Goal: Task Accomplishment & Management: Use online tool/utility

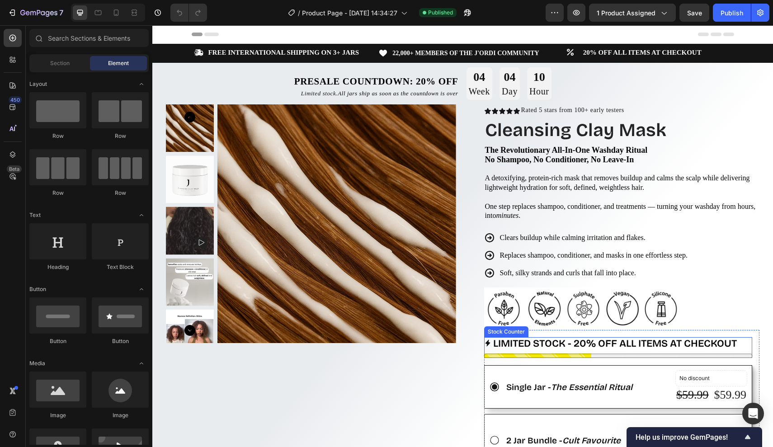
scroll to position [72, 0]
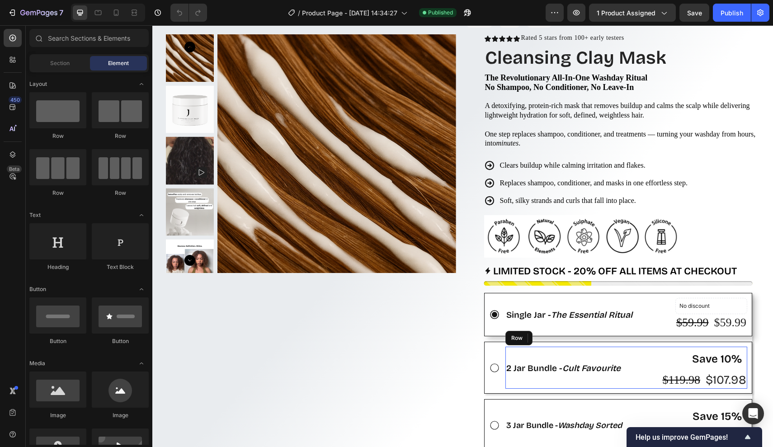
click at [539, 350] on div "2 Jar Bundle - Cult Favourite Text Block" at bounding box center [563, 368] width 116 height 42
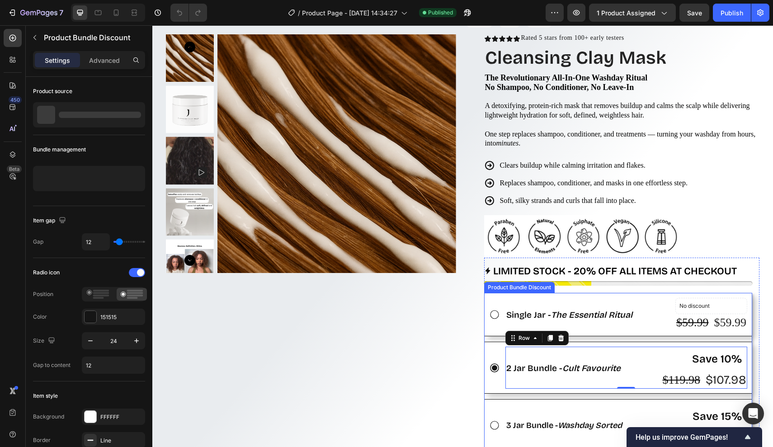
click at [494, 342] on div "2 Jar Bundle - Cult Favourite Text Block Save 10% Product Badge $119.98 Product…" at bounding box center [618, 368] width 268 height 52
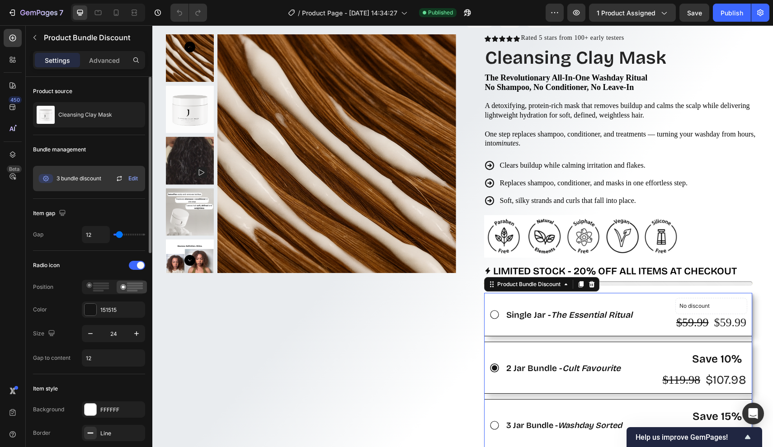
click at [131, 180] on span "Edit" at bounding box center [132, 178] width 9 height 8
click at [97, 175] on span "3 bundle discount" at bounding box center [78, 178] width 45 height 8
click at [89, 178] on span "3 bundle discount" at bounding box center [78, 178] width 45 height 8
click at [49, 180] on icon at bounding box center [45, 178] width 14 height 9
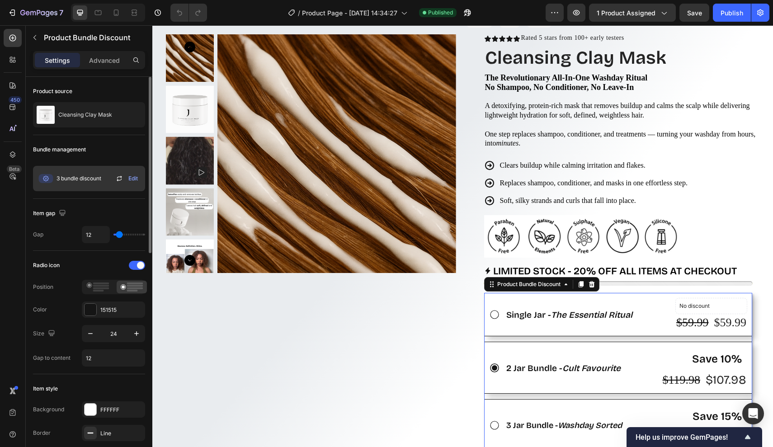
click at [129, 179] on span "Edit" at bounding box center [132, 178] width 9 height 8
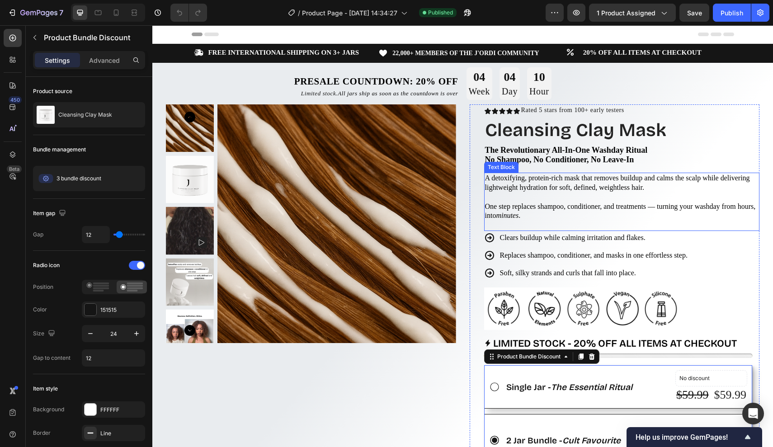
scroll to position [203, 0]
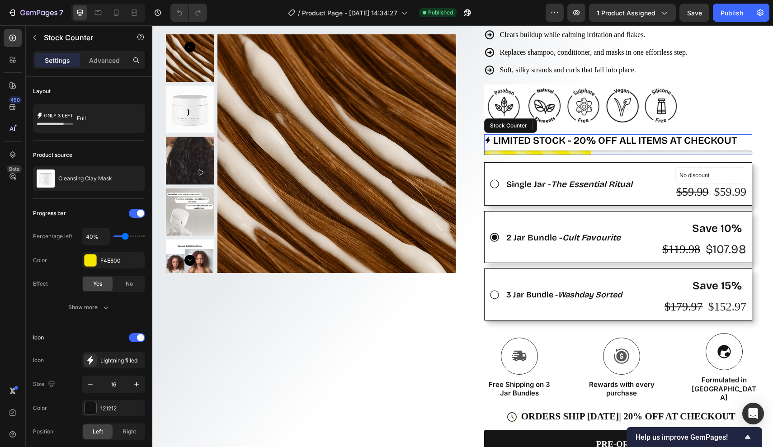
click at [614, 135] on p "LIMITED STOCK - 20% OFF ALL ITEMS AT CHECKOUT" at bounding box center [615, 140] width 244 height 13
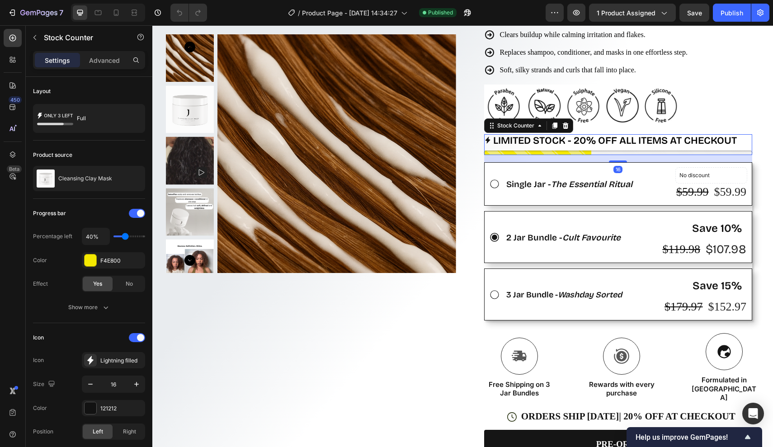
click at [744, 138] on div "LIMITED STOCK - 20% OFF ALL ITEMS AT CHECKOUT" at bounding box center [618, 140] width 268 height 13
click at [737, 137] on p "LIMITED STOCK - 20% OFF ALL ITEMS AT CHECKOUT" at bounding box center [615, 140] width 244 height 13
click at [697, 137] on p "LIMITED STOCK - 20% OFF ALL ITEMS AT CHECKOUT" at bounding box center [615, 140] width 244 height 13
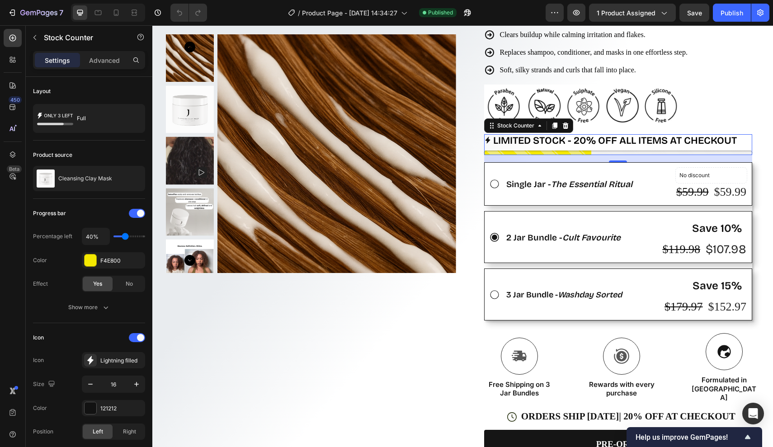
click at [723, 137] on p "LIMITED STOCK - 20% OFF ALL ITEMS AT CHECKOUT" at bounding box center [615, 140] width 244 height 13
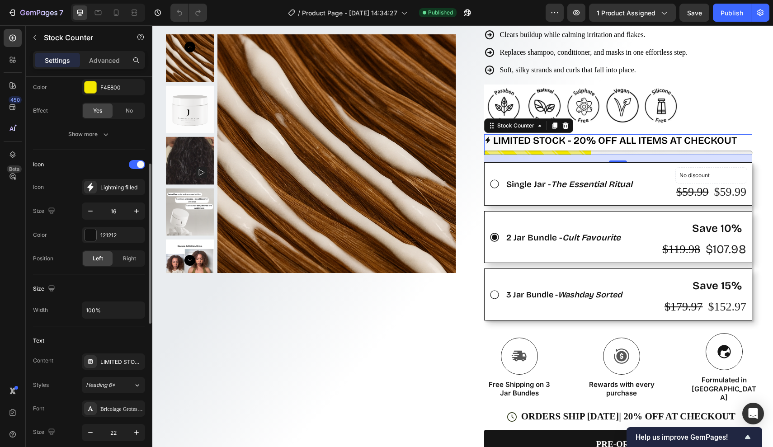
scroll to position [197, 0]
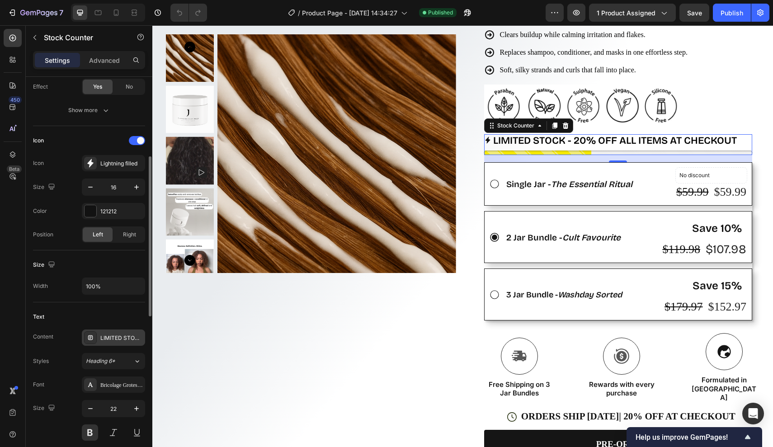
click at [113, 337] on div "LIMITED STOCK - 20% OFF ALL ITEMS AT CHECKOUT" at bounding box center [121, 338] width 42 height 8
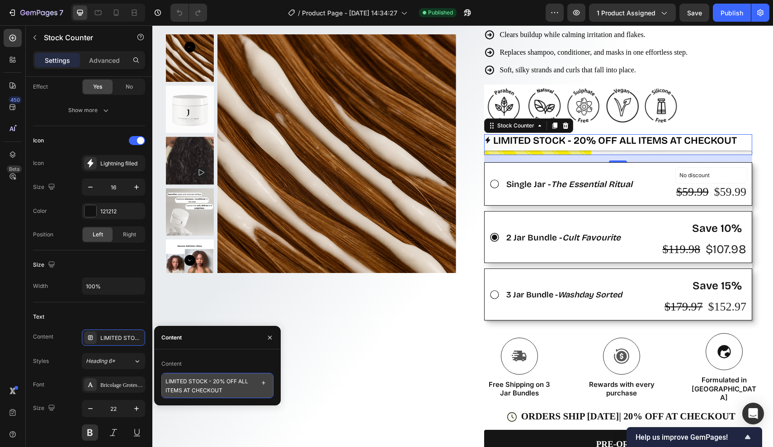
click at [235, 389] on textarea "LIMITED STOCK - 20% OFF ALL ITEMS AT CHECKOUT" at bounding box center [217, 385] width 112 height 25
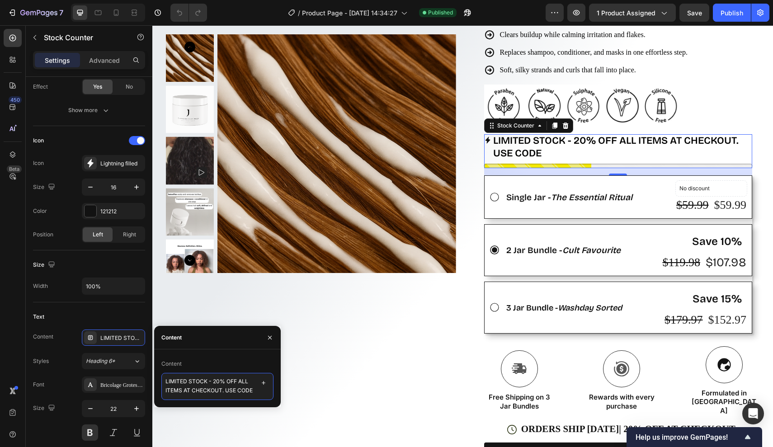
scroll to position [3, 0]
type textarea "LIMITED STOCK - 20% OFF ALL ITEMS AT CHECKOUT. USE CODE RITUAL20"
drag, startPoint x: 227, startPoint y: 387, endPoint x: 238, endPoint y: 393, distance: 12.3
click at [238, 393] on textarea "LIMITED STOCK - 20% OFF ALL ITEMS AT CHECKOUT. USE CODE RITUAL20" at bounding box center [217, 386] width 112 height 27
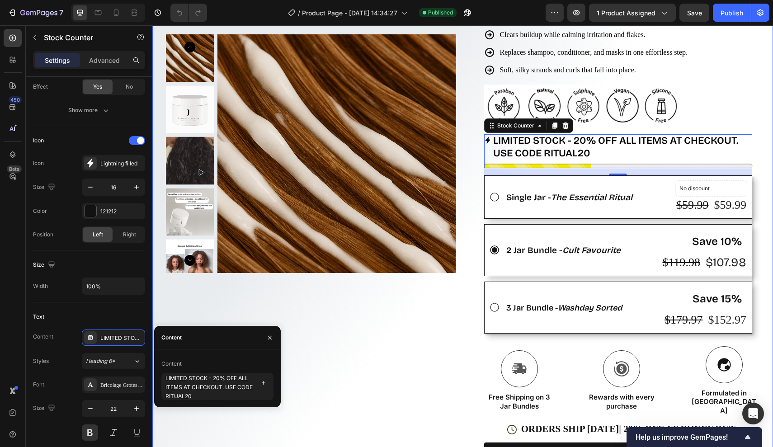
click at [349, 357] on div "Product Images Row" at bounding box center [311, 243] width 290 height 685
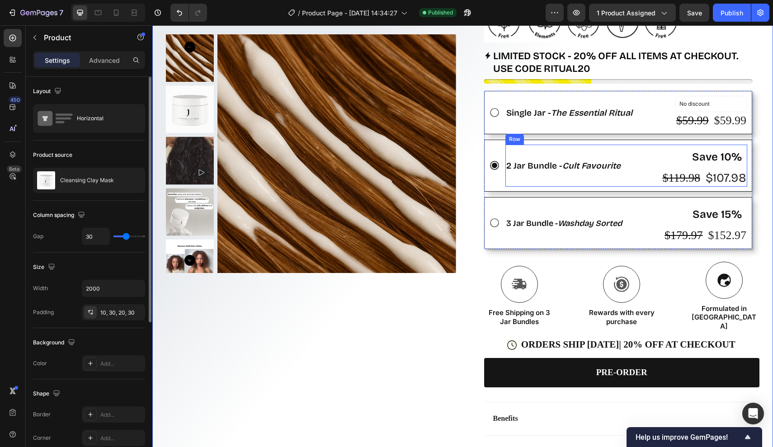
scroll to position [341, 0]
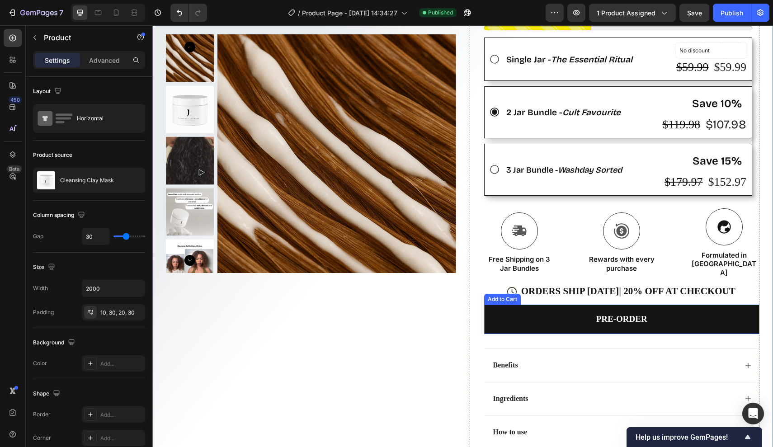
click at [638, 305] on button "PRE-ORDER" at bounding box center [622, 319] width 276 height 29
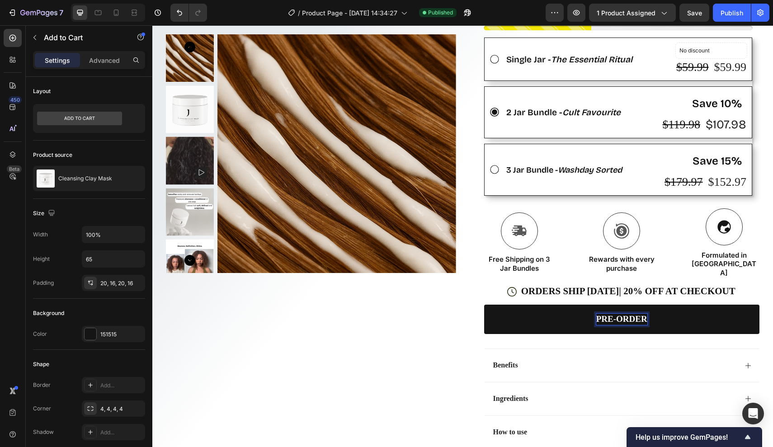
click at [640, 314] on p "PRE-ORDER" at bounding box center [621, 319] width 51 height 11
click at [647, 305] on button "PRE-ORDER" at bounding box center [622, 319] width 276 height 29
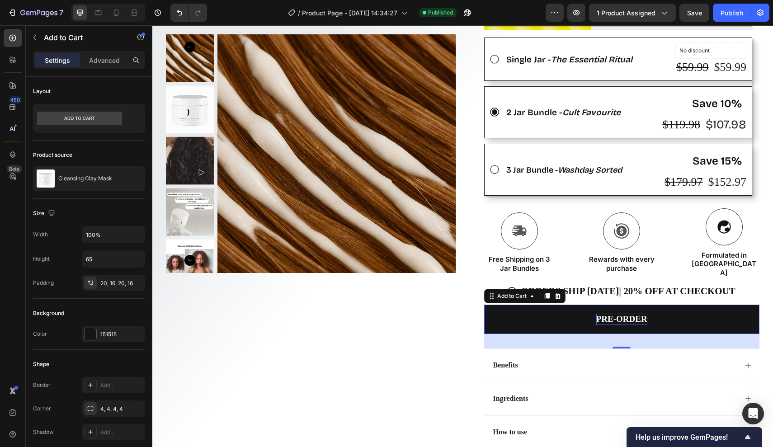
click at [647, 305] on button "PRE-ORDER" at bounding box center [622, 319] width 276 height 29
click at [645, 314] on p "PRE-ORDER" at bounding box center [621, 319] width 51 height 11
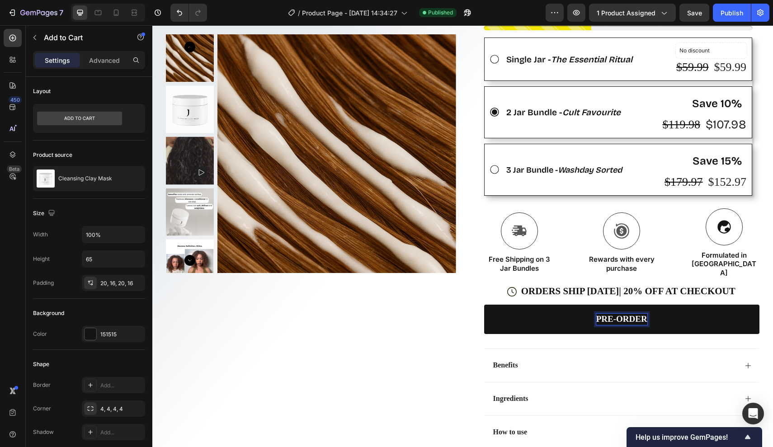
click at [621, 305] on button "PRE-ORDER" at bounding box center [622, 319] width 276 height 29
click at [621, 305] on button "PRE-ORDER -" at bounding box center [622, 319] width 276 height 29
click at [621, 305] on button "PRE-ORDER - U" at bounding box center [622, 319] width 276 height 29
click at [621, 305] on button "PRE-ORDER - USE COD" at bounding box center [622, 319] width 276 height 29
click at [621, 305] on button "PRE-ORDER - USE CODE RITUAL20" at bounding box center [622, 319] width 276 height 29
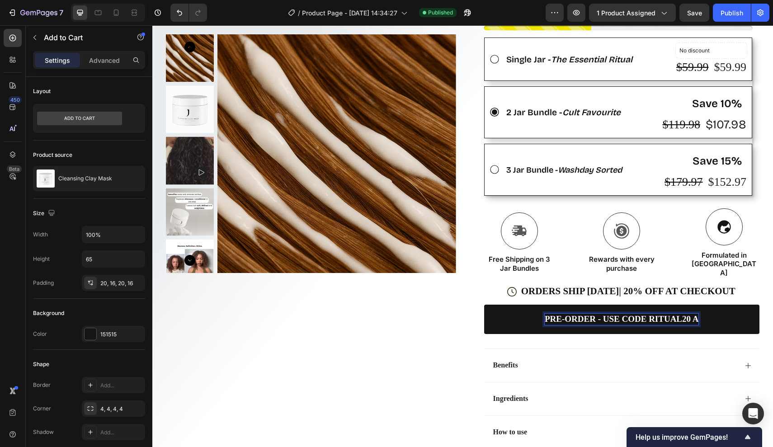
click at [621, 305] on button "PRE-ORDER - USE CODE RITUAL20 A" at bounding box center [622, 319] width 276 height 29
click at [415, 306] on div "Product Images Row" at bounding box center [311, 106] width 290 height 685
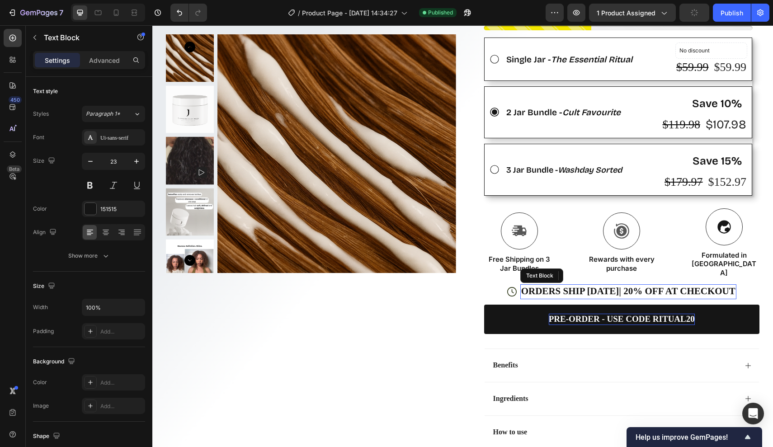
click at [661, 286] on span "ORDERS SHIP [DATE] | 20% OFF AT CHECKOUT" at bounding box center [628, 291] width 214 height 11
click at [673, 286] on span "ORDERS SHIP [DATE] | 20% OFF AT CHECKOUT" at bounding box center [628, 291] width 214 height 11
click at [668, 286] on span "ORDERS SHIP [DATE] | 20% OFF AT CHECKOUT" at bounding box center [628, 291] width 214 height 11
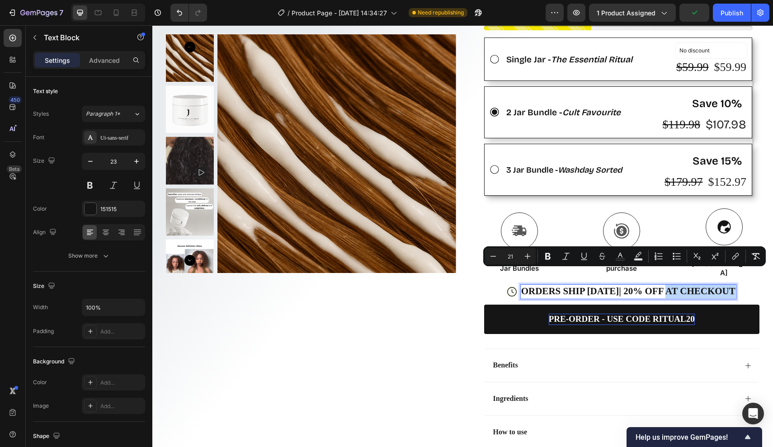
drag, startPoint x: 673, startPoint y: 279, endPoint x: 716, endPoint y: 276, distance: 42.6
click at [716, 286] on span "ORDERS SHIP [DATE] | 20% OFF AT CHECKOUT" at bounding box center [628, 291] width 214 height 11
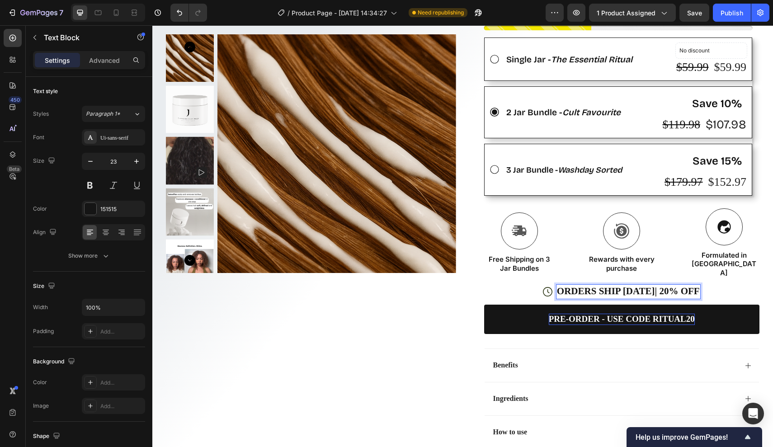
click at [657, 286] on span "ORDERS SHIP [DATE] | 20% OFF" at bounding box center [628, 291] width 143 height 11
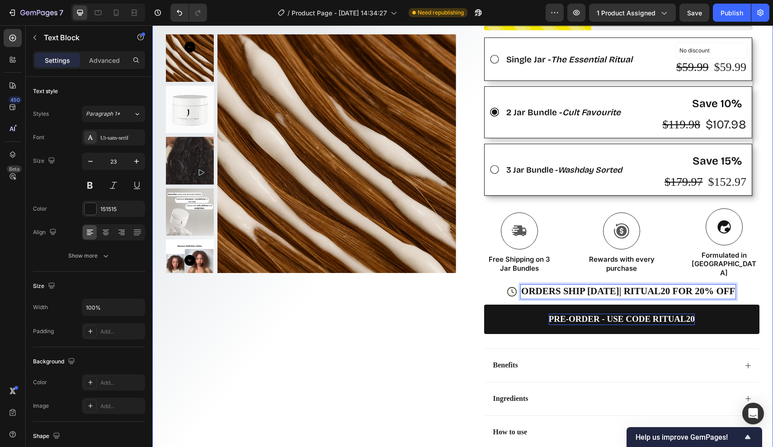
click at [426, 310] on div "Product Images Row" at bounding box center [311, 106] width 290 height 685
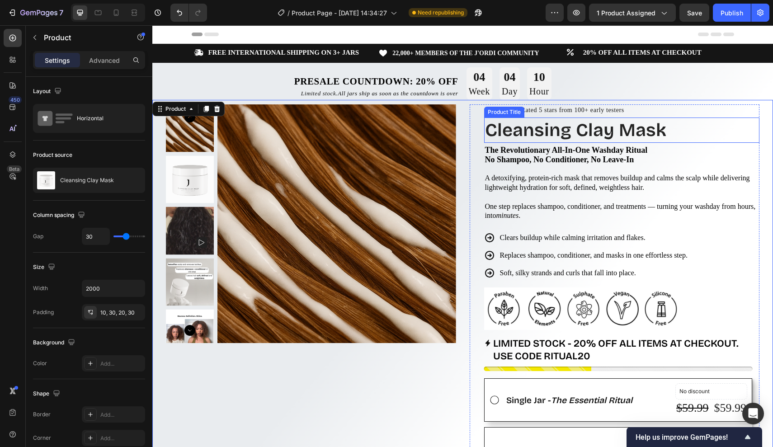
scroll to position [0, 0]
click at [607, 52] on strong "20% OFF ALL ITEMS AT CHECKOUT" at bounding box center [642, 52] width 118 height 7
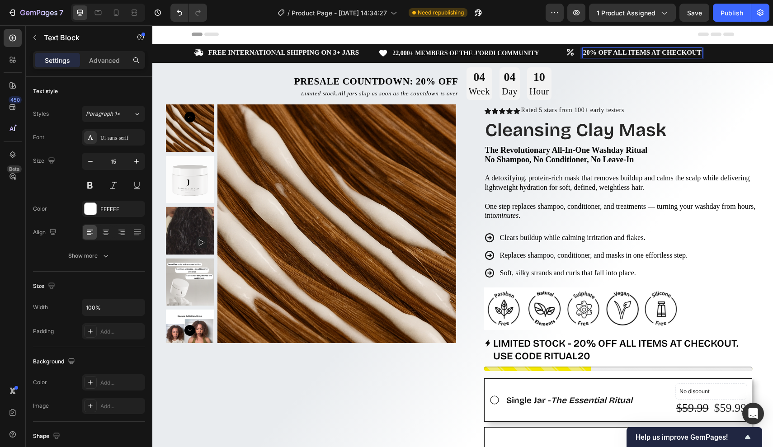
click at [699, 50] on strong "20% OFF ALL ITEMS AT CHECKOUT" at bounding box center [642, 52] width 118 height 7
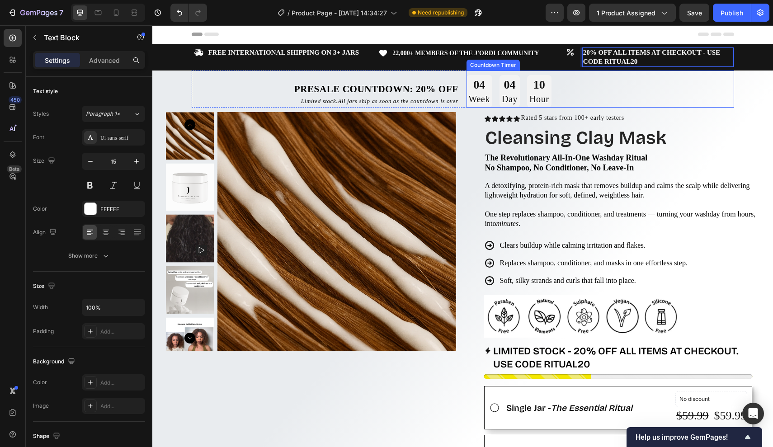
click at [663, 92] on div "04 Week 04 Day 10 Hour" at bounding box center [600, 91] width 268 height 33
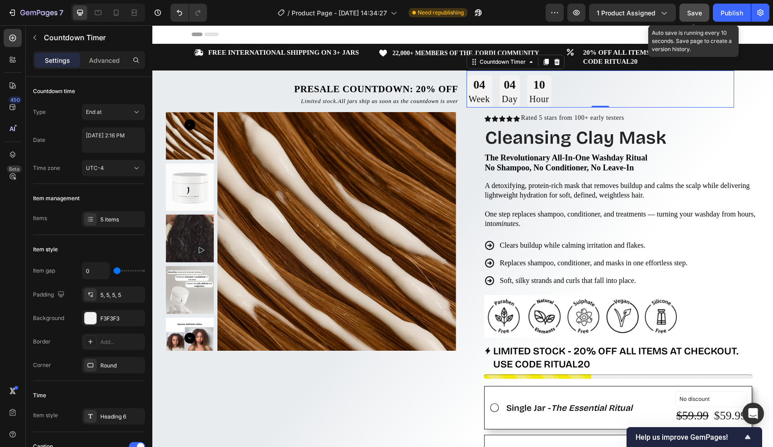
click at [698, 11] on span "Save" at bounding box center [694, 13] width 15 height 8
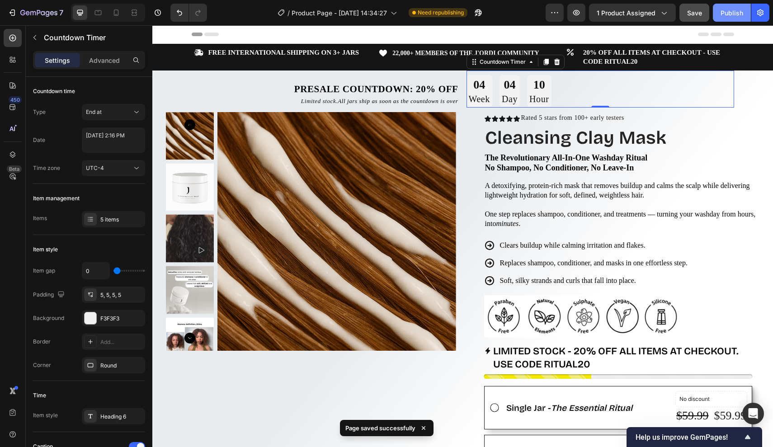
click at [725, 16] on div "Publish" at bounding box center [731, 12] width 23 height 9
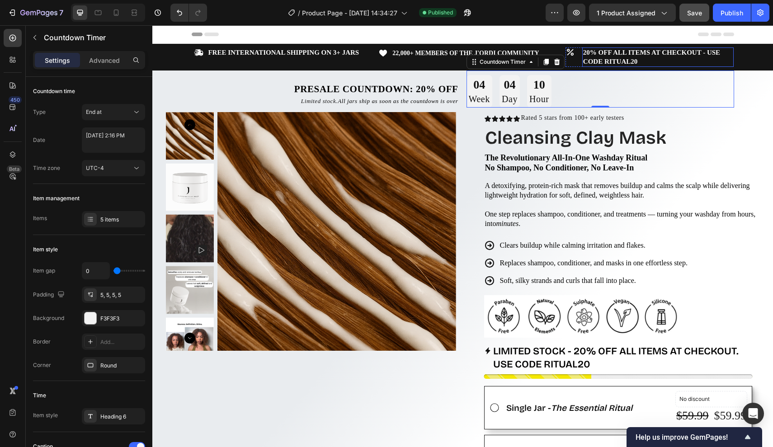
click at [617, 57] on strong "20% OFF ALL ITEMS AT CHECKOUT - USE CODE RITUAL20" at bounding box center [651, 57] width 137 height 16
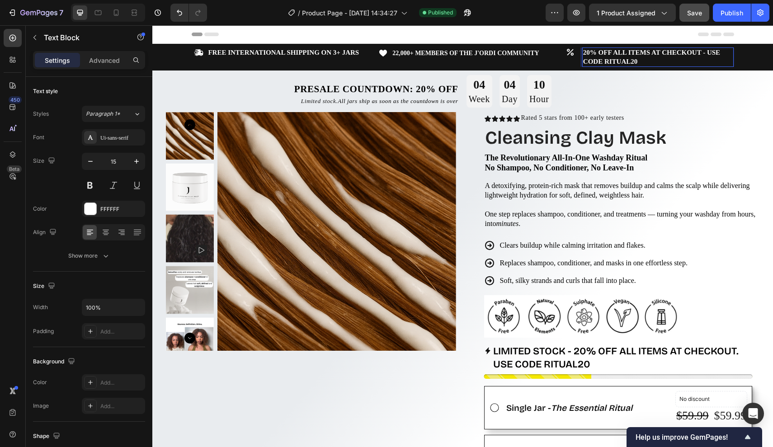
click at [644, 61] on p "20% OFF ALL ITEMS AT CHECKOUT - USE CODE RITUAL20" at bounding box center [658, 57] width 150 height 18
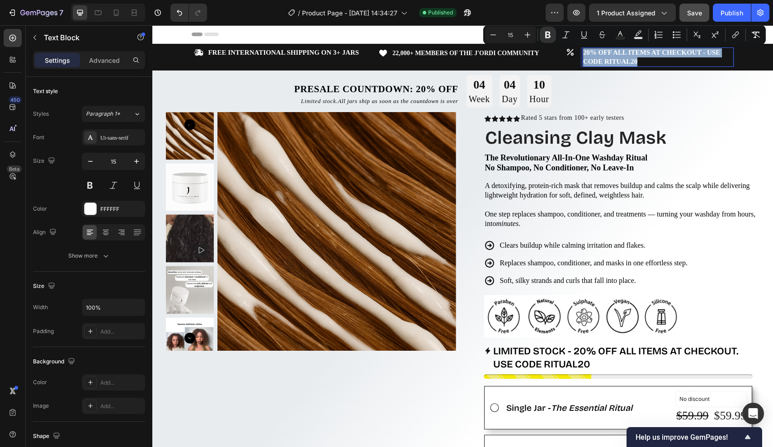
drag, startPoint x: 644, startPoint y: 61, endPoint x: 703, endPoint y: 54, distance: 59.6
click at [703, 54] on p "20% OFF ALL ITEMS AT CHECKOUT - USE CODE RITUAL20" at bounding box center [658, 57] width 150 height 18
click at [703, 54] on strong "20% OFF ALL ITEMS AT CHECKOUT - USE CODE RITUAL20" at bounding box center [651, 57] width 137 height 16
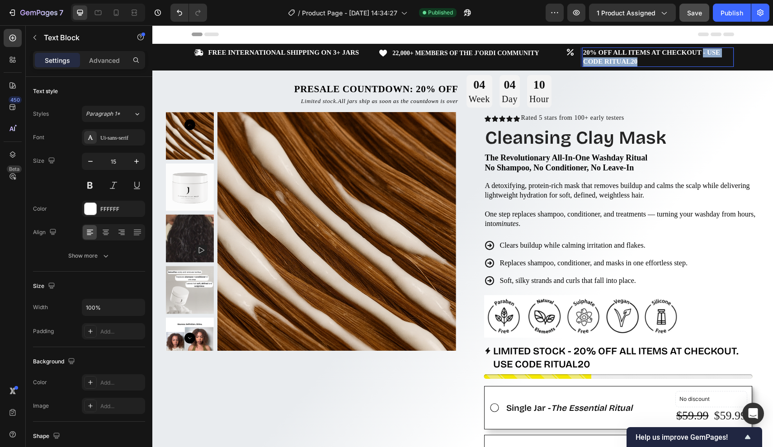
drag, startPoint x: 703, startPoint y: 54, endPoint x: 703, endPoint y: 61, distance: 6.8
click at [703, 61] on p "20% OFF ALL ITEMS AT CHECKOUT - USE CODE RITUAL20" at bounding box center [658, 57] width 150 height 18
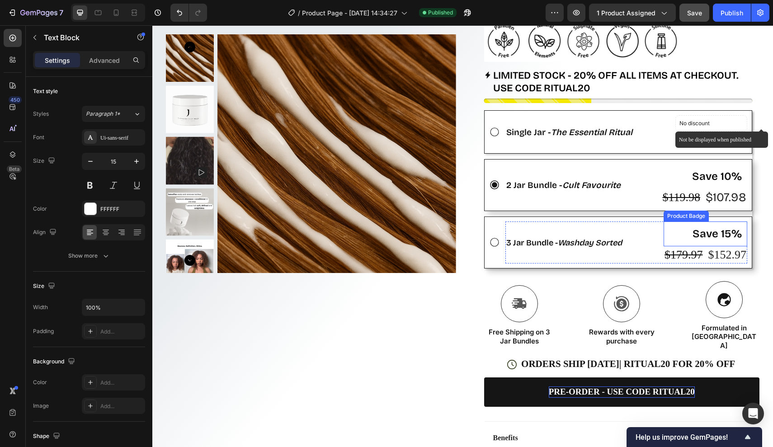
scroll to position [169, 0]
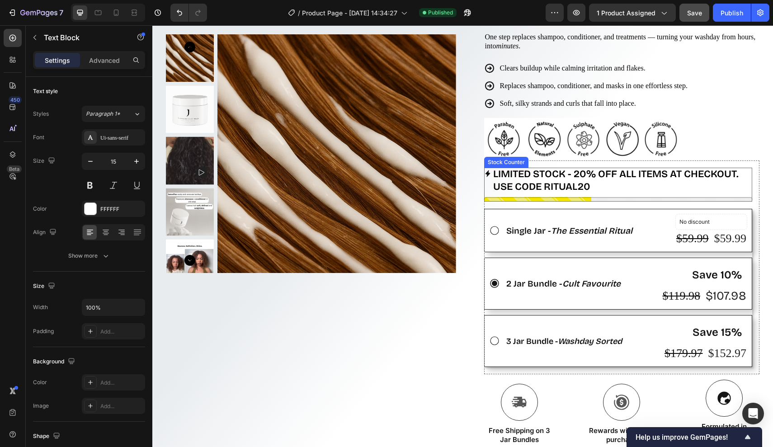
click at [612, 177] on p "LIMITED STOCK - 20% OFF ALL ITEMS AT CHECKOUT. USE CODE RITUAL20" at bounding box center [622, 181] width 259 height 26
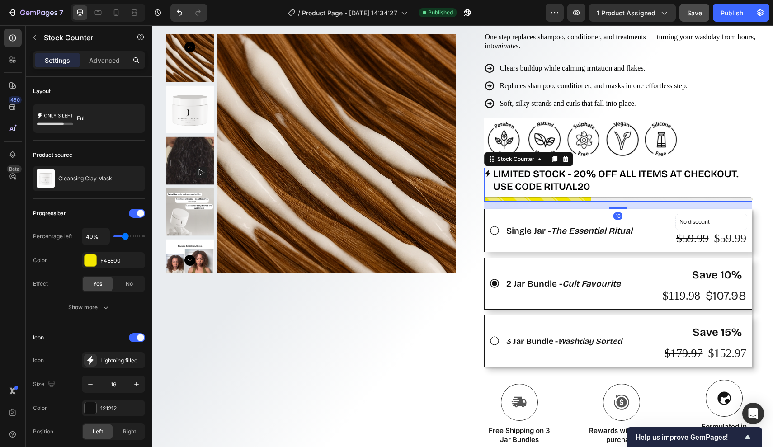
click at [612, 177] on p "LIMITED STOCK - 20% OFF ALL ITEMS AT CHECKOUT. USE CODE RITUAL20" at bounding box center [622, 181] width 259 height 26
click at [691, 177] on p "LIMITED STOCK - 20% OFF ALL ITEMS AT CHECKOUT. USE CODE RITUAL20" at bounding box center [622, 181] width 259 height 26
click at [596, 181] on p "LIMITED STOCK - 20% OFF ALL ITEMS AT CHECKOUT. USE CODE RITUAL20" at bounding box center [622, 181] width 259 height 26
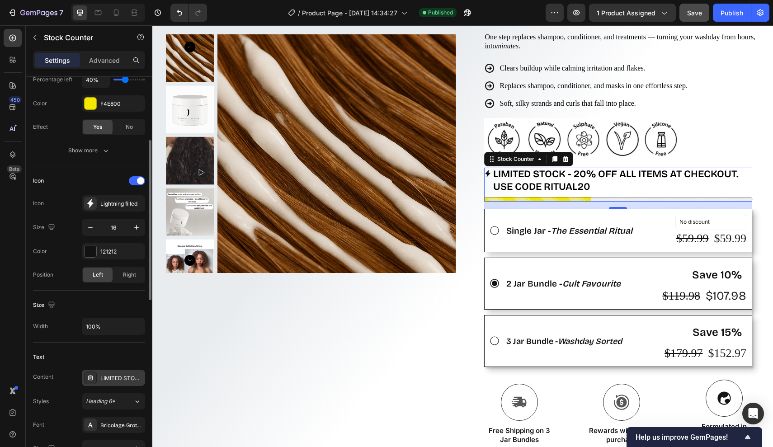
click at [114, 380] on div "LIMITED STOCK - 20% OFF ALL ITEMS AT CHECKOUT. USE CODE RITUAL20" at bounding box center [121, 378] width 42 height 8
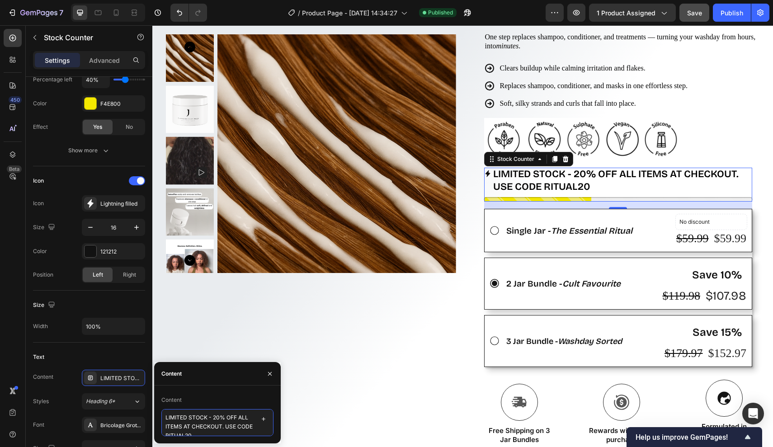
scroll to position [8, 0]
drag, startPoint x: 225, startPoint y: 426, endPoint x: 231, endPoint y: 437, distance: 13.2
click at [231, 437] on div "Content LIMITED STOCK - 20% OFF ALL ITEMS AT CHECKOUT. USE CODE RITUAL20" at bounding box center [217, 414] width 127 height 58
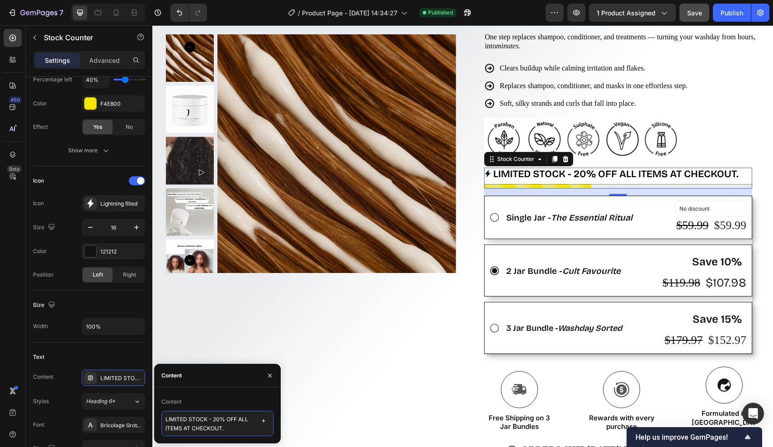
type textarea "LIMITED STOCK - 20% OFF ALL ITEMS AT CHECKOUT."
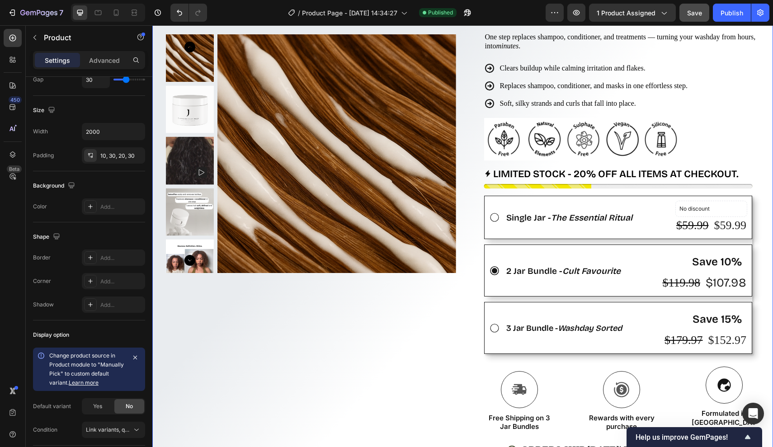
click at [310, 385] on div "Product Images Row" at bounding box center [311, 271] width 290 height 672
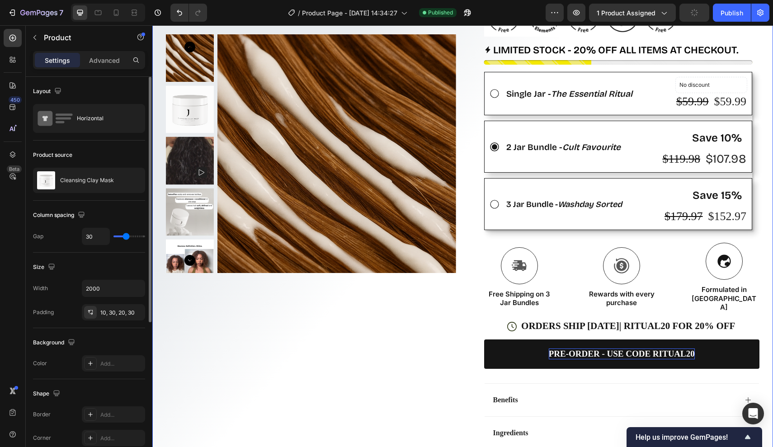
scroll to position [326, 0]
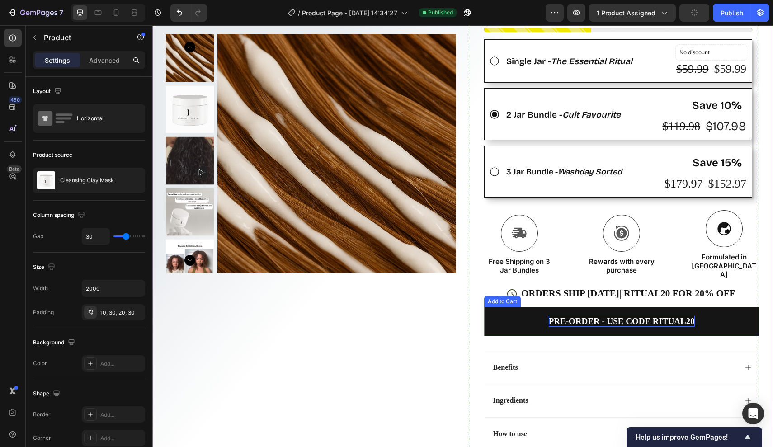
click at [556, 316] on p "PRE-ORDER - USE CODE RITUAL20" at bounding box center [622, 321] width 146 height 11
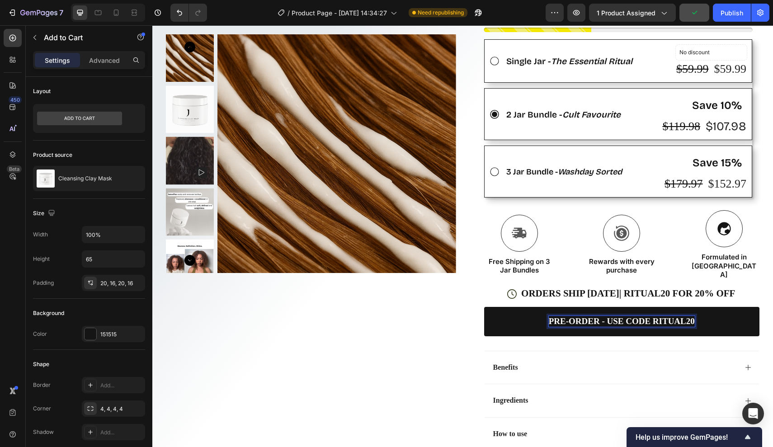
click at [611, 316] on p "PRE-ORDER - USE CODE RITUAL20" at bounding box center [622, 321] width 146 height 11
drag, startPoint x: 611, startPoint y: 303, endPoint x: 647, endPoint y: 304, distance: 35.2
click at [647, 316] on p "PRE-ORDER - USE CODE RITUAL20" at bounding box center [622, 321] width 146 height 11
click at [679, 316] on p "PRE-ORDER - CODE RITUAL20" at bounding box center [621, 321] width 127 height 11
click at [681, 316] on p "PRE-ORDER - CODE RITUAL20" at bounding box center [621, 321] width 127 height 11
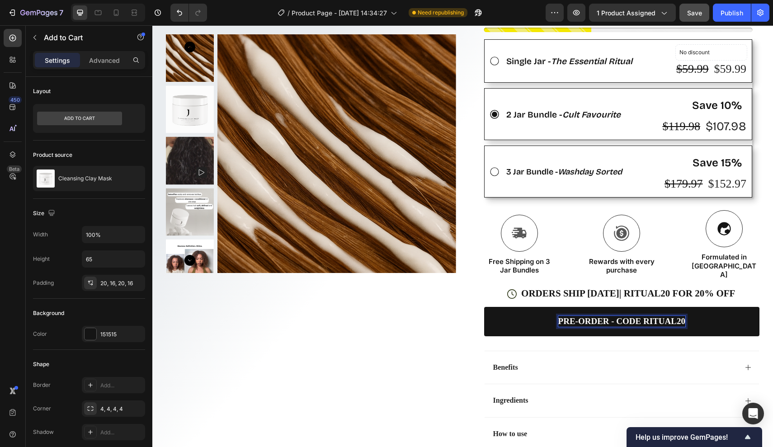
click at [621, 307] on button "PRE-ORDER - CODE RITUAL20" at bounding box center [622, 321] width 276 height 29
click at [696, 288] on span "ORDERS SHIP [DATE] | RITUAL20 FOR 20% OFF" at bounding box center [628, 293] width 214 height 11
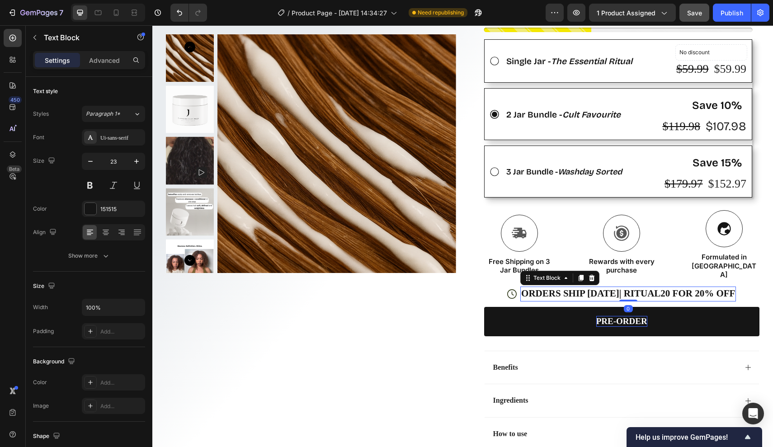
click at [726, 288] on span "ORDERS SHIP [DATE] | RITUAL20 FOR 20% OFF" at bounding box center [628, 293] width 214 height 11
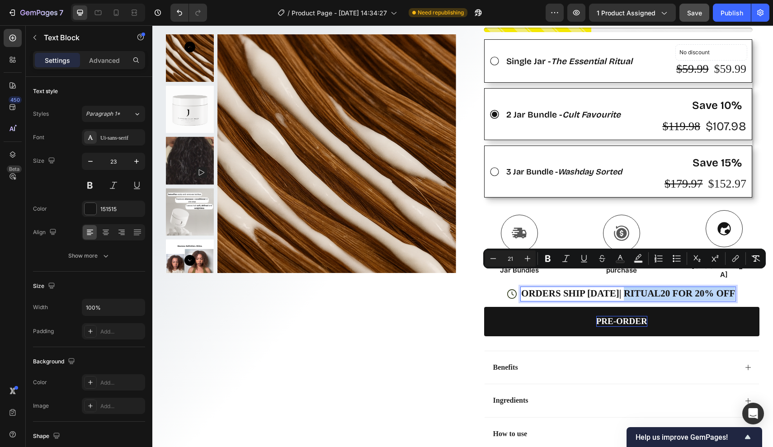
drag, startPoint x: 728, startPoint y: 278, endPoint x: 622, endPoint y: 277, distance: 106.2
click at [622, 288] on span "ORDERS SHIP [DATE] | RITUAL20 FOR 20% OFF" at bounding box center [628, 293] width 214 height 11
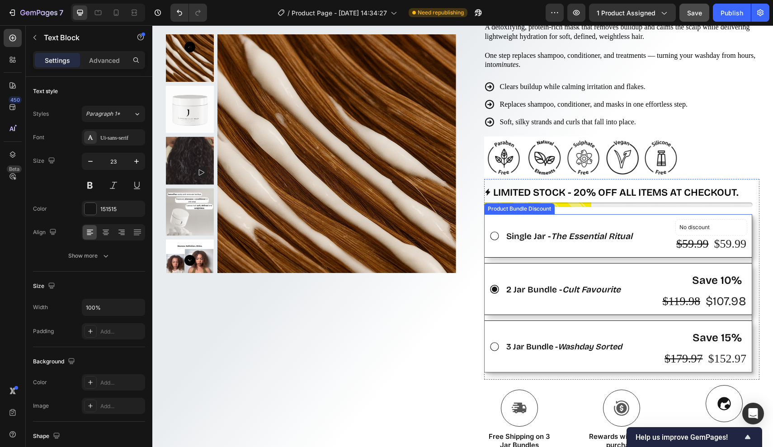
scroll to position [307, 0]
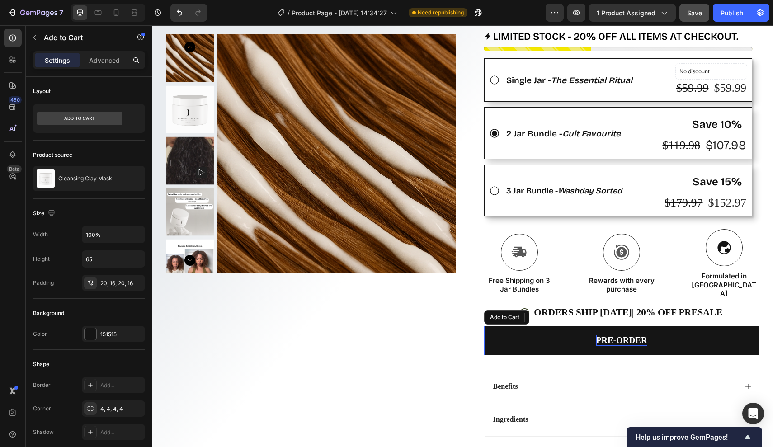
click at [639, 335] on p "PRE-ORDER" at bounding box center [621, 340] width 51 height 11
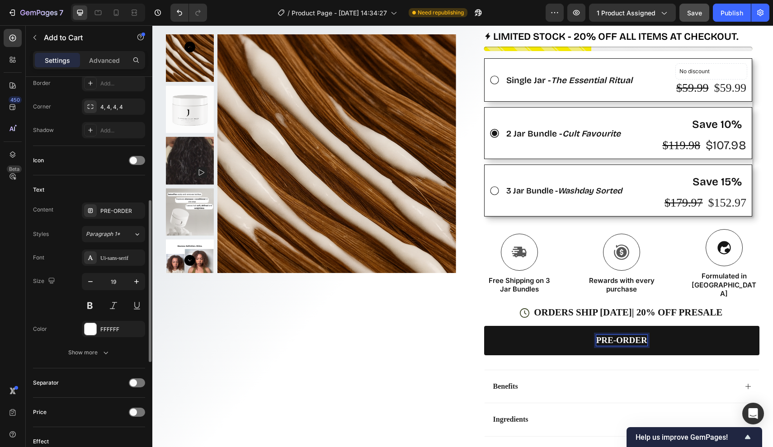
scroll to position [311, 0]
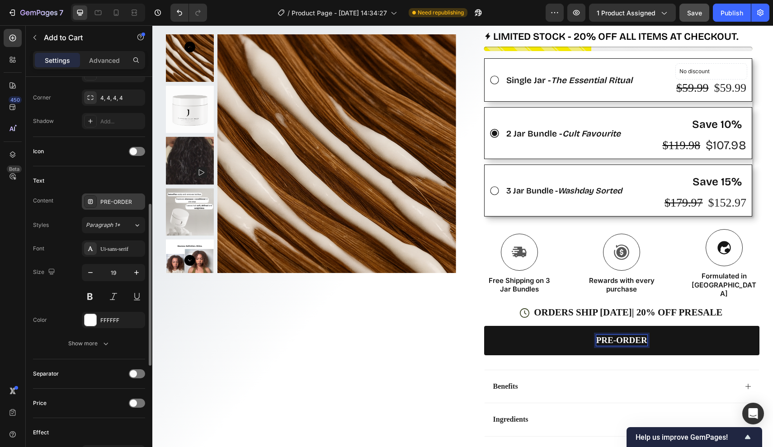
click at [119, 202] on div "PRE-ORDER" at bounding box center [121, 202] width 42 height 8
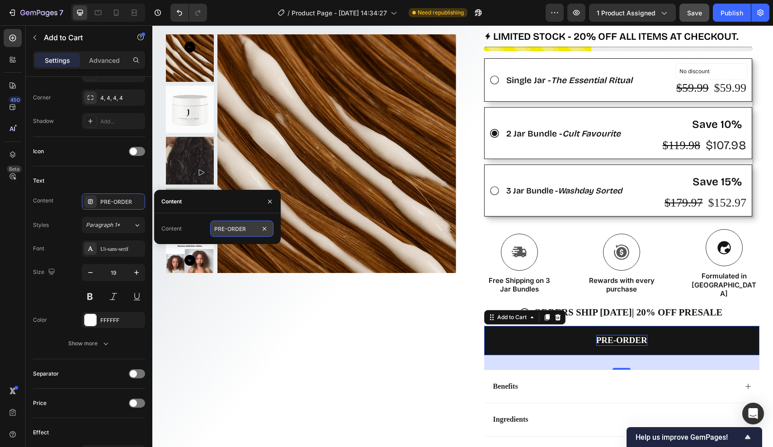
click at [247, 228] on input "PRE-ORDER" at bounding box center [241, 229] width 63 height 16
type input "PRE-ORDER - LIMITED STOCK"
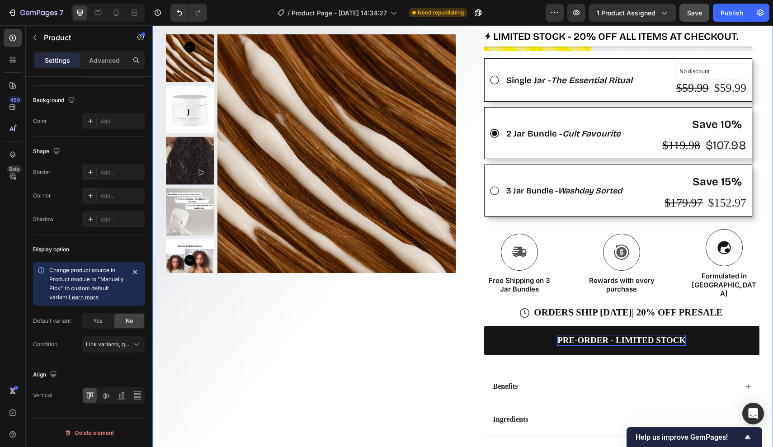
click at [349, 323] on div "Product Images Row" at bounding box center [311, 134] width 290 height 672
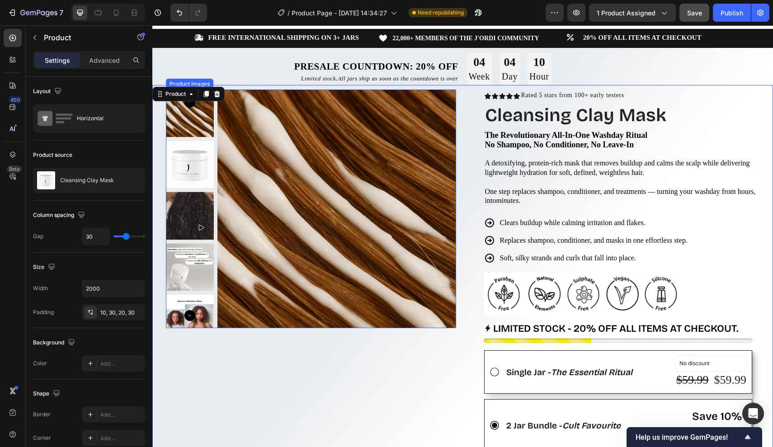
scroll to position [14, 0]
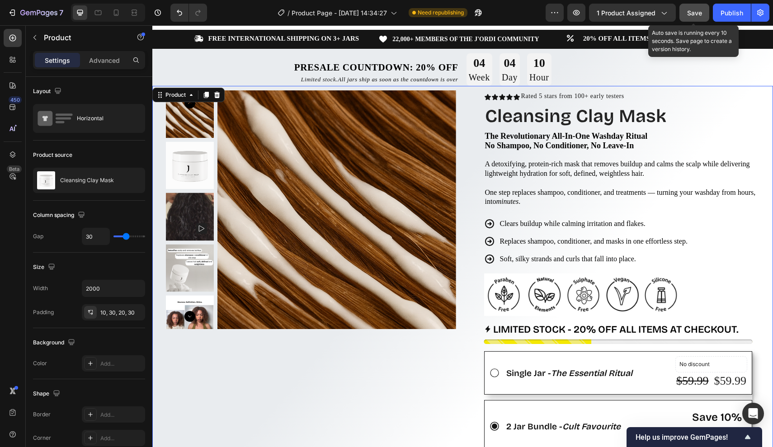
click at [702, 14] on button "Save" at bounding box center [694, 13] width 30 height 18
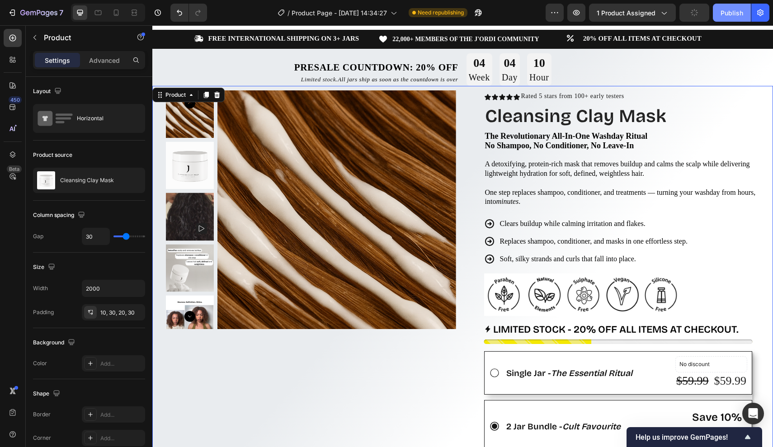
click at [730, 15] on div "Publish" at bounding box center [731, 12] width 23 height 9
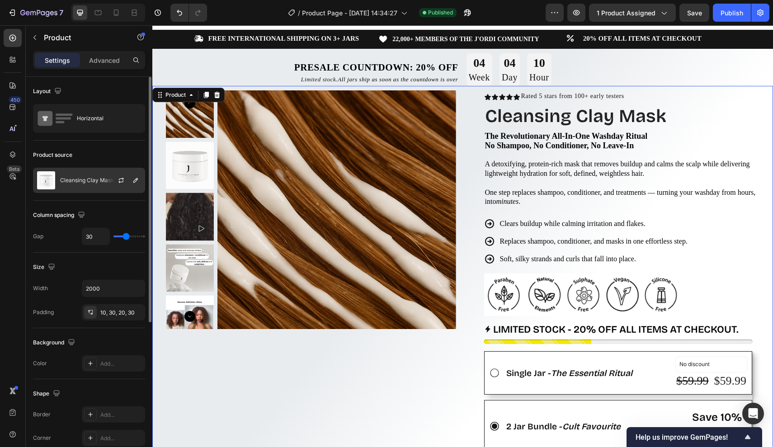
click at [95, 181] on p "Cleansing Clay Mask" at bounding box center [87, 180] width 54 height 6
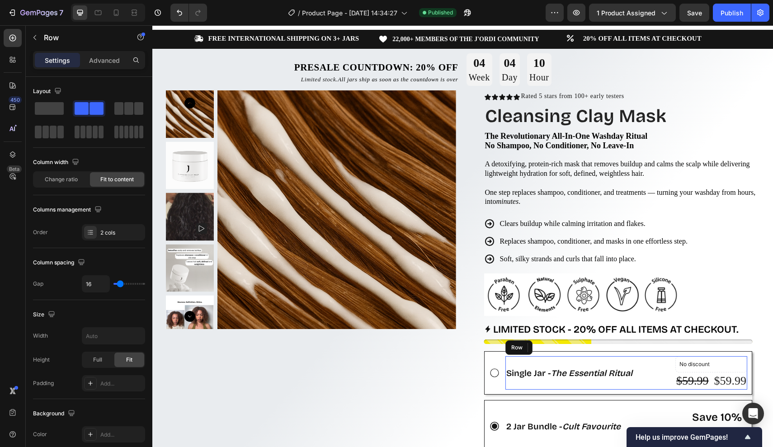
click at [567, 378] on div "Single Jar - The Essential Ritual Text Block" at bounding box center [569, 372] width 128 height 33
click at [532, 390] on div "Single Jar - The Essential Ritual Text Block No discount Not be displayed when …" at bounding box center [618, 430] width 268 height 158
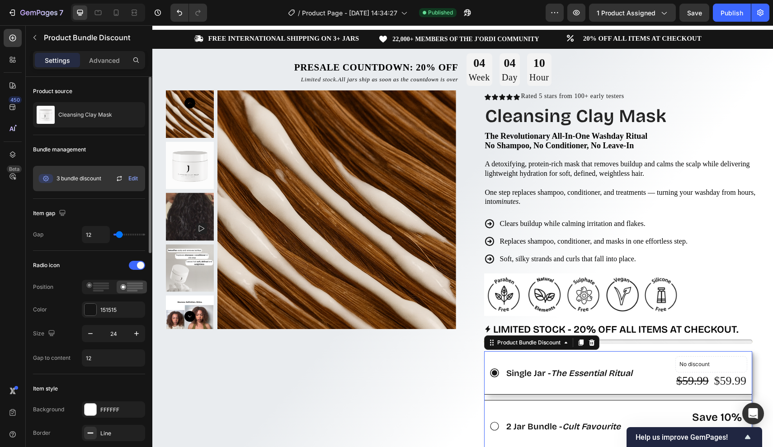
click at [87, 180] on span "3 bundle discount" at bounding box center [78, 178] width 45 height 8
click at [41, 180] on icon at bounding box center [45, 178] width 14 height 9
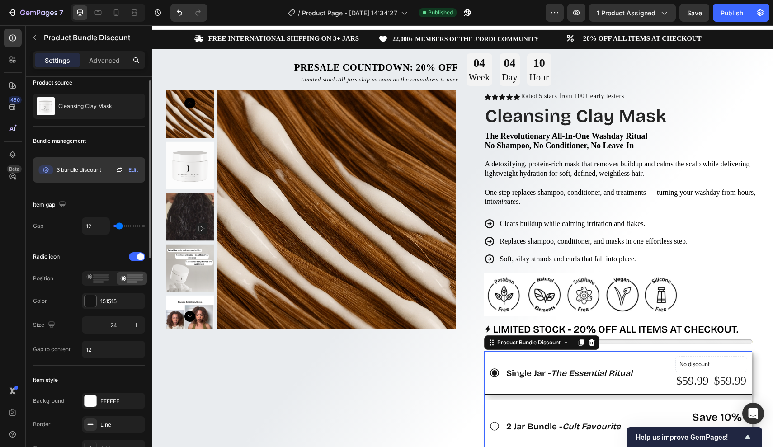
click at [137, 168] on span "Edit" at bounding box center [132, 170] width 9 height 8
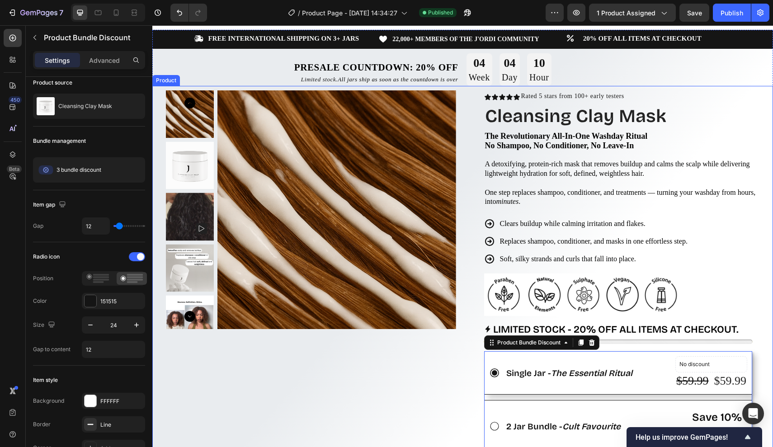
scroll to position [14, 0]
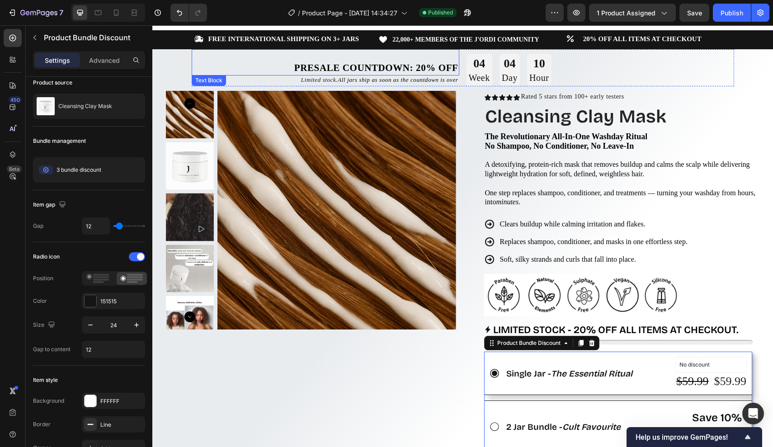
click at [437, 64] on strong "Presale Countdown: 20% off" at bounding box center [376, 67] width 164 height 11
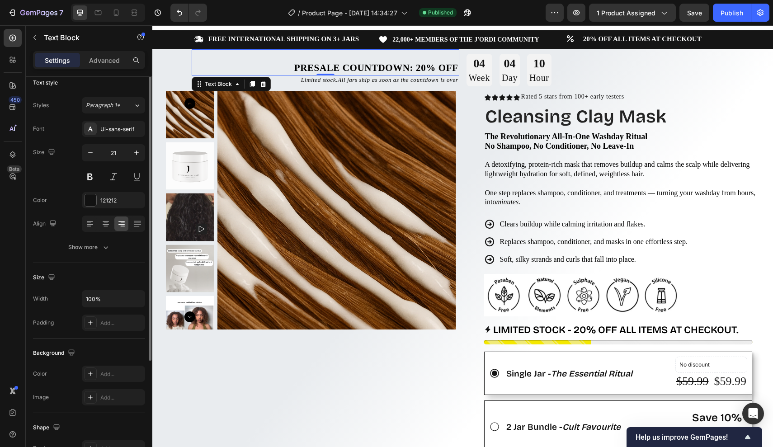
scroll to position [0, 0]
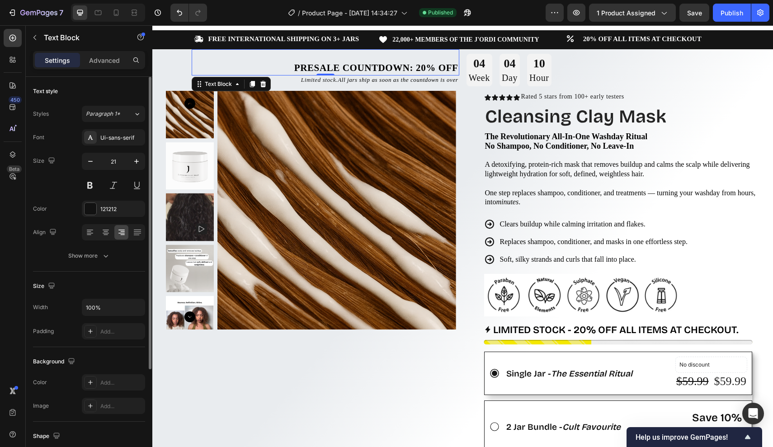
click at [459, 73] on div "Presale Countdown: 20% off" at bounding box center [326, 68] width 268 height 15
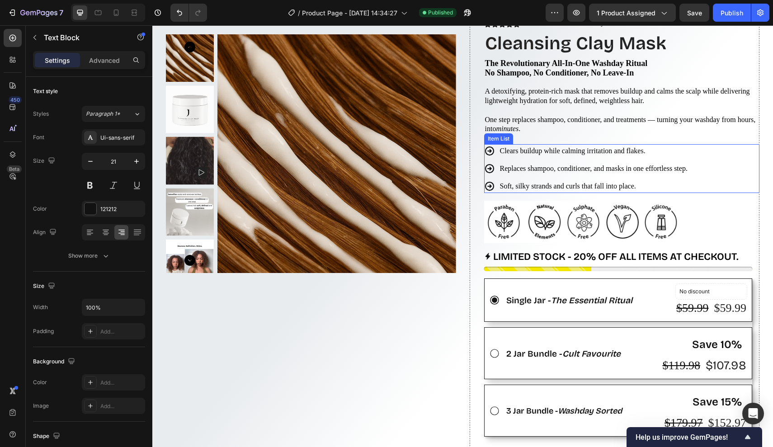
scroll to position [90, 0]
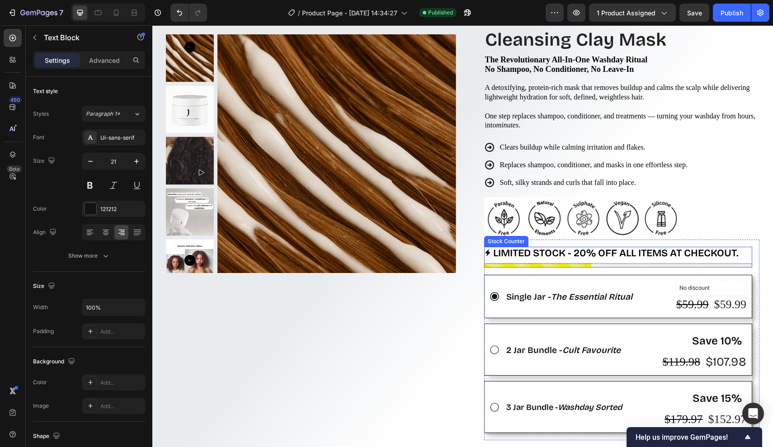
click at [573, 247] on p "LIMITED STOCK - 20% OFF ALL ITEMS AT CHECKOUT." at bounding box center [615, 253] width 245 height 13
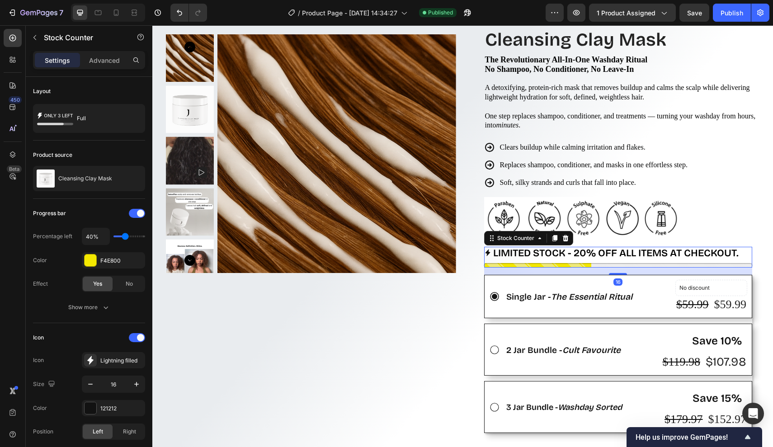
click at [575, 247] on p "LIMITED STOCK - 20% OFF ALL ITEMS AT CHECKOUT." at bounding box center [615, 253] width 245 height 13
click at [582, 253] on p "LIMITED STOCK - 20% OFF ALL ITEMS AT CHECKOUT." at bounding box center [615, 253] width 245 height 13
click at [732, 249] on p "LIMITED STOCK - 20% OFF ALL ITEMS AT CHECKOUT." at bounding box center [615, 253] width 245 height 13
click at [743, 249] on div "LIMITED STOCK - 20% OFF ALL ITEMS AT CHECKOUT." at bounding box center [618, 253] width 268 height 13
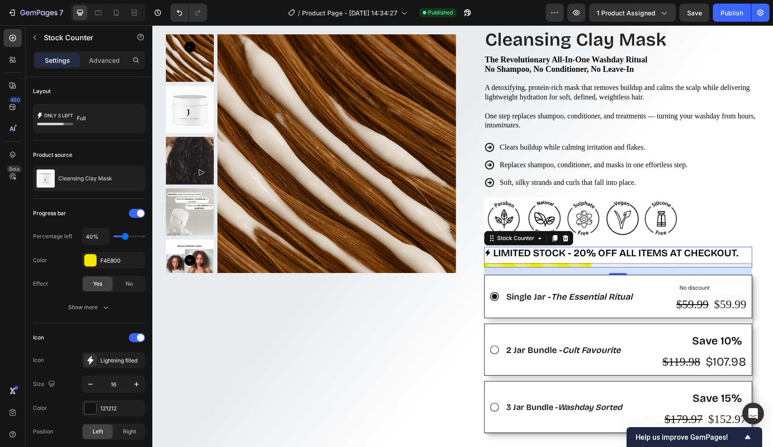
click at [743, 249] on div "LIMITED STOCK - 20% OFF ALL ITEMS AT CHECKOUT." at bounding box center [618, 253] width 268 height 13
click at [742, 249] on div "LIMITED STOCK - 20% OFF ALL ITEMS AT CHECKOUT." at bounding box center [618, 253] width 268 height 13
click at [738, 249] on p "LIMITED STOCK - 20% OFF ALL ITEMS AT CHECKOUT." at bounding box center [615, 253] width 245 height 13
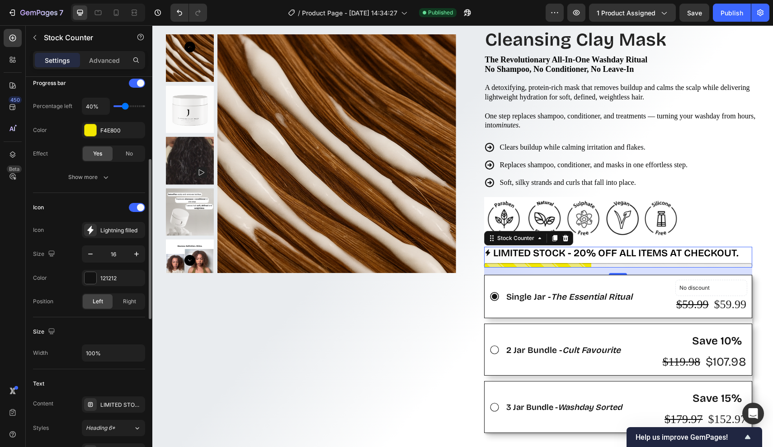
scroll to position [162, 0]
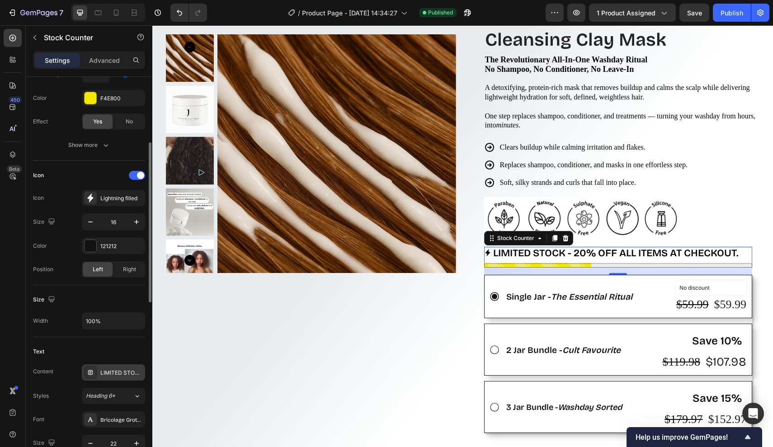
click at [117, 372] on div "LIMITED STOCK - 20% OFF ALL ITEMS AT CHECKOUT." at bounding box center [121, 373] width 42 height 8
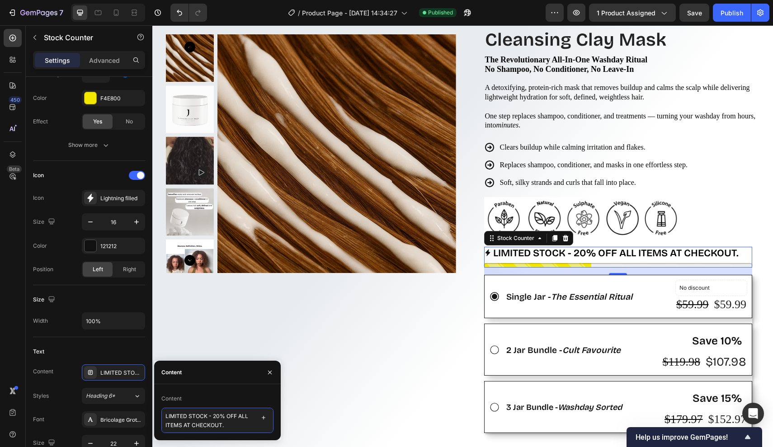
drag, startPoint x: 231, startPoint y: 426, endPoint x: 214, endPoint y: 418, distance: 19.6
click at [214, 418] on textarea "LIMITED STOCK - 20% OFF ALL ITEMS AT CHECKOUT." at bounding box center [217, 420] width 112 height 25
type textarea "LIMITED STOCK - USE CODE PRESALE20 FOR 20% OFF"
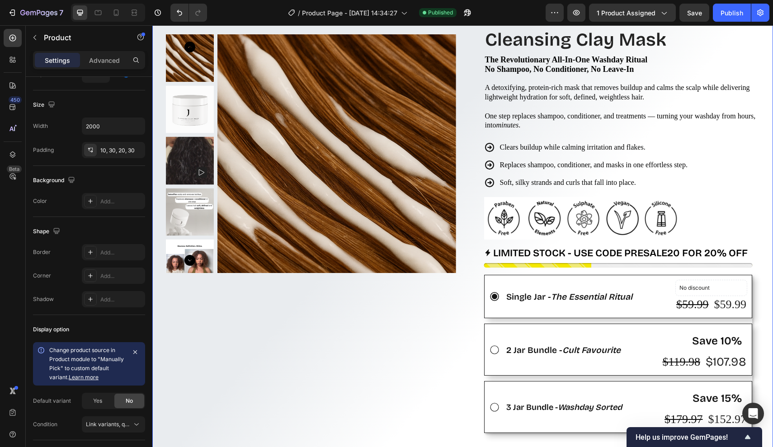
click at [362, 353] on div "Product Images Row" at bounding box center [311, 350] width 290 height 672
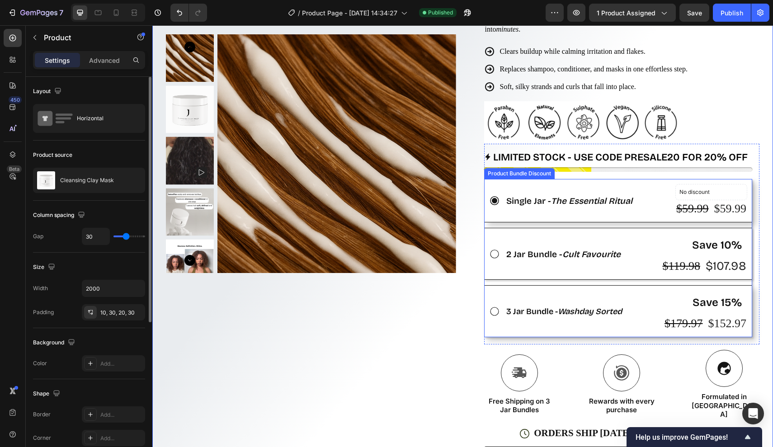
scroll to position [263, 0]
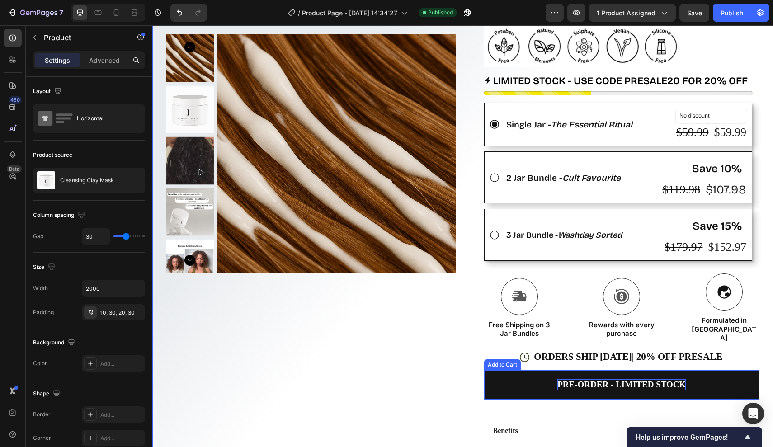
click at [583, 379] on div "PRE-ORDER - LIMITED STOCK" at bounding box center [621, 384] width 128 height 11
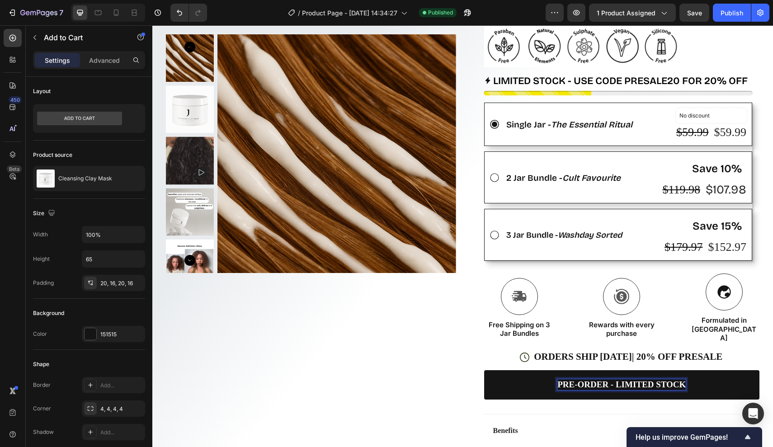
click at [617, 379] on p "PRE-ORDER - LIMITED STOCK" at bounding box center [621, 384] width 128 height 11
drag, startPoint x: 617, startPoint y: 370, endPoint x: 671, endPoint y: 370, distance: 54.2
click at [671, 379] on p "PRE-ORDER - LIMITED STOCK" at bounding box center [621, 384] width 128 height 11
click at [621, 370] on button "PRE-ORDER - CODE" at bounding box center [622, 384] width 276 height 29
click at [621, 370] on button "PRE-ORDER - CODE PRESALE20" at bounding box center [622, 384] width 276 height 29
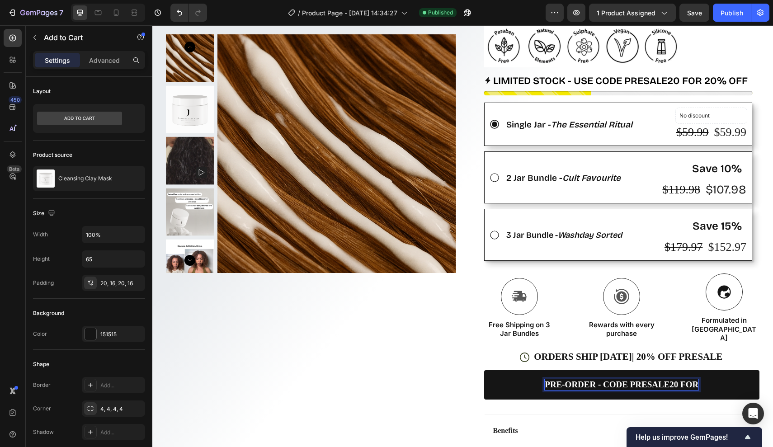
click at [621, 370] on button "PRE-ORDER - CODE PRESALE20 FOR" at bounding box center [622, 384] width 276 height 29
click at [621, 370] on button "PRE-ORDER - CODE PRESALE20 FOR 20" at bounding box center [622, 384] width 276 height 29
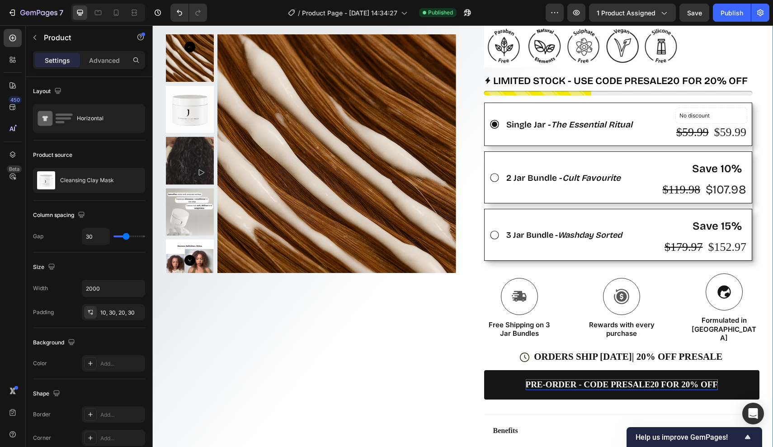
click at [452, 365] on div "Product Images Row" at bounding box center [311, 178] width 290 height 672
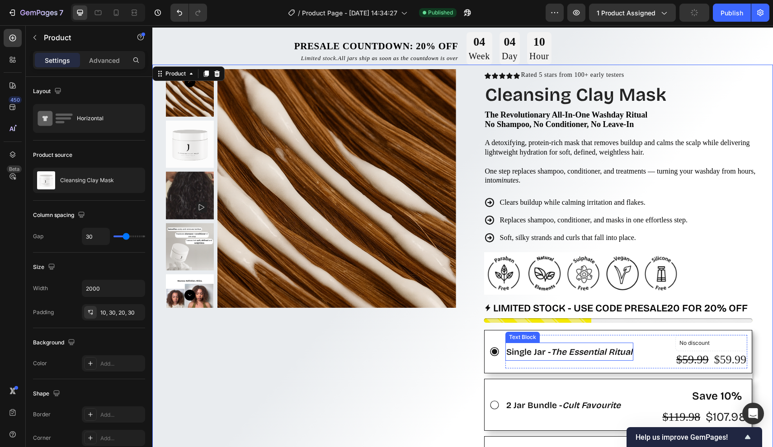
scroll to position [21, 0]
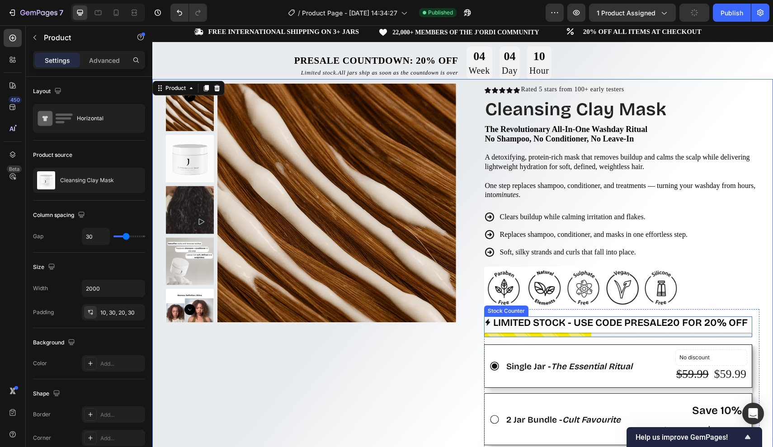
click at [637, 316] on p "LIMITED STOCK - USE CODE PRESALE20 FOR 20% OFF" at bounding box center [620, 322] width 254 height 13
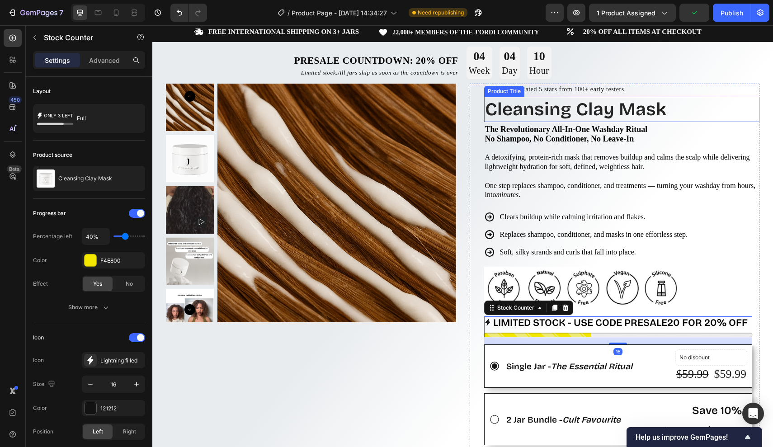
scroll to position [10, 0]
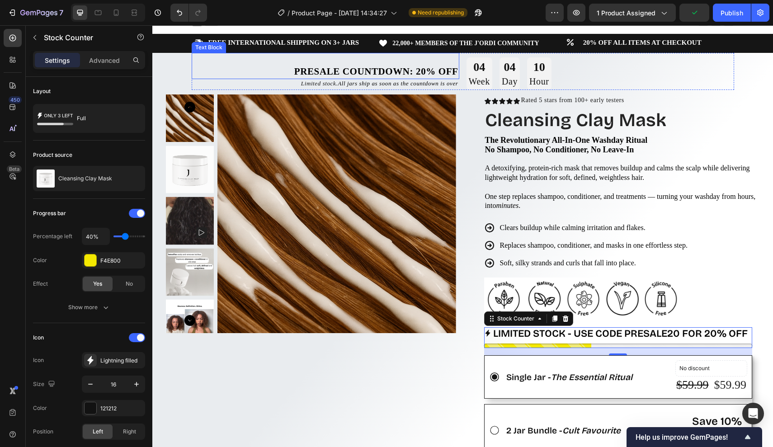
click at [413, 73] on strong "Presale Countdown: 20% off" at bounding box center [376, 71] width 164 height 11
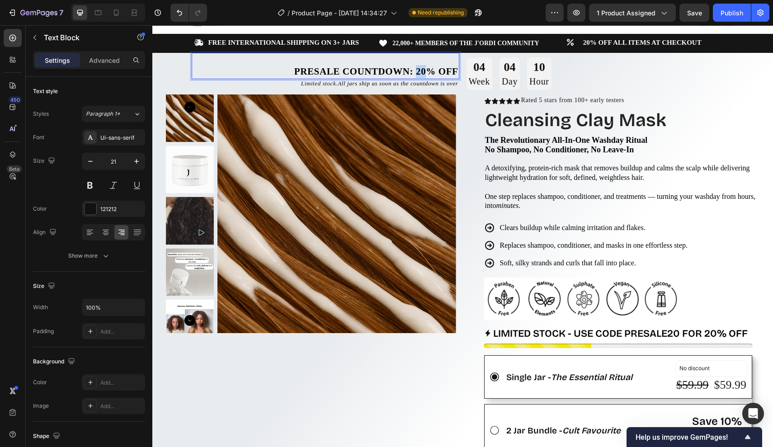
click at [416, 73] on strong "Presale Countdown: 20% off" at bounding box center [376, 71] width 164 height 11
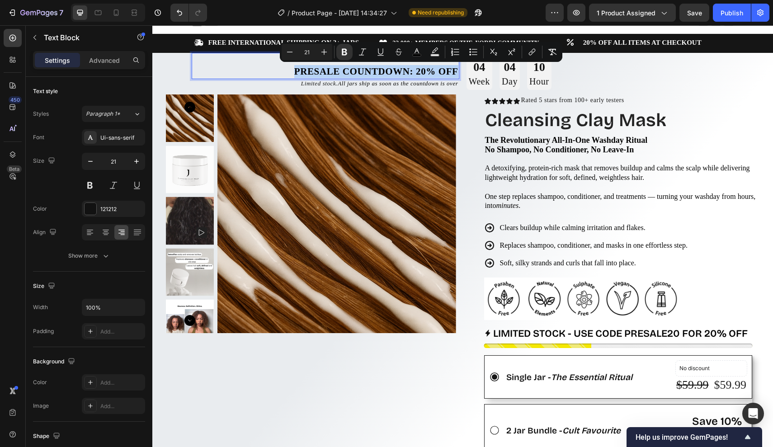
click at [416, 73] on strong "Presale Countdown: 20% off" at bounding box center [376, 71] width 164 height 11
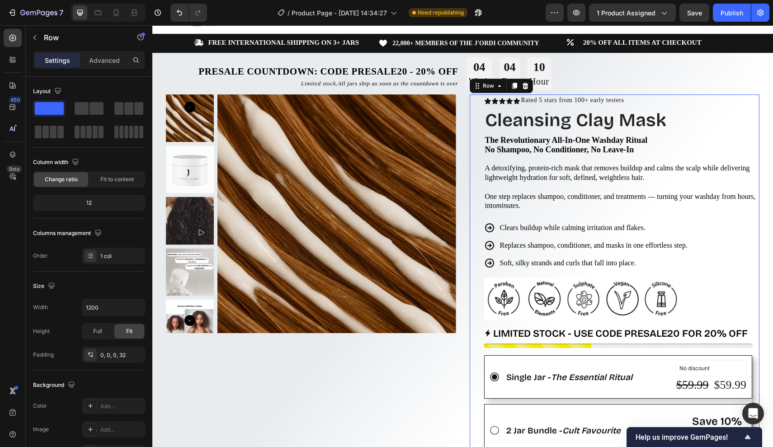
click at [482, 104] on div "Icon Icon Icon Icon Icon Icon List Rated 5 stars from 100+ early testers Text B…" at bounding box center [614, 430] width 290 height 672
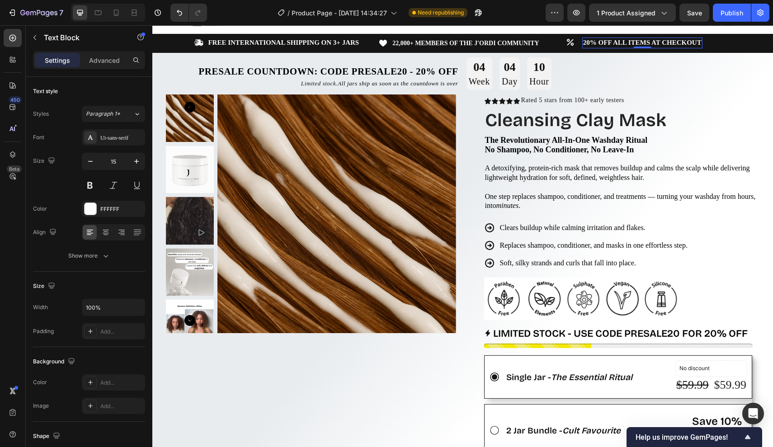
click at [617, 41] on strong "20% OFF ALL ITEMS AT CHECKOUT" at bounding box center [642, 42] width 118 height 7
click at [685, 41] on strong "20% OFF ALL ITEMS AT CHECKOUT" at bounding box center [642, 42] width 118 height 7
click at [700, 42] on strong "20% OFF ALL ITEMS AT CHECKOUT" at bounding box center [642, 42] width 118 height 7
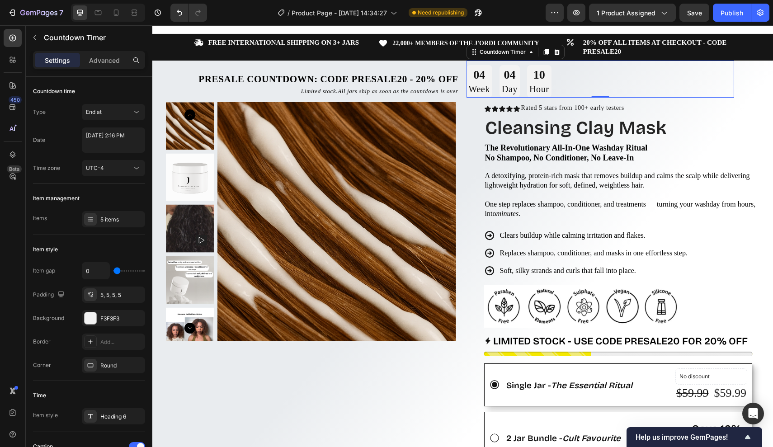
click at [694, 80] on div "04 Week 04 Day 10 Hour" at bounding box center [600, 81] width 268 height 33
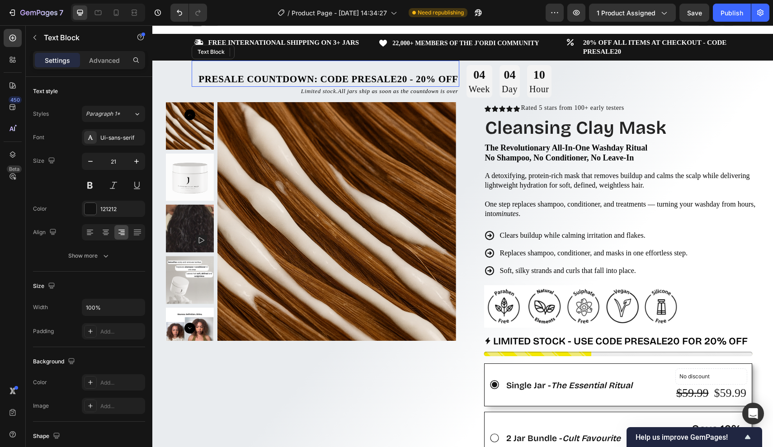
click at [353, 80] on strong "Presale Countdown: CODE PRESALE20 - 20% off" at bounding box center [327, 79] width 259 height 11
drag, startPoint x: 322, startPoint y: 79, endPoint x: 407, endPoint y: 80, distance: 85.0
click at [407, 80] on strong "Presale Countdown: CODE PRESALE20 - 20% off" at bounding box center [327, 79] width 259 height 11
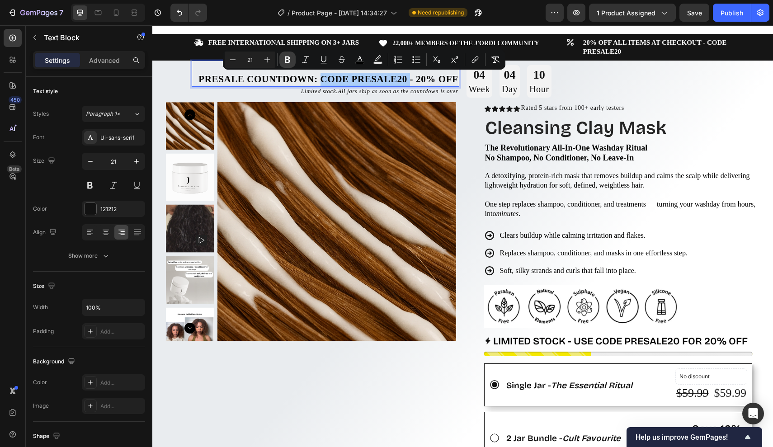
click at [289, 58] on icon "Editor contextual toolbar" at bounding box center [287, 59] width 5 height 7
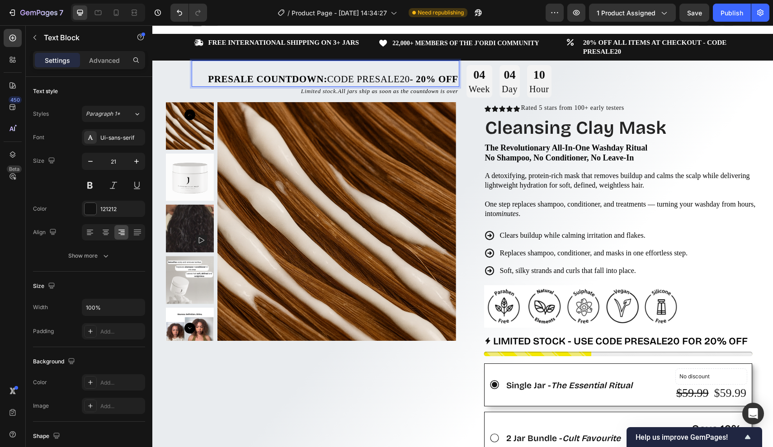
click at [317, 79] on strong "Presale Countdown:" at bounding box center [267, 79] width 119 height 11
drag, startPoint x: 321, startPoint y: 79, endPoint x: 204, endPoint y: 77, distance: 116.6
click at [204, 77] on p "Presale Countdown: CODE PRESALE20 - 20% off" at bounding box center [325, 79] width 266 height 13
click at [360, 77] on span "Presale Countdown: CODE PRESALE20 - 20% off" at bounding box center [333, 79] width 250 height 11
click at [407, 80] on span "Presale Countdown: CODE PRESALE20 - 20% off" at bounding box center [333, 79] width 250 height 11
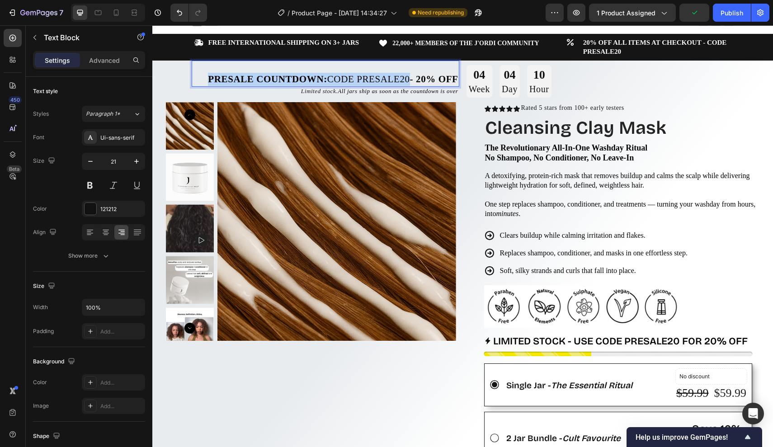
drag, startPoint x: 404, startPoint y: 80, endPoint x: 204, endPoint y: 80, distance: 200.2
click at [204, 80] on p "Presale Countdown: CODE PRESALE20 - 20% off" at bounding box center [325, 79] width 266 height 13
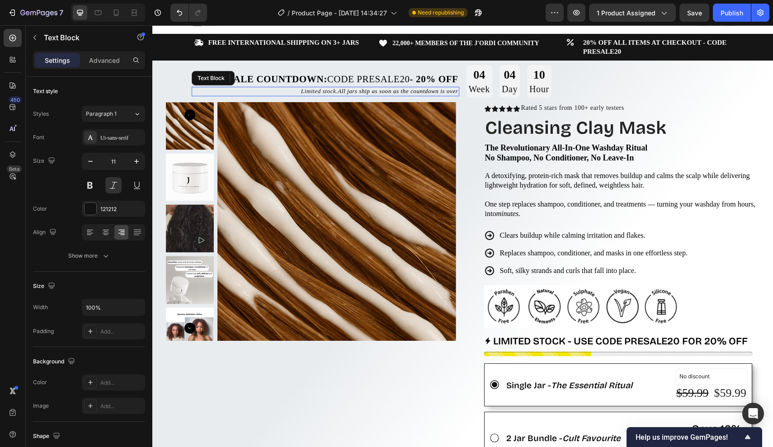
click at [247, 90] on p "Limited stock. All jars ship as soon as the countdown is over" at bounding box center [325, 91] width 266 height 7
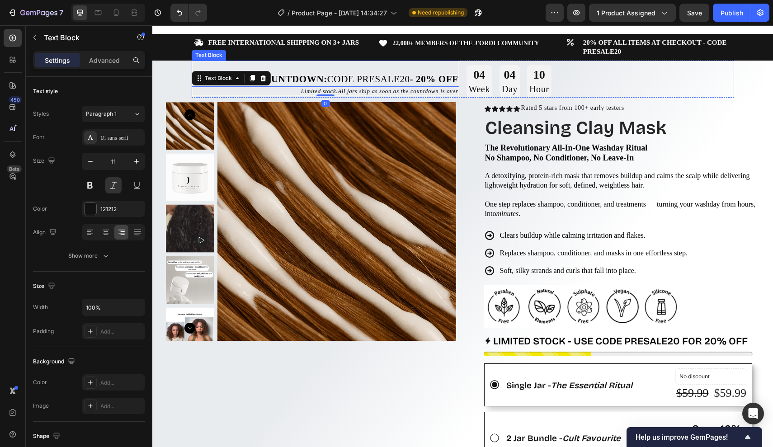
click at [288, 77] on strong "Presale Countdown:" at bounding box center [267, 79] width 119 height 11
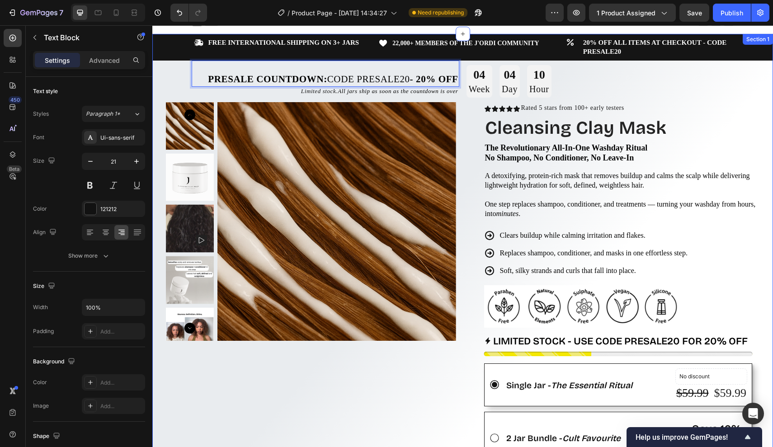
drag, startPoint x: 324, startPoint y: 78, endPoint x: 189, endPoint y: 75, distance: 134.7
click at [189, 75] on div "Icon FREE INTERNATIONAL SHIPPING ON 3+ JARS Text Block Row Icon 22,000+ MEMBERS…" at bounding box center [462, 413] width 620 height 759
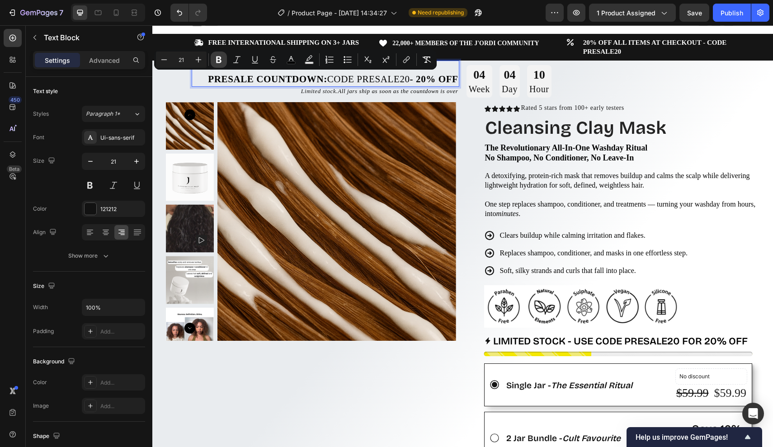
click at [218, 58] on icon "Editor contextual toolbar" at bounding box center [218, 59] width 9 height 9
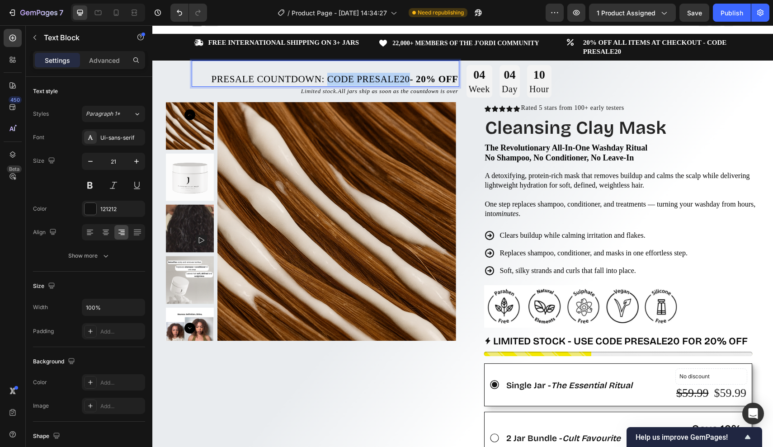
drag, startPoint x: 323, startPoint y: 77, endPoint x: 404, endPoint y: 76, distance: 80.9
click at [404, 76] on span "Presale Countdown: CODE PRESALE20 - 20% off" at bounding box center [334, 79] width 247 height 11
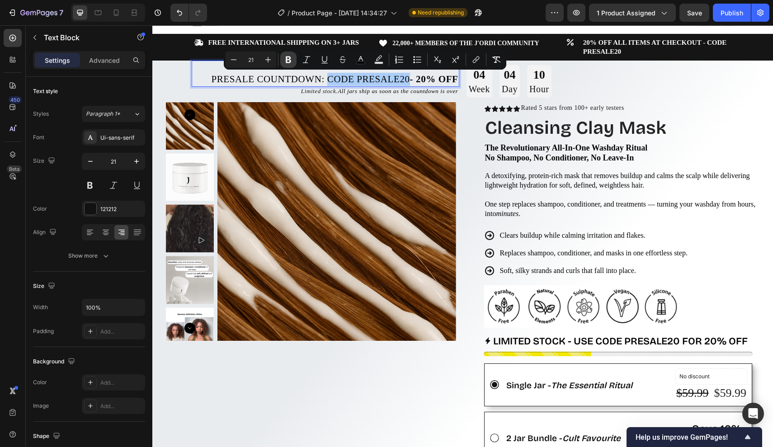
click at [292, 58] on icon "Editor contextual toolbar" at bounding box center [288, 59] width 9 height 9
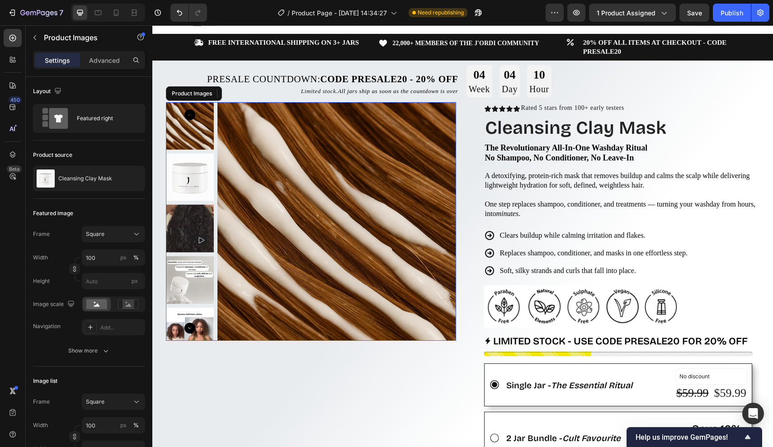
click at [431, 120] on img at bounding box center [336, 221] width 239 height 239
click at [506, 167] on div "Icon Icon Icon Icon Icon Icon List Rated 5 stars from 100+ early testers Text B…" at bounding box center [622, 438] width 276 height 672
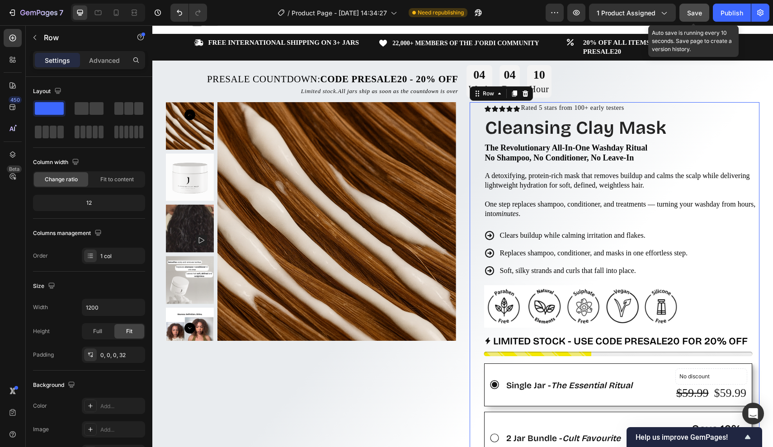
click at [704, 15] on button "Save" at bounding box center [694, 13] width 30 height 18
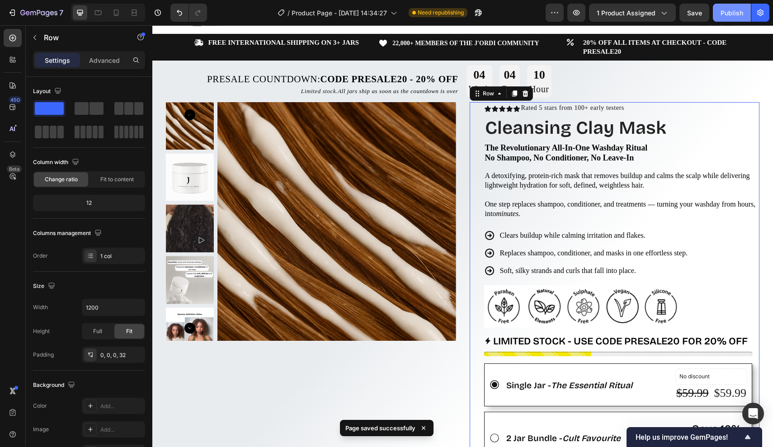
click at [731, 13] on div "Publish" at bounding box center [731, 12] width 23 height 9
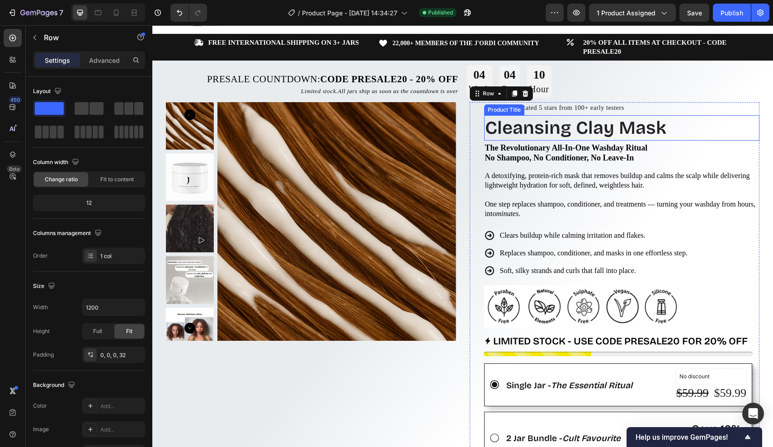
scroll to position [20, 0]
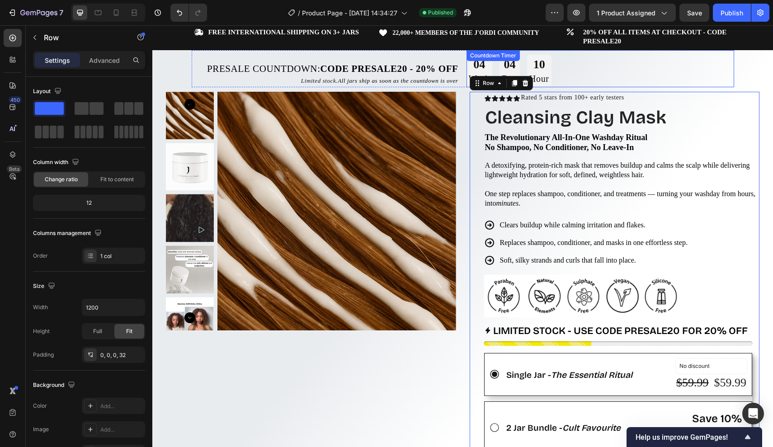
click at [580, 70] on div "04 Week 04 Day 10 Hour" at bounding box center [600, 71] width 268 height 33
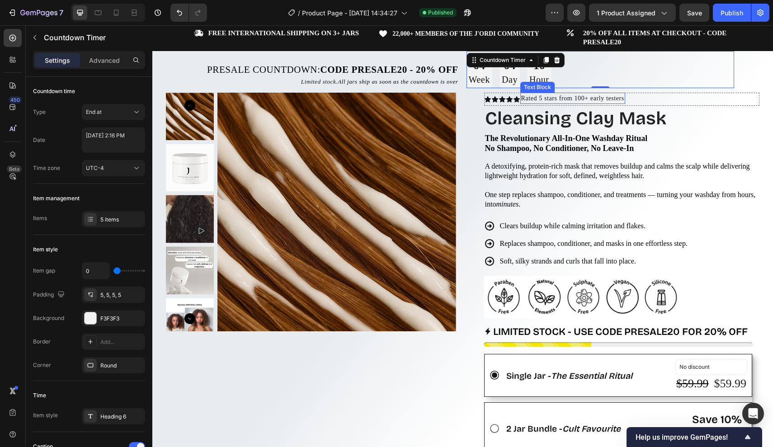
scroll to position [131, 0]
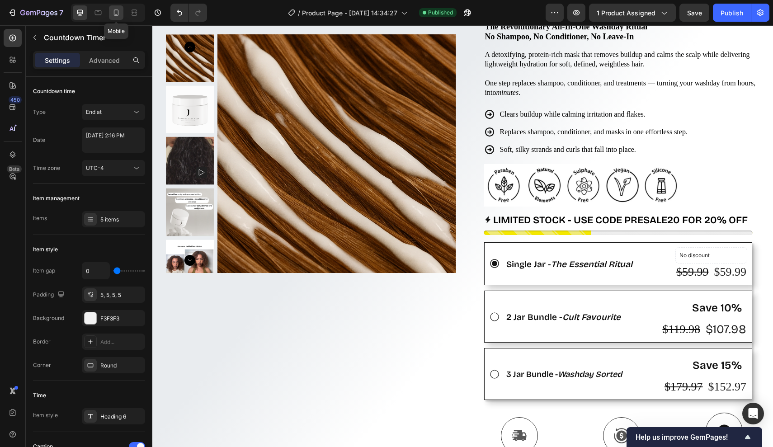
click at [116, 11] on icon at bounding box center [116, 12] width 9 height 9
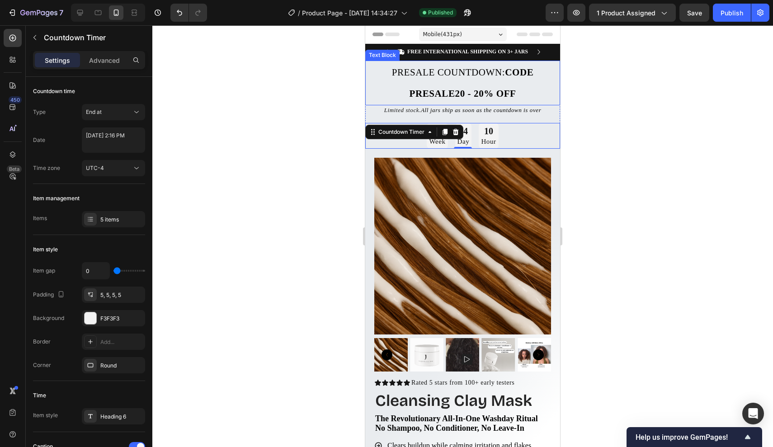
click at [522, 101] on p "Presale Countdown: CODE PRESALE20 - 20% off" at bounding box center [462, 82] width 193 height 43
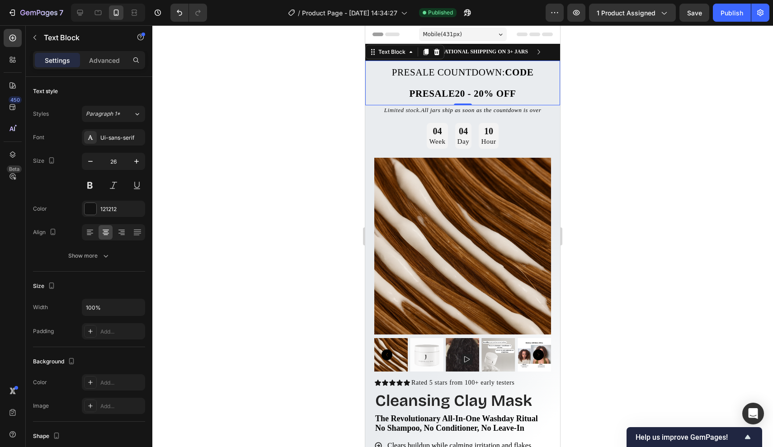
click at [578, 134] on div at bounding box center [462, 236] width 620 height 422
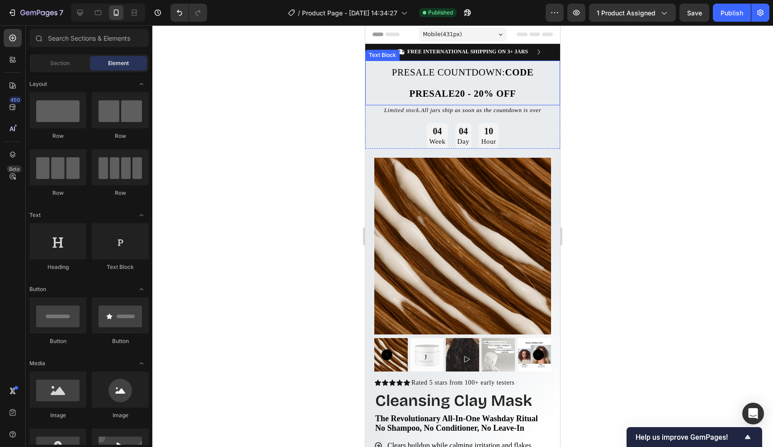
click at [527, 91] on p "Presale Countdown: CODE PRESALE20 - 20% off" at bounding box center [462, 82] width 193 height 43
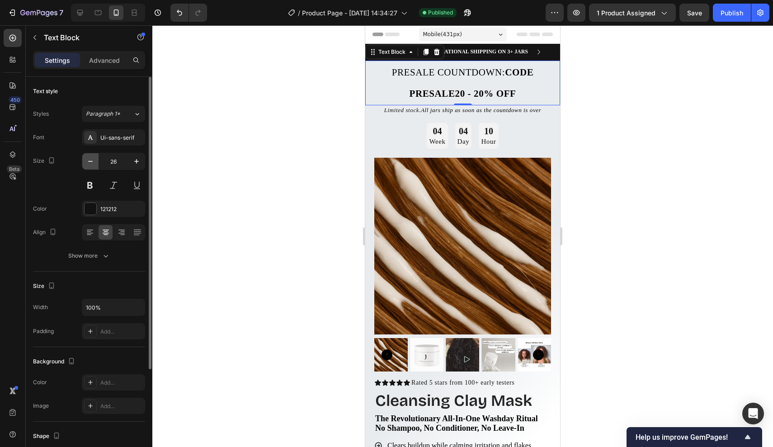
click at [90, 160] on icon "button" at bounding box center [90, 161] width 9 height 9
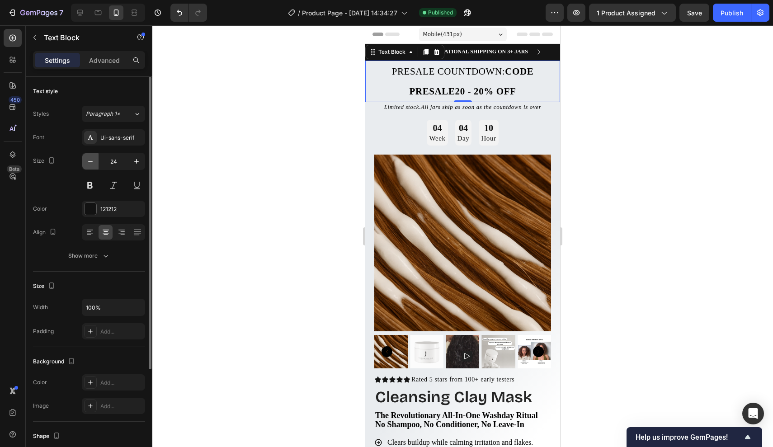
click at [90, 160] on icon "button" at bounding box center [90, 161] width 9 height 9
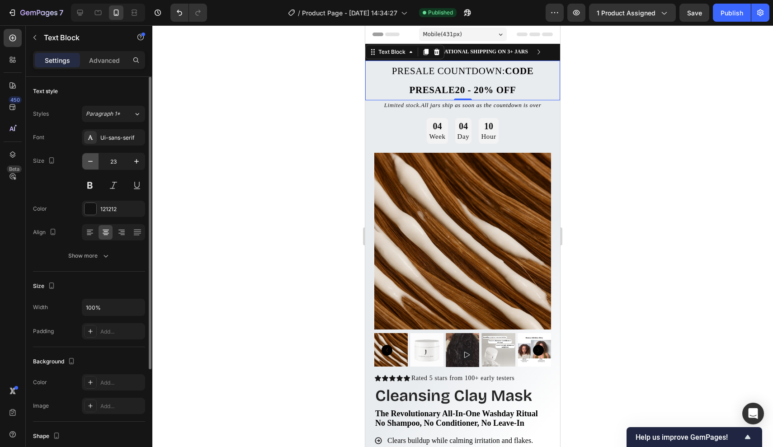
click at [90, 160] on icon "button" at bounding box center [90, 161] width 9 height 9
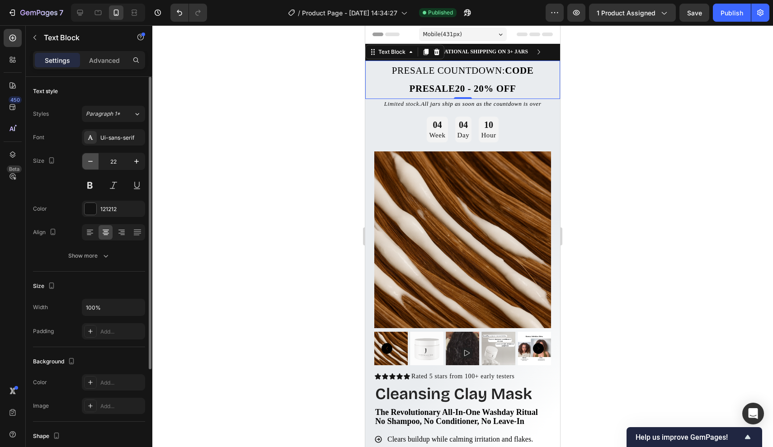
click at [90, 160] on icon "button" at bounding box center [90, 161] width 9 height 9
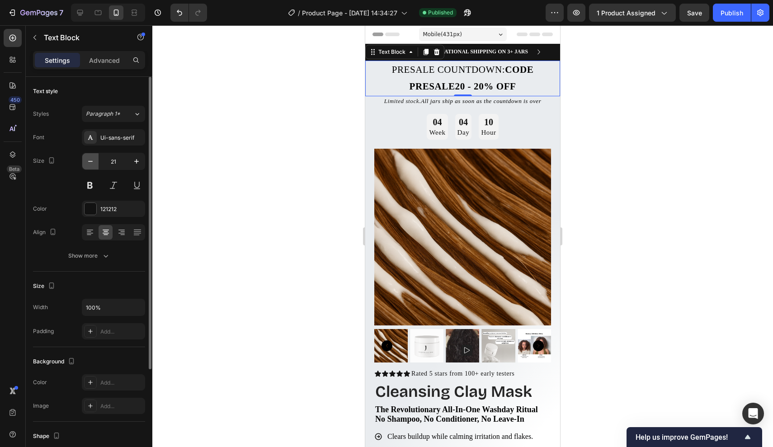
click at [90, 160] on icon "button" at bounding box center [90, 161] width 9 height 9
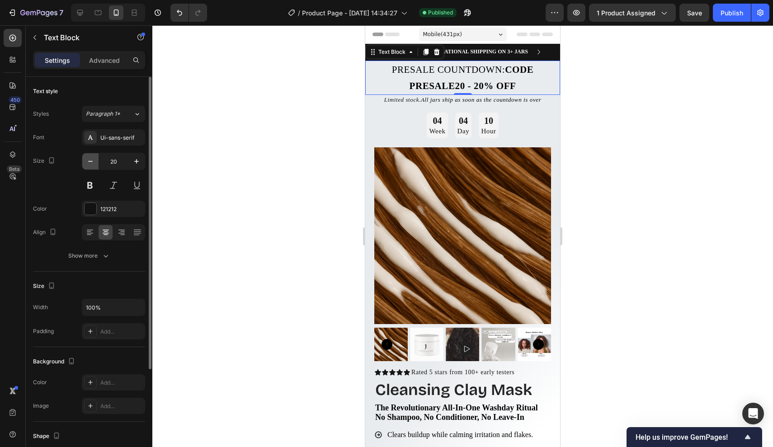
click at [90, 160] on icon "button" at bounding box center [90, 161] width 9 height 9
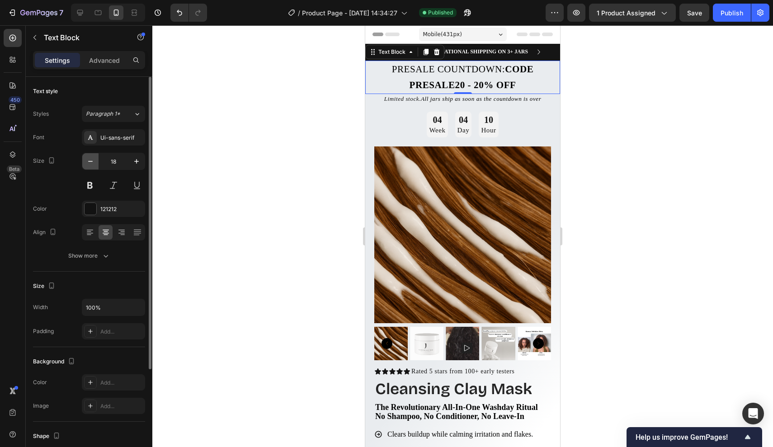
click at [90, 160] on icon "button" at bounding box center [90, 161] width 9 height 9
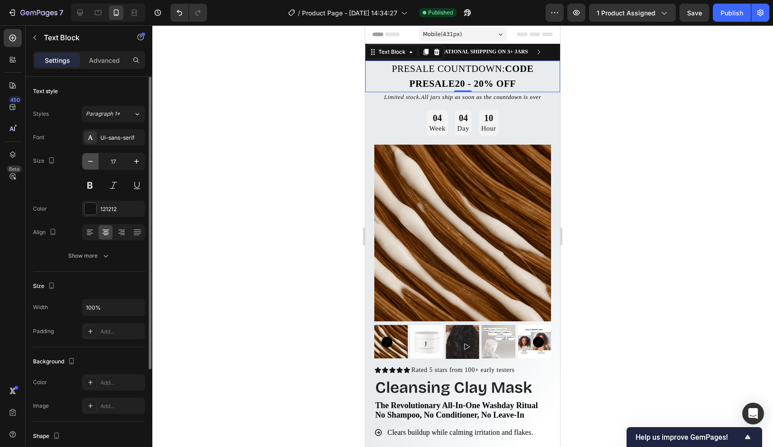
click at [90, 160] on icon "button" at bounding box center [90, 161] width 9 height 9
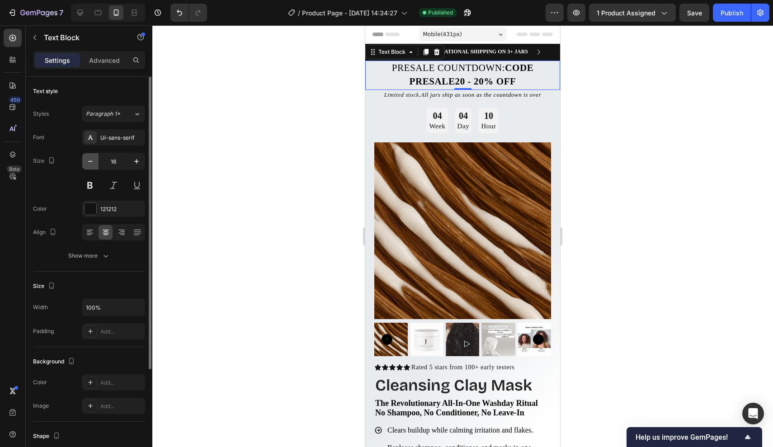
click at [90, 160] on icon "button" at bounding box center [90, 161] width 9 height 9
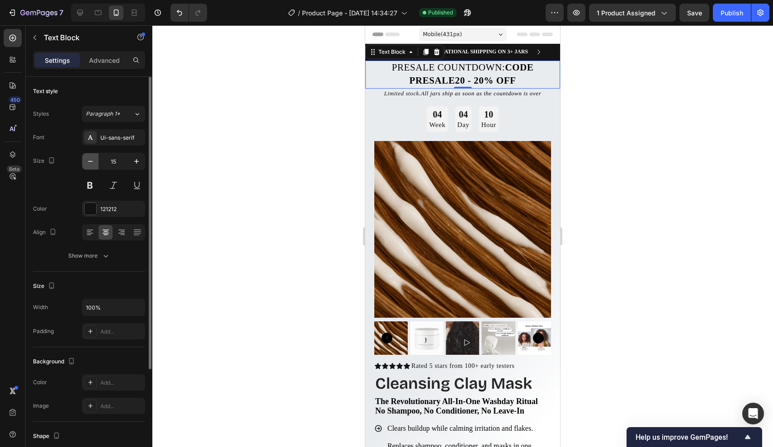
click at [90, 160] on icon "button" at bounding box center [90, 161] width 9 height 9
type input "13"
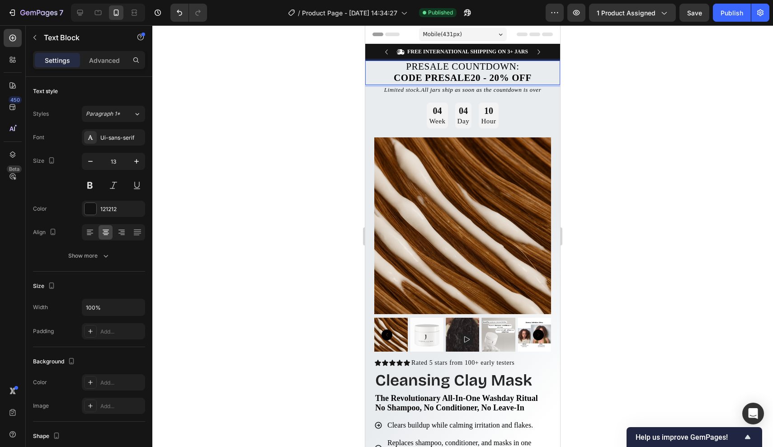
click at [571, 86] on div at bounding box center [462, 236] width 620 height 422
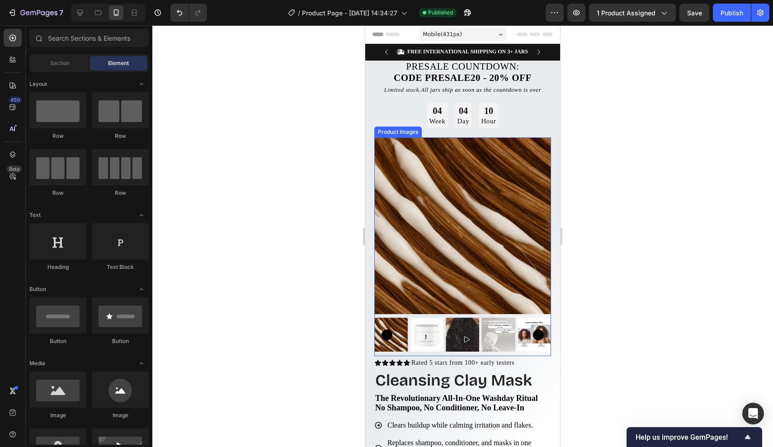
click at [416, 331] on img at bounding box center [426, 334] width 33 height 33
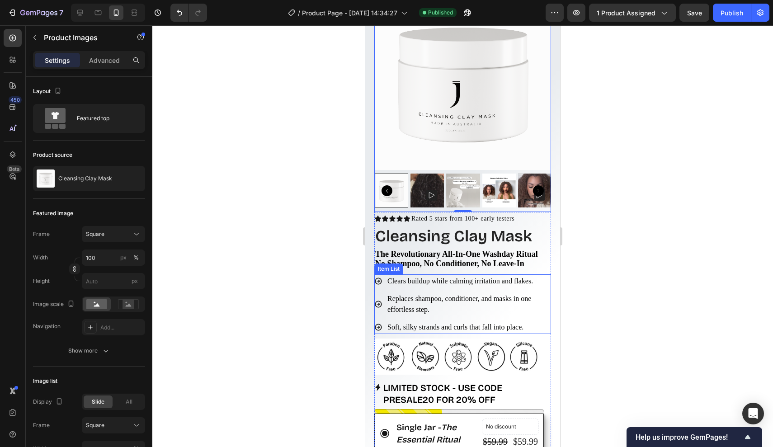
scroll to position [148, 0]
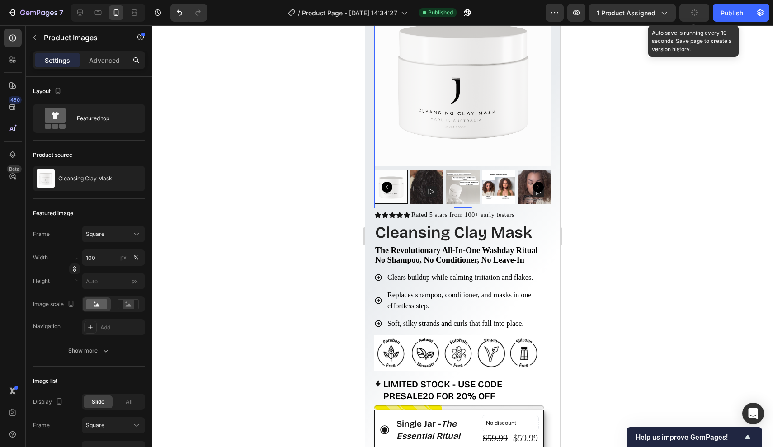
click at [693, 13] on icon "button" at bounding box center [694, 12] width 9 height 9
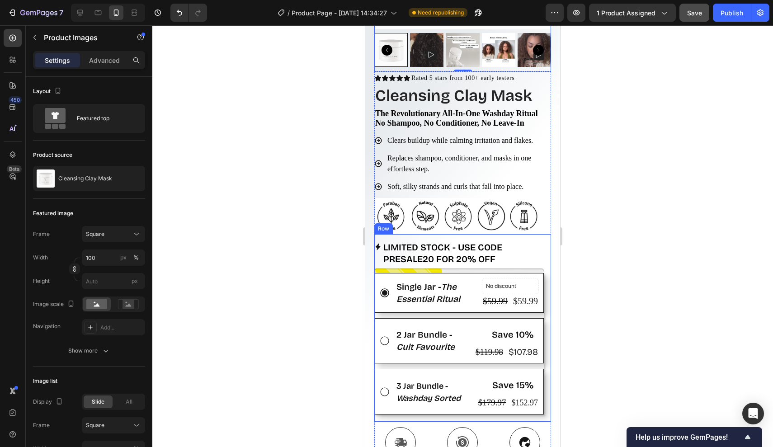
scroll to position [302, 0]
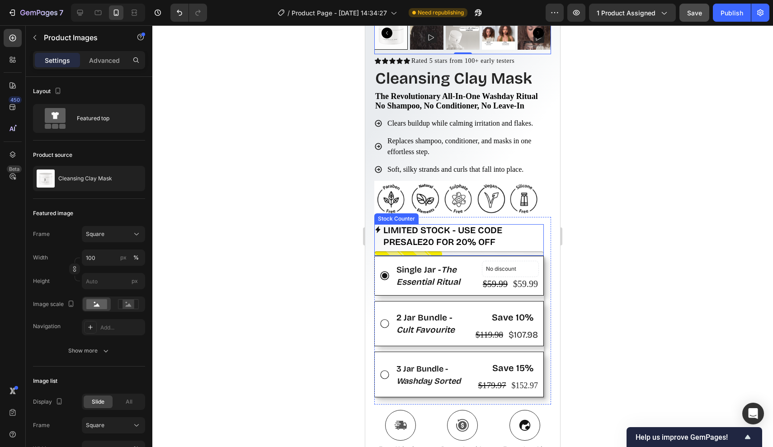
click at [459, 236] on p "LIMITED STOCK - USE CODE PRESALE20 FOR 20% OFF" at bounding box center [463, 235] width 160 height 23
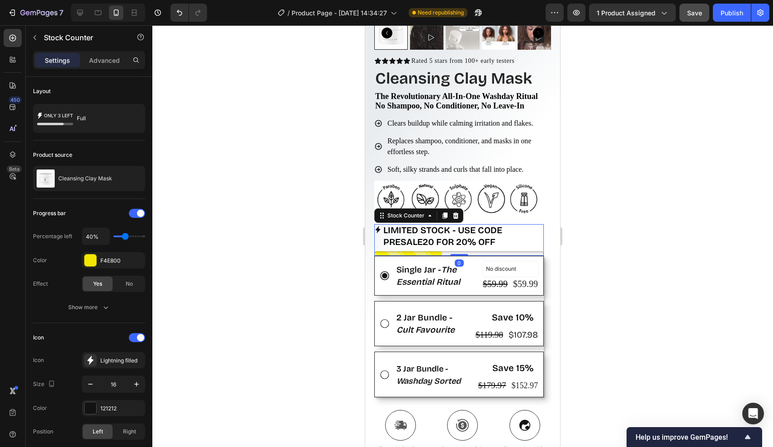
click at [491, 239] on p "LIMITED STOCK - USE CODE PRESALE20 FOR 20% OFF" at bounding box center [463, 235] width 160 height 23
click at [512, 236] on p "LIMITED STOCK - USE CODE PRESALE20 FOR 20% OFF" at bounding box center [463, 235] width 160 height 23
click at [437, 238] on p "LIMITED STOCK - USE CODE PRESALE20 FOR 20% OFF" at bounding box center [463, 235] width 160 height 23
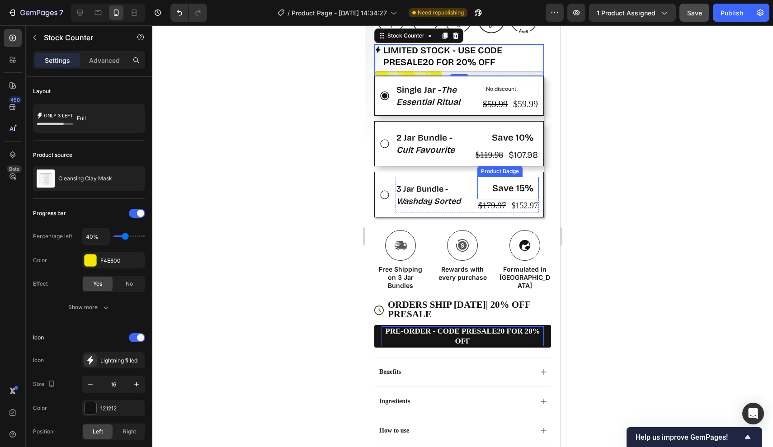
scroll to position [526, 0]
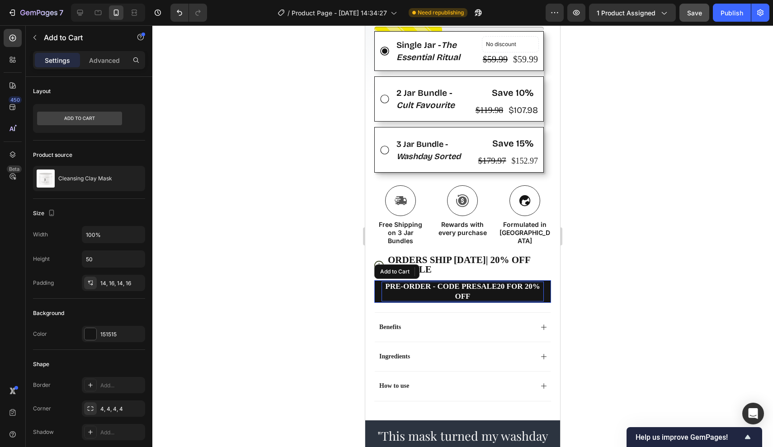
click at [455, 286] on p "PRE-ORDER - CODE PRESALE20 FOR 20% OFF" at bounding box center [462, 292] width 162 height 20
click at [432, 286] on p "PRE-ORDER - CODE PRESALE20 FOR 20% OFF" at bounding box center [462, 292] width 162 height 20
click at [462, 290] on button "PRE-ORDERCODE PRESALE20 FOR 20% OFF" at bounding box center [462, 291] width 177 height 23
click at [462, 290] on button "PRE-ORDER -CODE PRESALE20 FOR 20% OFF" at bounding box center [462, 291] width 177 height 23
drag, startPoint x: 471, startPoint y: 294, endPoint x: 431, endPoint y: 286, distance: 40.9
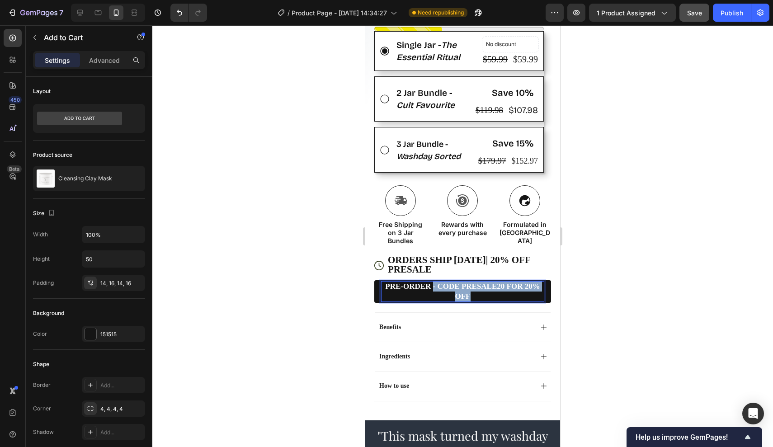
click at [431, 286] on p "PRE-ORDER - CODE PRESALE20 FOR 20% OFF" at bounding box center [462, 292] width 162 height 20
click at [505, 292] on button "PRE-ORDER" at bounding box center [462, 291] width 177 height 23
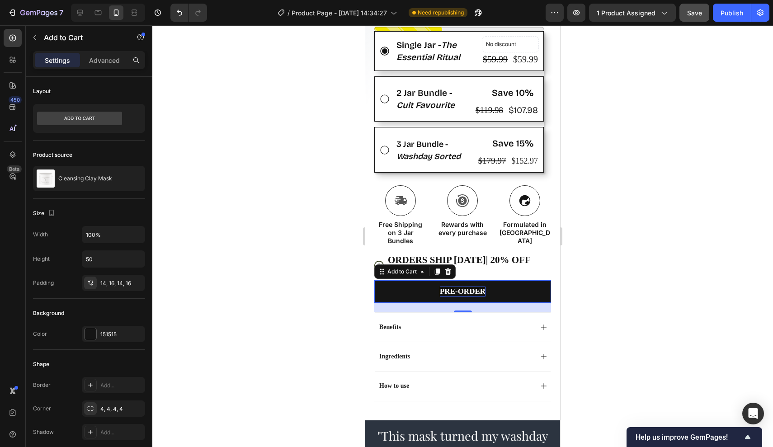
click at [472, 286] on p "PRE-ORDER" at bounding box center [463, 291] width 46 height 10
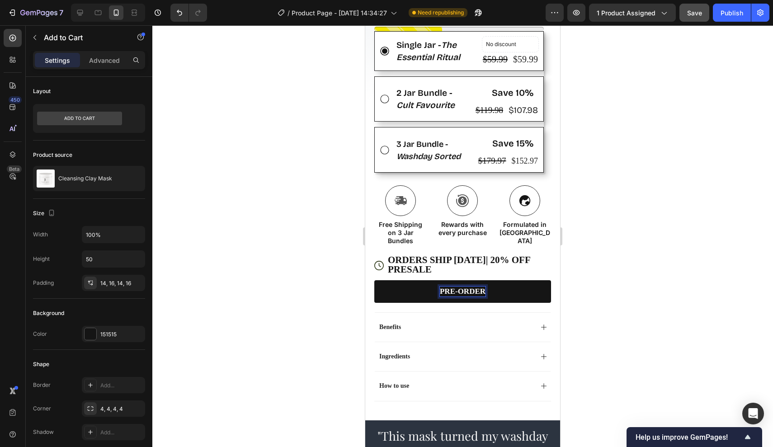
click at [338, 312] on div at bounding box center [462, 236] width 620 height 422
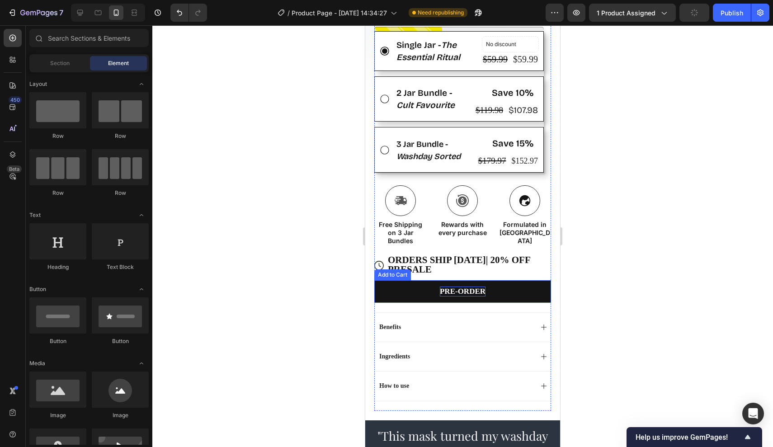
click at [469, 291] on p "PRE-ORDER" at bounding box center [463, 291] width 46 height 10
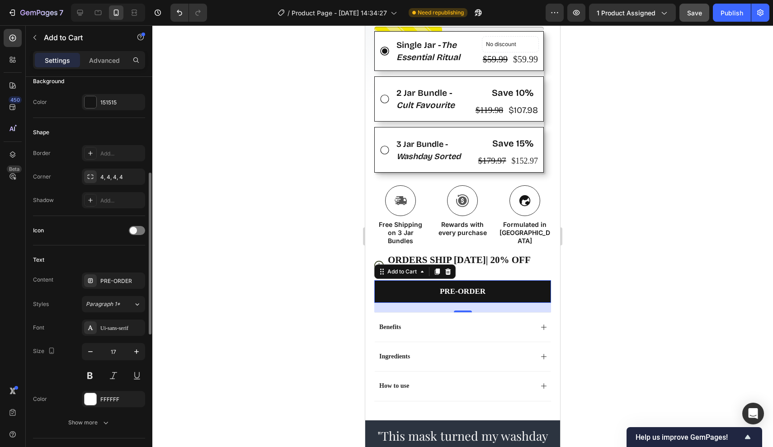
scroll to position [280, 0]
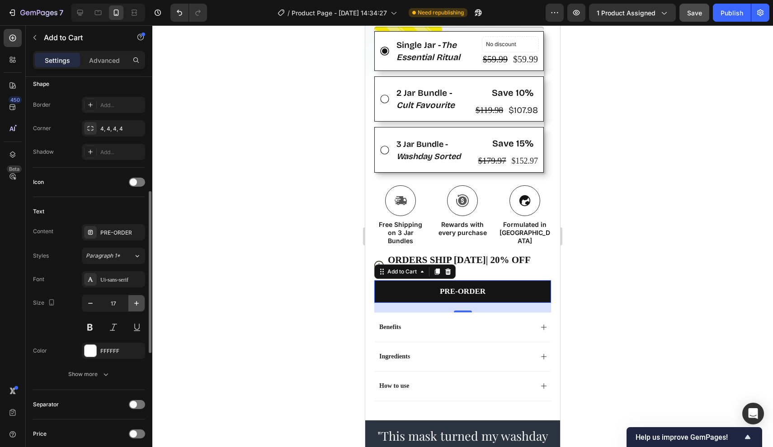
click at [139, 305] on icon "button" at bounding box center [136, 303] width 9 height 9
click at [137, 305] on icon "button" at bounding box center [136, 303] width 9 height 9
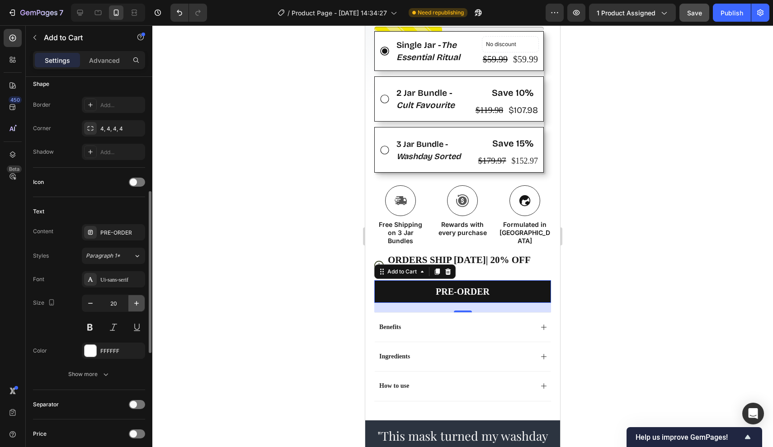
click at [137, 305] on icon "button" at bounding box center [136, 303] width 9 height 9
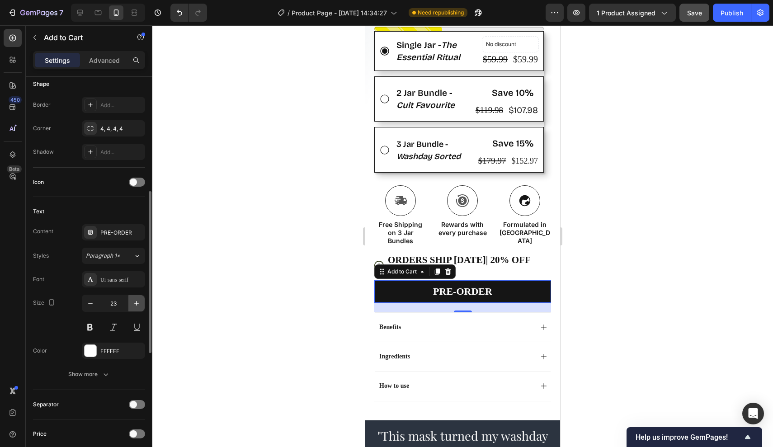
click at [137, 305] on icon "button" at bounding box center [136, 303] width 9 height 9
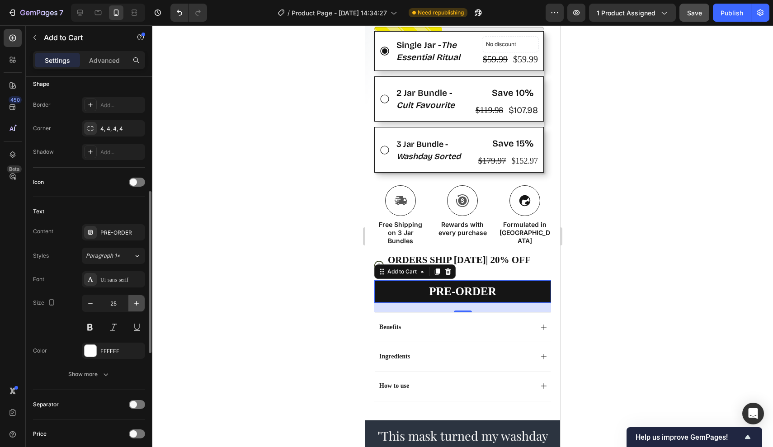
click at [137, 305] on icon "button" at bounding box center [136, 303] width 9 height 9
click at [136, 304] on icon "button" at bounding box center [136, 303] width 5 height 5
type input "29"
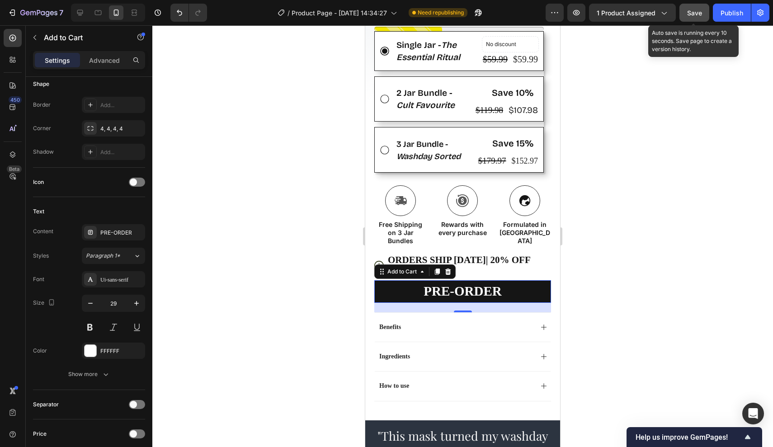
click at [686, 11] on button "Save" at bounding box center [694, 13] width 30 height 18
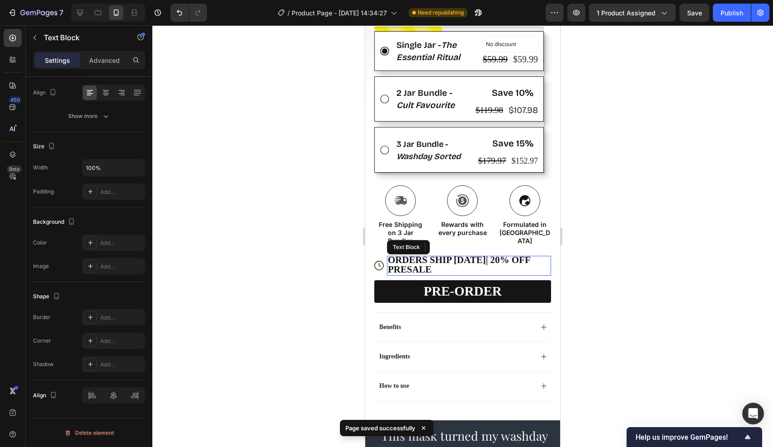
click at [486, 260] on span "ORDERS SHIP [DATE] | 20% OFF PRESALE" at bounding box center [459, 264] width 142 height 20
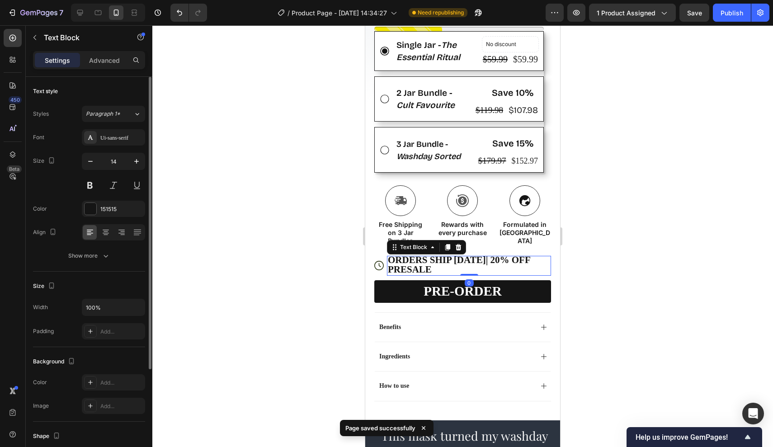
click at [437, 265] on p "ORDERS SHIP [DATE] | 20% OFF PRESALE" at bounding box center [469, 265] width 162 height 19
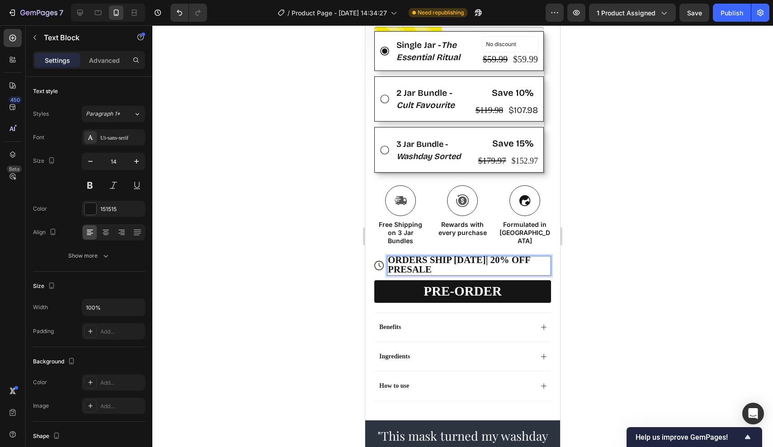
click at [486, 255] on span "ORDERS SHIP [DATE] | 20% OFF PRESALE" at bounding box center [459, 264] width 142 height 20
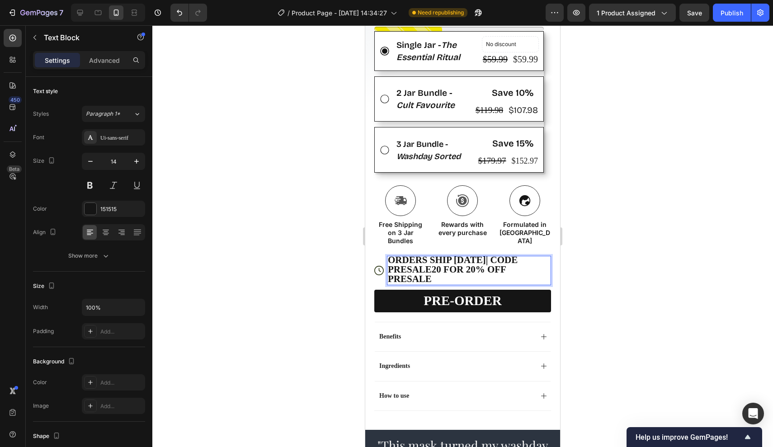
drag, startPoint x: 507, startPoint y: 268, endPoint x: 559, endPoint y: 268, distance: 51.5
click at [559, 268] on div "Product Images Row Icon Icon Icon Icon Icon Icon List Rated 5 stars from 100+ e…" at bounding box center [462, 11] width 195 height 818
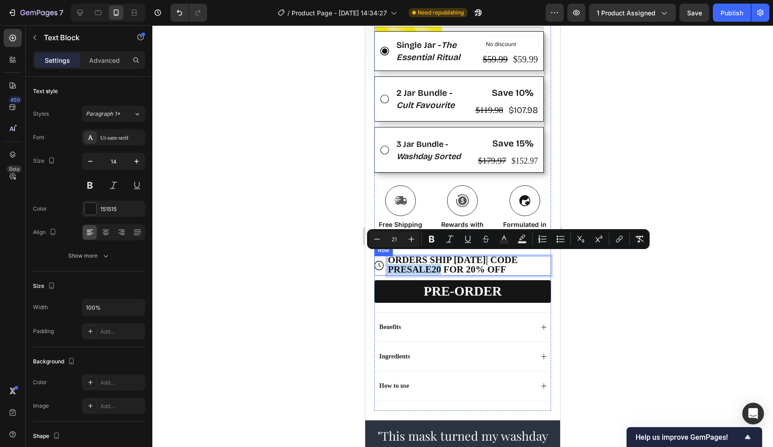
drag, startPoint x: 440, startPoint y: 266, endPoint x: 385, endPoint y: 266, distance: 54.7
click at [385, 266] on div "Icon ORDERS SHIP [DATE] | CODE PRESALE20 FOR 20% OFF Text Block 0 Row" at bounding box center [462, 266] width 177 height 20
click at [434, 235] on icon "Editor contextual toolbar" at bounding box center [431, 239] width 9 height 9
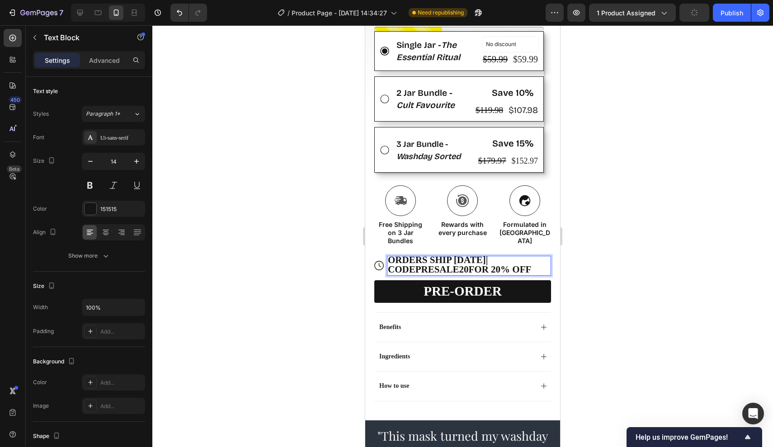
click at [576, 270] on div at bounding box center [462, 236] width 620 height 422
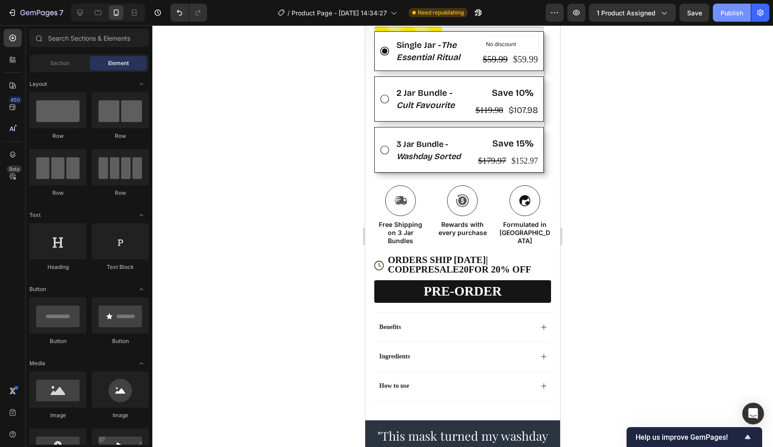
click at [728, 12] on div "Publish" at bounding box center [731, 12] width 23 height 9
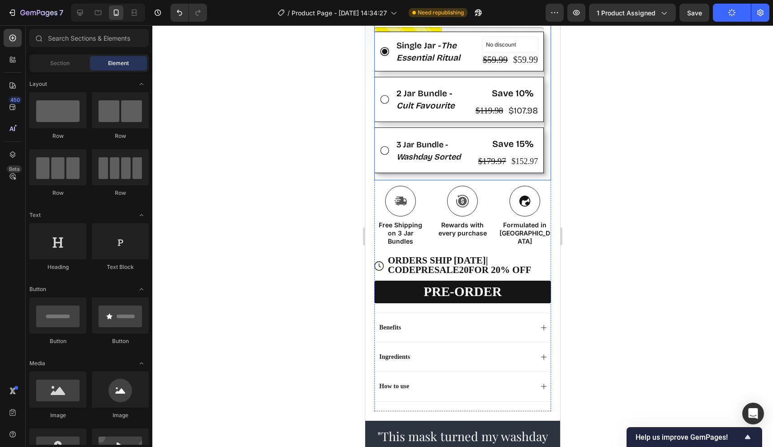
scroll to position [535, 0]
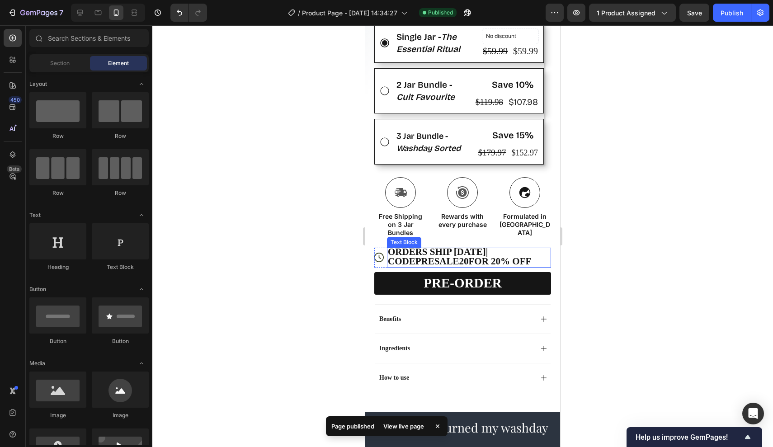
click at [472, 258] on span "ORDERS SHIP [DATE] | CODE PRESALE20 FOR 20% OFF" at bounding box center [459, 256] width 143 height 20
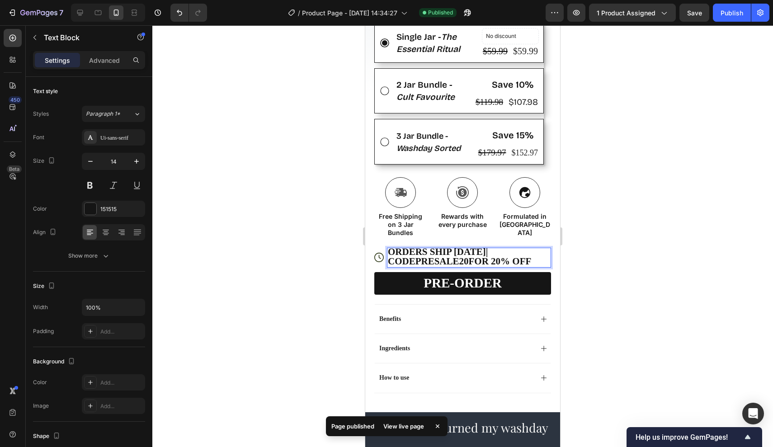
click at [507, 258] on p "ORDERS SHIP [DATE] | CODE PRESALE20 FOR 20% OFF" at bounding box center [469, 257] width 162 height 19
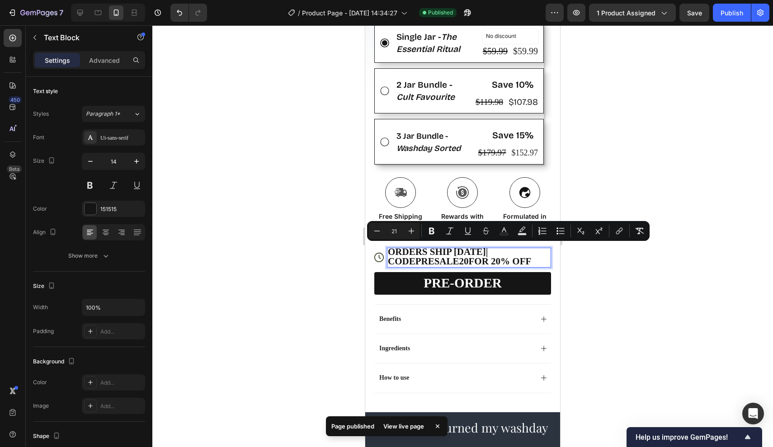
drag, startPoint x: 507, startPoint y: 258, endPoint x: 488, endPoint y: 251, distance: 19.7
click at [488, 251] on p "ORDERS SHIP [DATE] | CODE PRESALE20 FOR 20% OFF" at bounding box center [469, 257] width 162 height 19
click at [488, 251] on span "ORDERS SHIP [DATE] | CODE PRESALE20 FOR 20% OFF" at bounding box center [459, 256] width 143 height 20
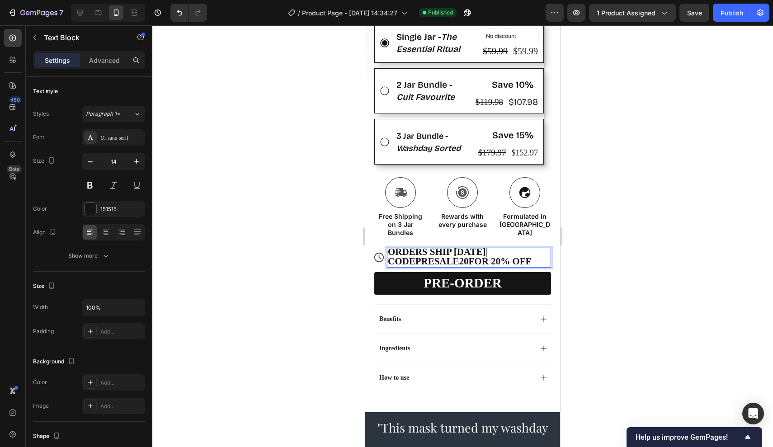
click at [484, 251] on span "ORDERS SHIP [DATE] | CODE PRESALE20 FOR 20% OFF" at bounding box center [459, 256] width 143 height 20
click at [109, 230] on icon at bounding box center [105, 232] width 9 height 9
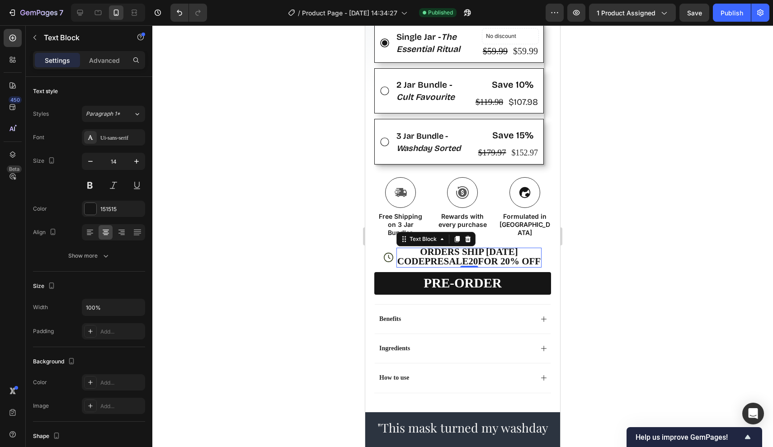
click at [569, 253] on div at bounding box center [462, 236] width 620 height 422
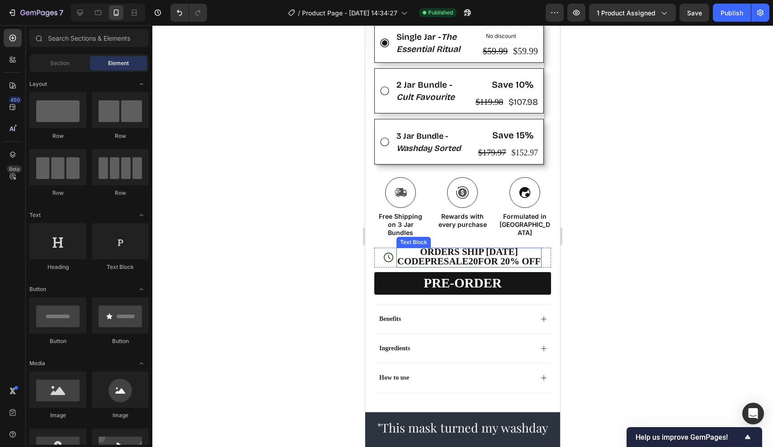
click at [499, 249] on strong "ORDERS SHIP [DATE]" at bounding box center [469, 251] width 98 height 11
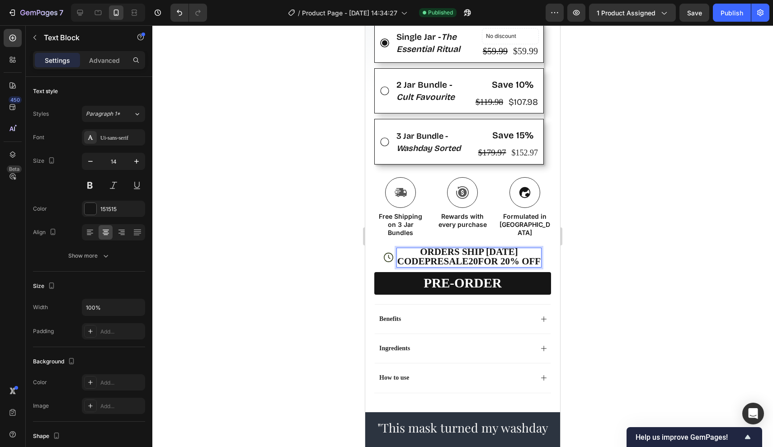
click at [479, 258] on span "CODE PRESALE20 FOR 20% OFF" at bounding box center [468, 261] width 143 height 11
drag, startPoint x: 398, startPoint y: 259, endPoint x: 539, endPoint y: 259, distance: 141.4
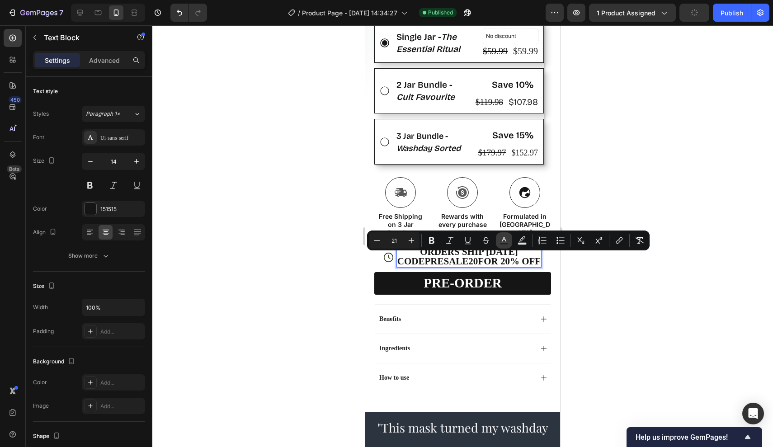
click at [506, 238] on icon "Editor contextual toolbar" at bounding box center [503, 240] width 9 height 9
type input "151515"
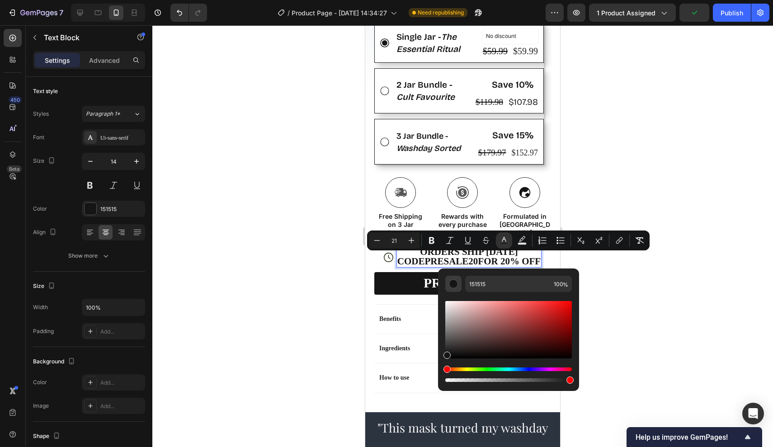
click at [457, 279] on div "Editor contextual toolbar" at bounding box center [453, 283] width 9 height 9
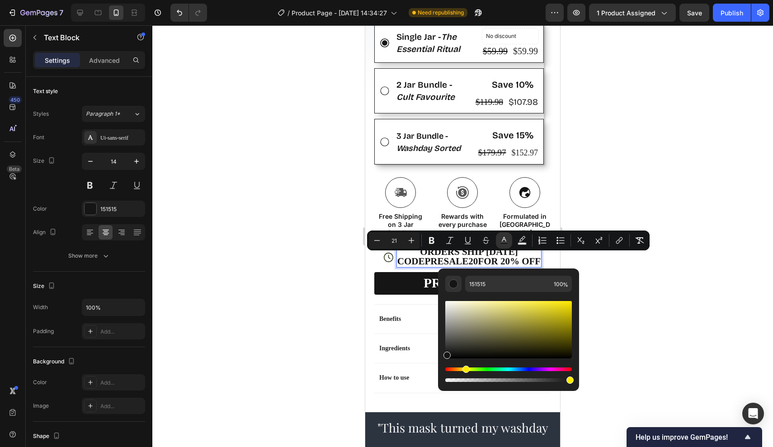
drag, startPoint x: 448, startPoint y: 369, endPoint x: 465, endPoint y: 370, distance: 16.8
click at [465, 370] on div "Hue" at bounding box center [465, 369] width 7 height 7
type input "141414"
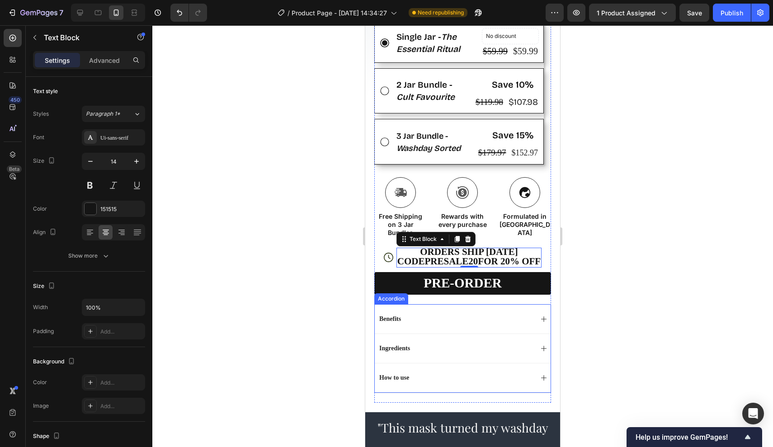
drag, startPoint x: 808, startPoint y: 379, endPoint x: 477, endPoint y: 332, distance: 334.2
click at [440, 256] on strong "PRESALE20" at bounding box center [451, 261] width 53 height 11
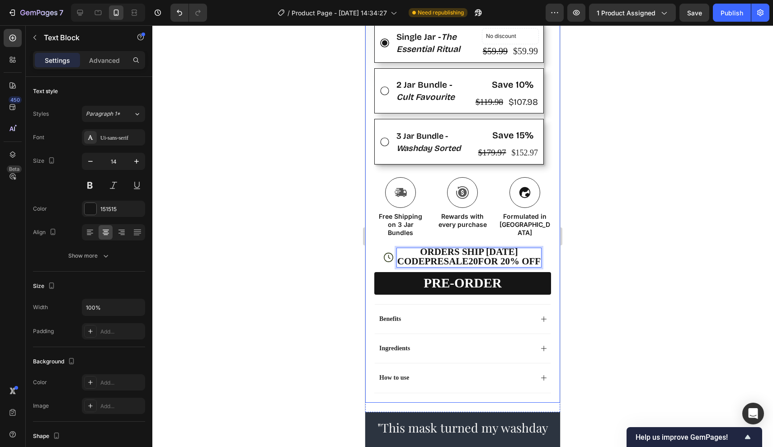
drag, startPoint x: 398, startPoint y: 258, endPoint x: 558, endPoint y: 261, distance: 160.4
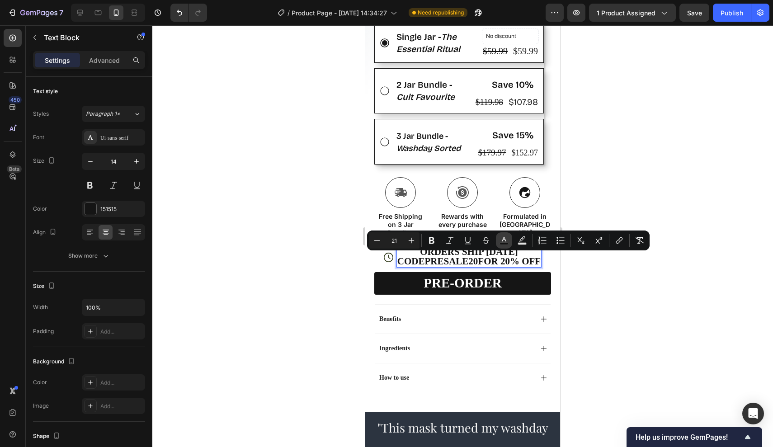
click at [500, 240] on icon "Editor contextual toolbar" at bounding box center [503, 240] width 9 height 9
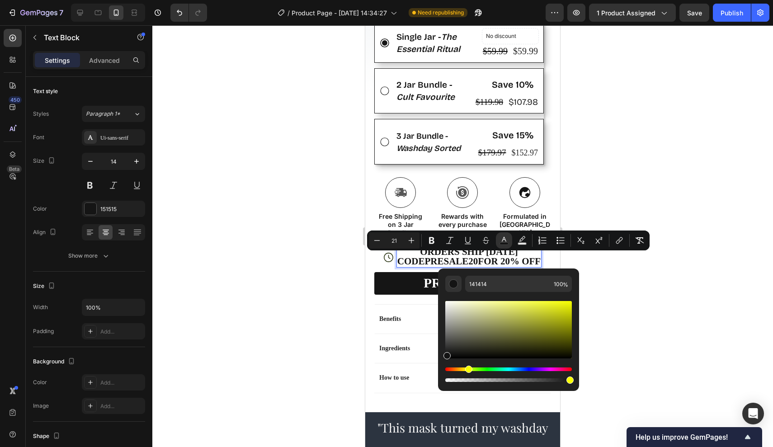
click at [467, 369] on div "Hue" at bounding box center [508, 369] width 127 height 4
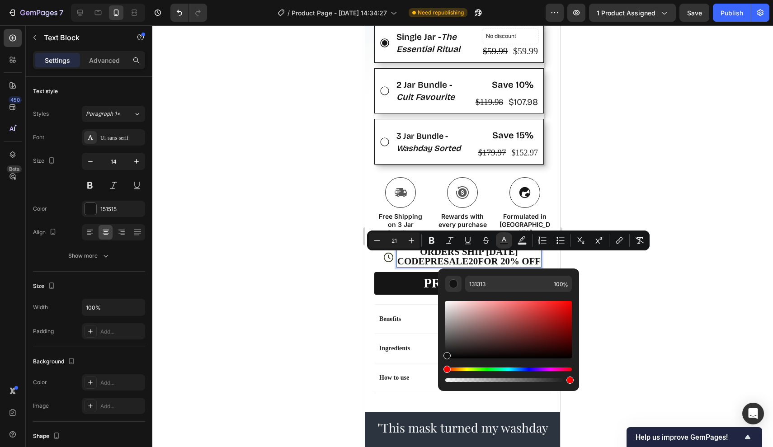
click at [465, 369] on div "Hue" at bounding box center [508, 369] width 127 height 4
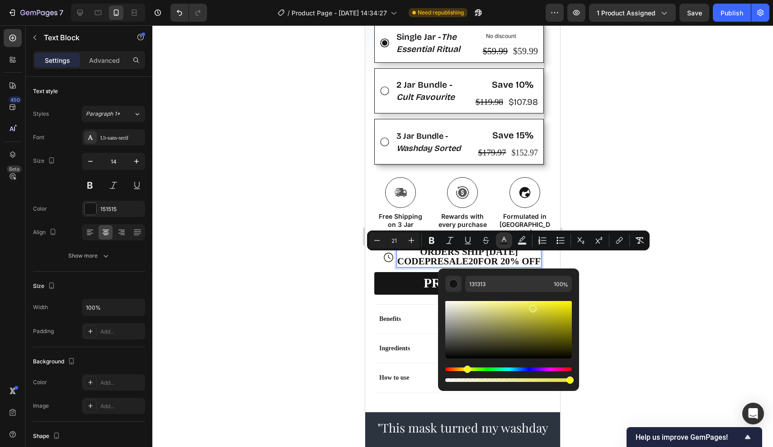
drag, startPoint x: 446, startPoint y: 353, endPoint x: 531, endPoint y: 307, distance: 96.9
click at [531, 307] on div "Editor contextual toolbar" at bounding box center [532, 308] width 7 height 7
drag, startPoint x: 531, startPoint y: 308, endPoint x: 583, endPoint y: 288, distance: 55.2
click at [584, 0] on body "7 Version history / Product Page - [DATE] 14:34:27 Need republishing Preview 1 …" at bounding box center [386, 0] width 773 height 0
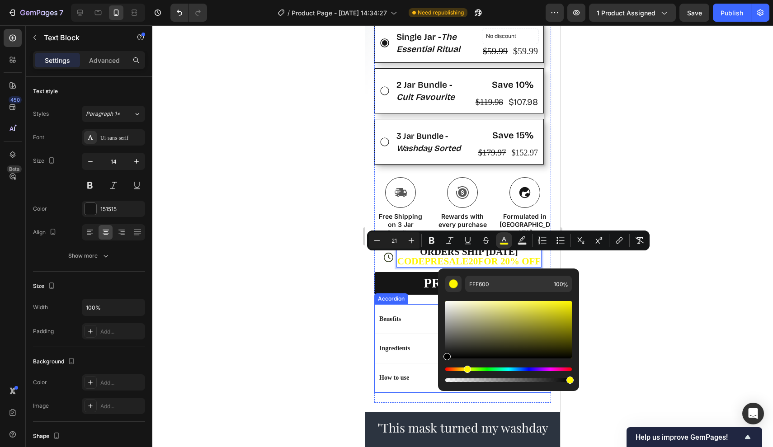
drag, startPoint x: 819, startPoint y: 345, endPoint x: 431, endPoint y: 374, distance: 389.2
type input "000000"
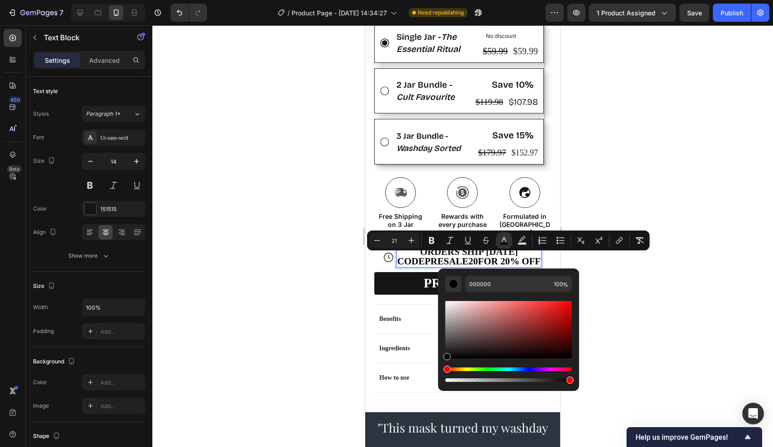
click at [640, 283] on div at bounding box center [462, 236] width 620 height 422
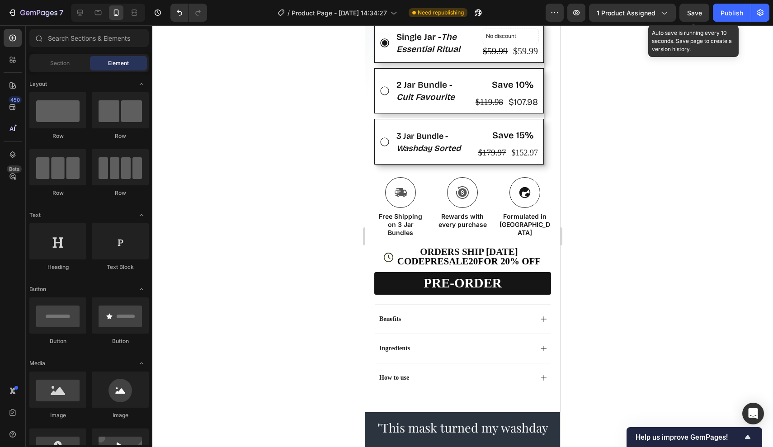
click at [699, 10] on span "Save" at bounding box center [694, 13] width 15 height 8
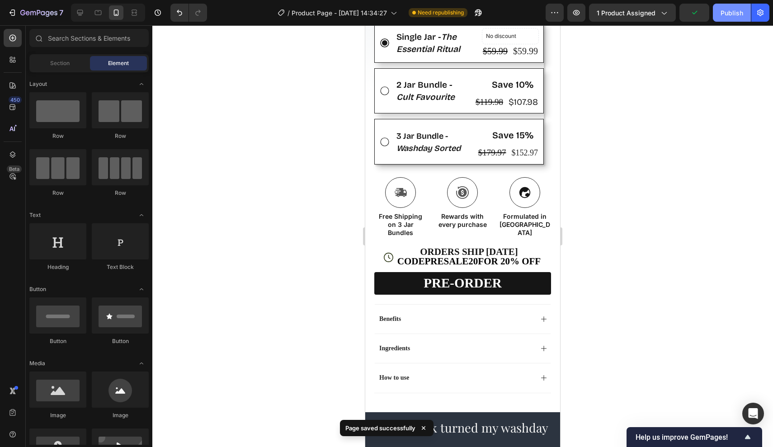
click at [742, 18] on button "Publish" at bounding box center [732, 13] width 38 height 18
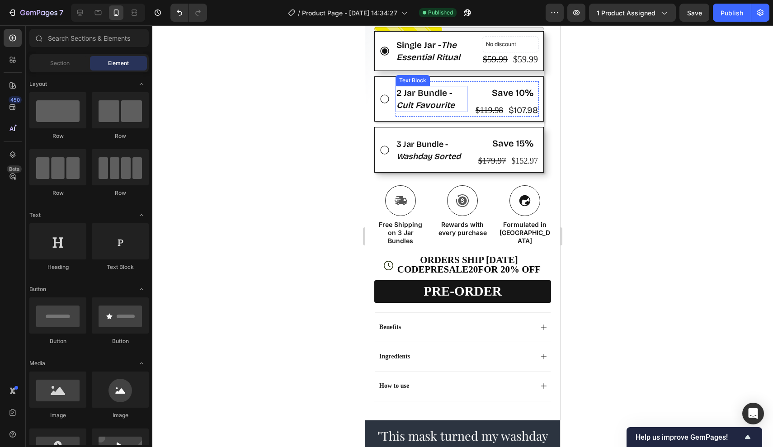
scroll to position [526, 0]
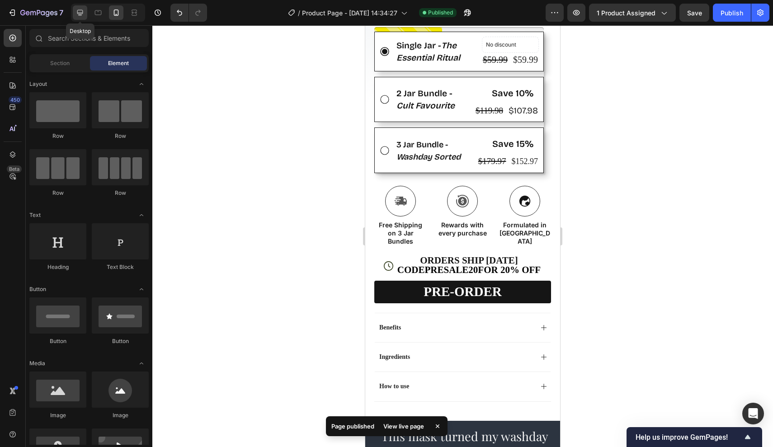
click at [81, 14] on icon at bounding box center [80, 13] width 6 height 6
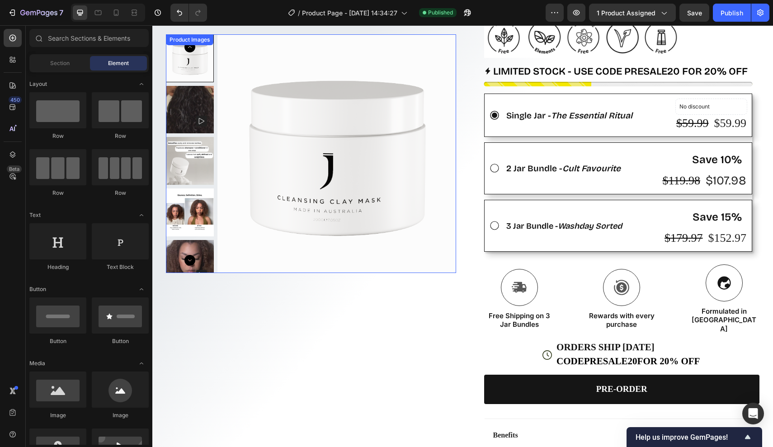
scroll to position [353, 0]
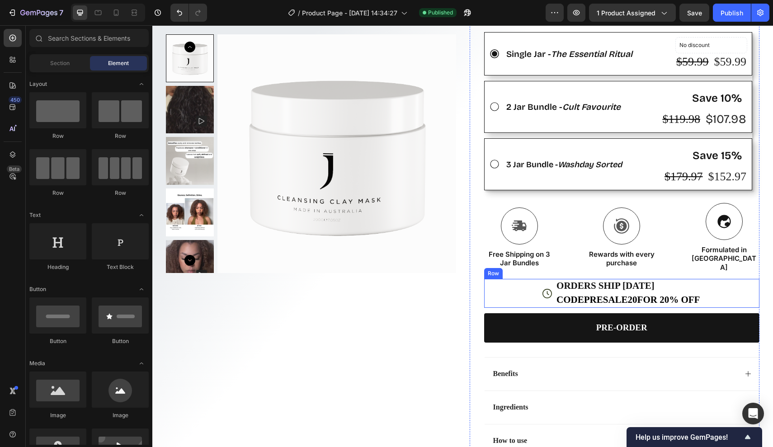
click at [546, 279] on div "Icon" at bounding box center [546, 293] width 9 height 29
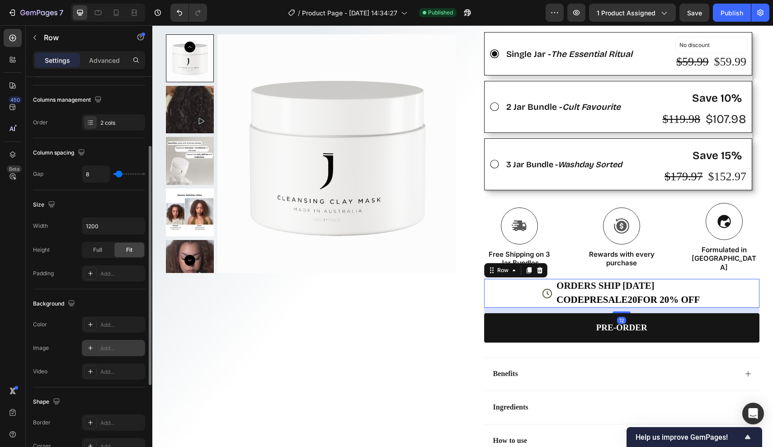
scroll to position [258, 0]
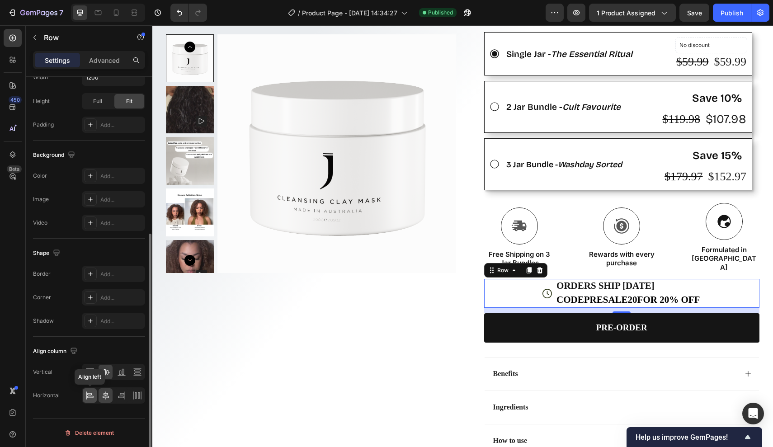
click at [91, 396] on icon at bounding box center [90, 397] width 6 height 2
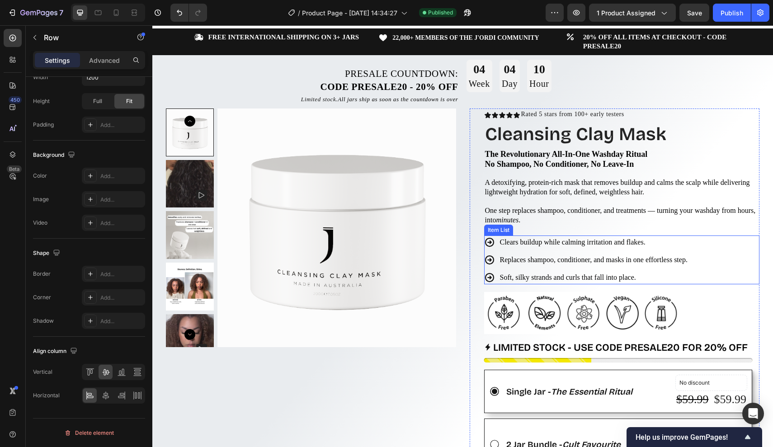
scroll to position [14, 0]
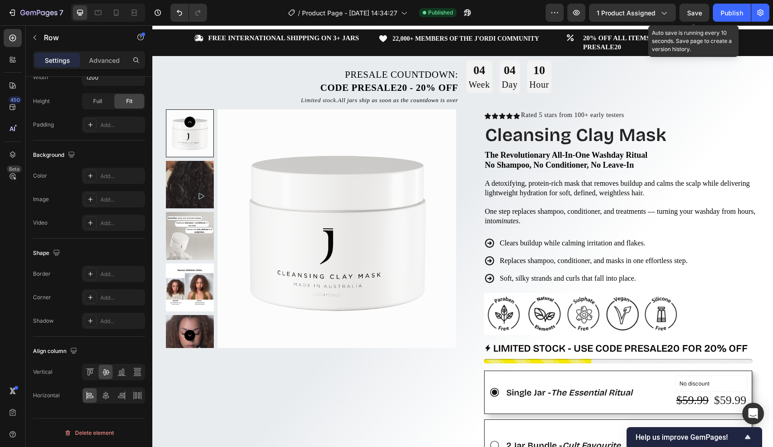
click at [695, 12] on span "Save" at bounding box center [694, 13] width 15 height 8
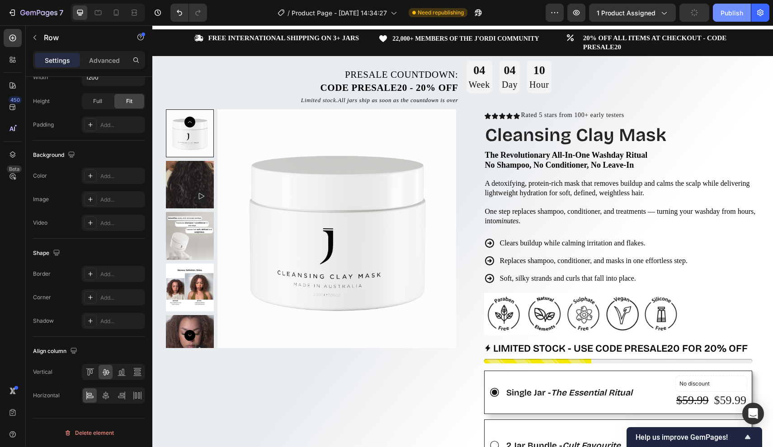
click at [720, 12] on button "Publish" at bounding box center [732, 13] width 38 height 18
click at [380, 82] on strong "CODE PRESALE20" at bounding box center [363, 87] width 87 height 11
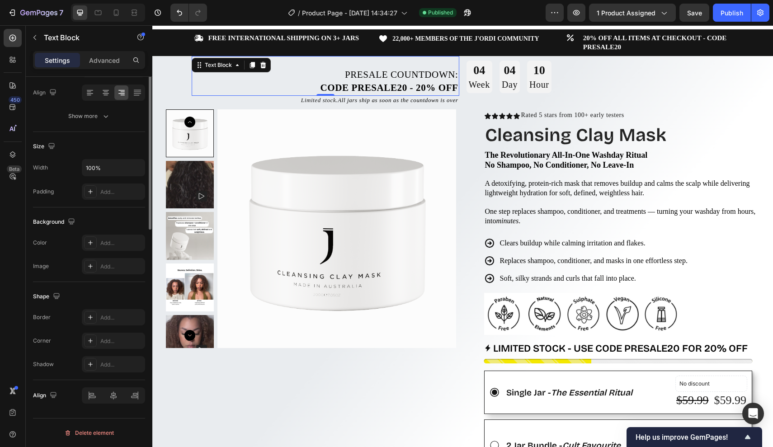
scroll to position [0, 0]
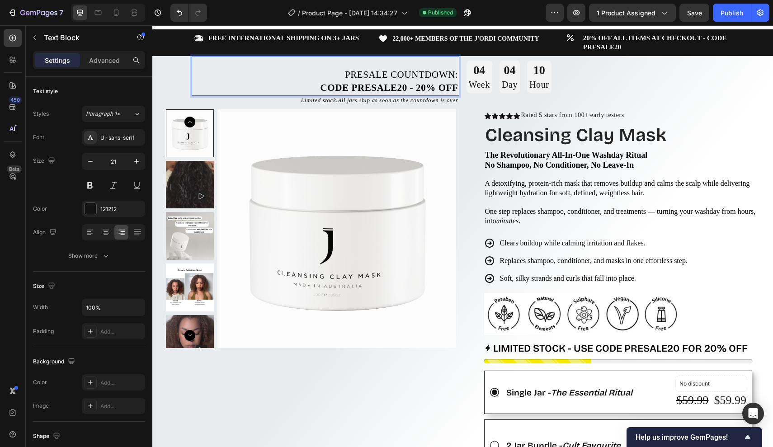
click at [394, 72] on span "Presale Countdown:" at bounding box center [401, 74] width 113 height 11
drag, startPoint x: 390, startPoint y: 72, endPoint x: 455, endPoint y: 71, distance: 64.6
click at [455, 71] on span "Presale Countdown:" at bounding box center [401, 74] width 113 height 11
click at [411, 89] on strong "- 20% off" at bounding box center [434, 87] width 48 height 11
drag, startPoint x: 302, startPoint y: 84, endPoint x: 455, endPoint y: 87, distance: 153.7
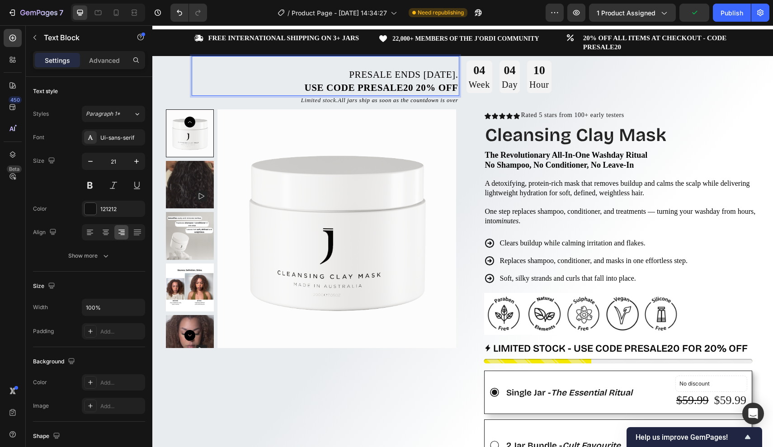
click at [455, 87] on p "use CODE PRESALE20 20% off" at bounding box center [325, 87] width 266 height 13
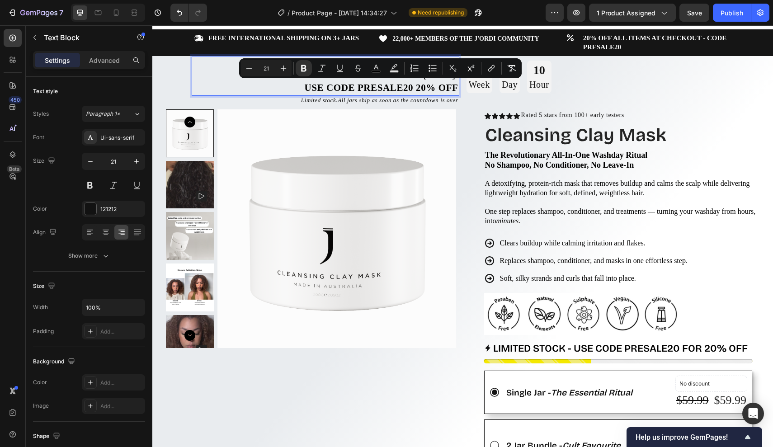
click at [424, 88] on strong "20% off" at bounding box center [437, 87] width 42 height 11
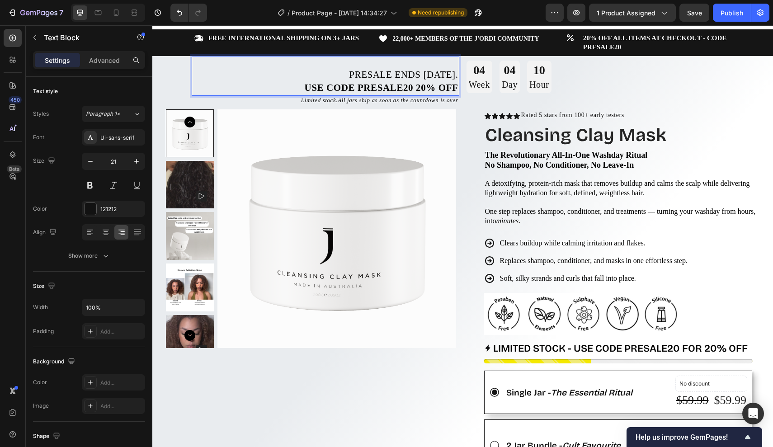
click at [412, 89] on span "use CODE PRESALE20 20% off" at bounding box center [382, 87] width 154 height 11
click at [437, 73] on span "Presale ends [DATE]." at bounding box center [403, 74] width 109 height 11
click at [458, 74] on span "Presale ends [DATE]." at bounding box center [403, 74] width 109 height 11
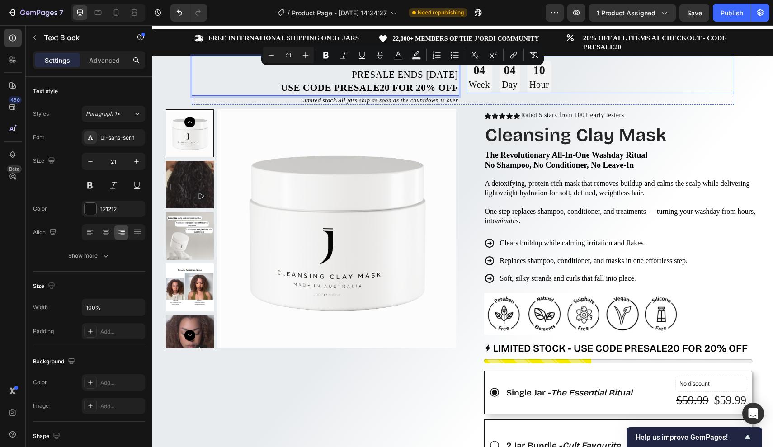
drag, startPoint x: 346, startPoint y: 73, endPoint x: 470, endPoint y: 74, distance: 124.7
click at [470, 74] on div "Presale ends [DATE] use CODE PRESALE20 for 20% off Text Block 0 Limited stock. …" at bounding box center [463, 80] width 542 height 49
click at [403, 84] on strong "for 20% off" at bounding box center [425, 87] width 66 height 11
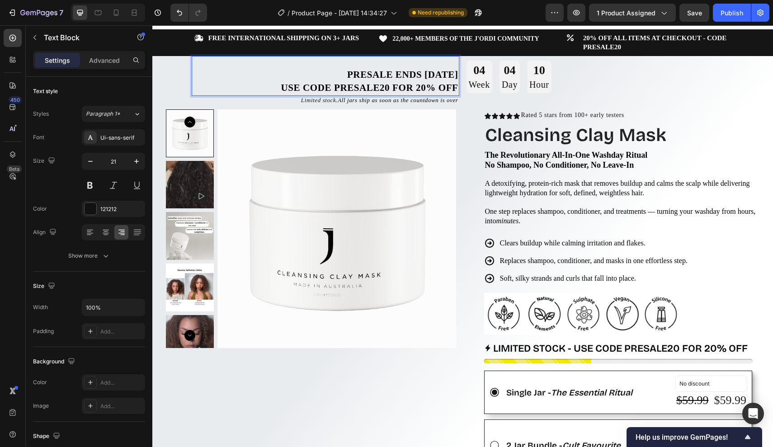
click at [351, 76] on strong "Presale ends [DATE]" at bounding box center [402, 74] width 111 height 11
drag, startPoint x: 343, startPoint y: 76, endPoint x: 405, endPoint y: 77, distance: 62.4
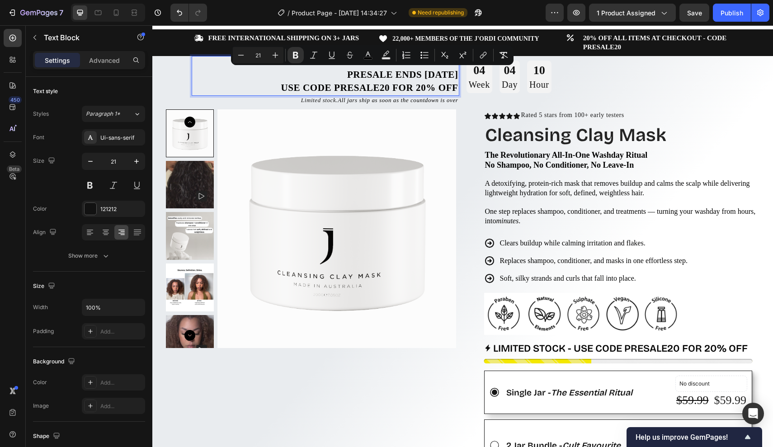
click at [414, 76] on strong "Presale ends [DATE]" at bounding box center [402, 74] width 111 height 11
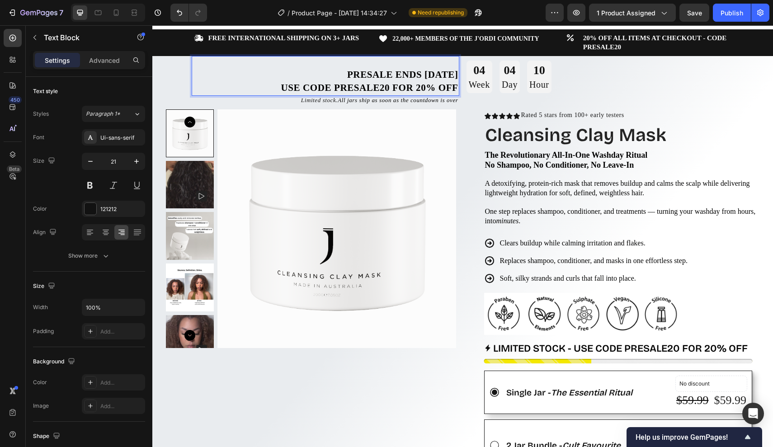
click at [319, 88] on strong "use CODE PRESALE20" at bounding box center [335, 87] width 109 height 11
drag, startPoint x: 281, startPoint y: 84, endPoint x: 408, endPoint y: 90, distance: 127.6
click at [408, 90] on p "use CODE PRESALE20 for 20% off" at bounding box center [325, 87] width 266 height 13
click at [433, 88] on strong "for 20% off" at bounding box center [425, 87] width 66 height 11
drag, startPoint x: 279, startPoint y: 86, endPoint x: 446, endPoint y: 90, distance: 166.8
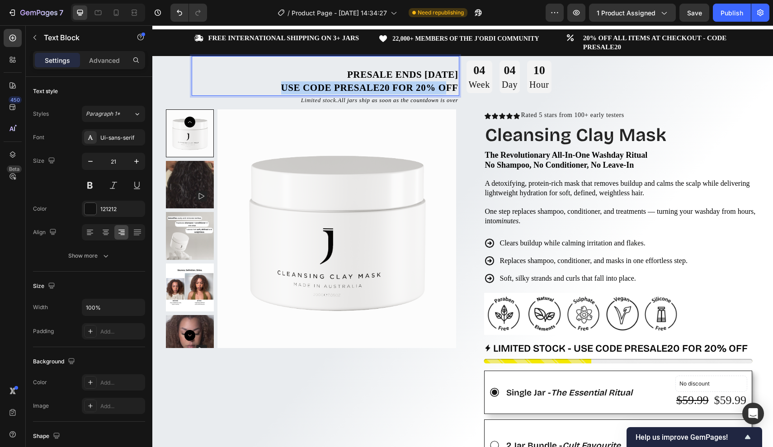
click at [446, 90] on p "use CODE PRESALE20 for 20% off" at bounding box center [325, 87] width 266 height 13
click at [316, 85] on strong "use CODE PRESALE20" at bounding box center [335, 87] width 109 height 11
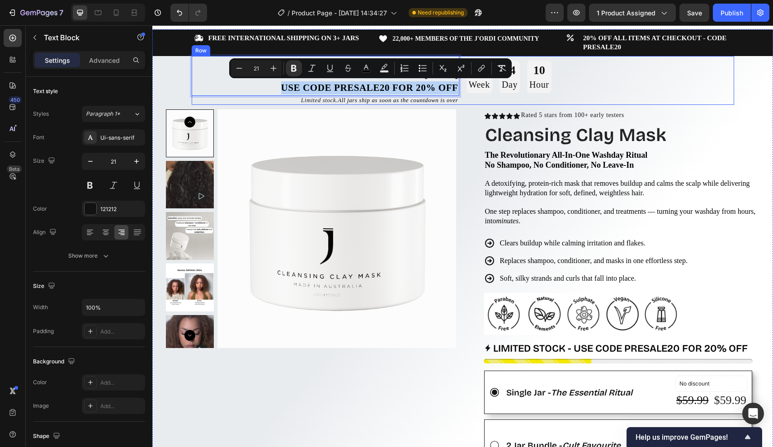
drag, startPoint x: 284, startPoint y: 84, endPoint x: 460, endPoint y: 85, distance: 175.3
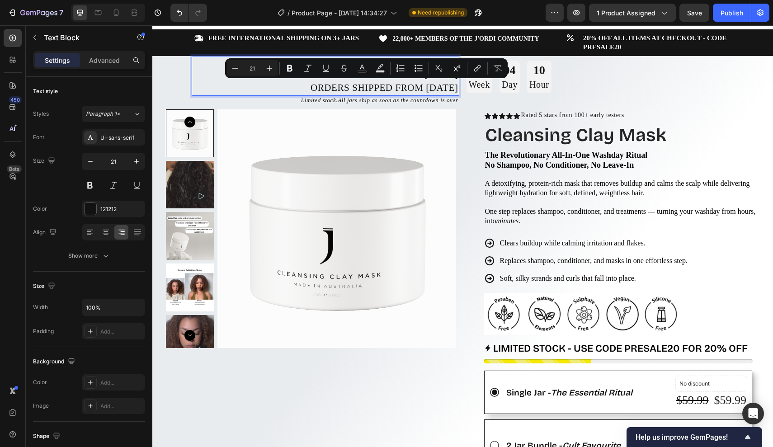
drag, startPoint x: 270, startPoint y: 87, endPoint x: 457, endPoint y: 89, distance: 187.1
click at [457, 89] on p "orders shipped from [DATE]" at bounding box center [325, 87] width 266 height 13
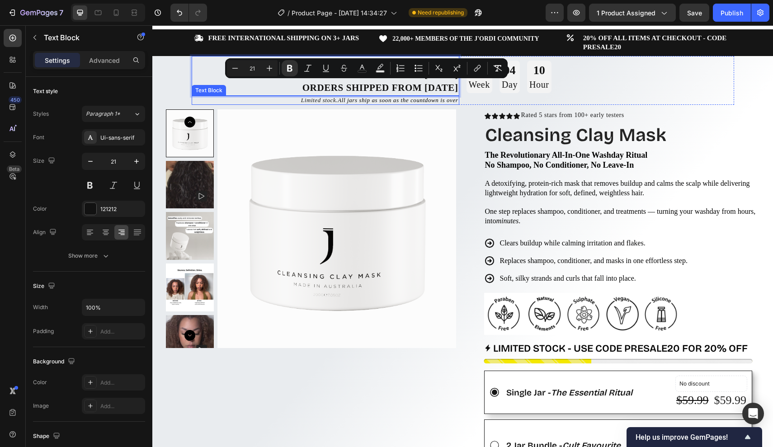
click at [424, 99] on span "All jars ship as soon as the countdown is over" at bounding box center [398, 100] width 120 height 7
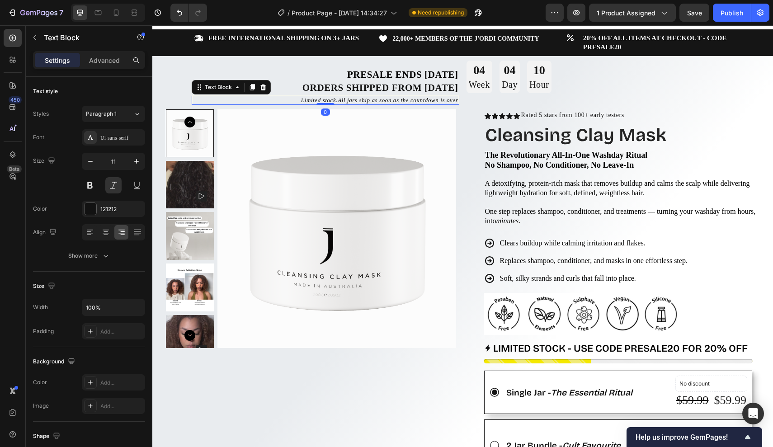
click at [405, 99] on span "All jars ship as soon as the countdown is over" at bounding box center [398, 100] width 120 height 7
click at [402, 99] on span "All jars ship as soon as the countdown is over" at bounding box center [398, 100] width 120 height 7
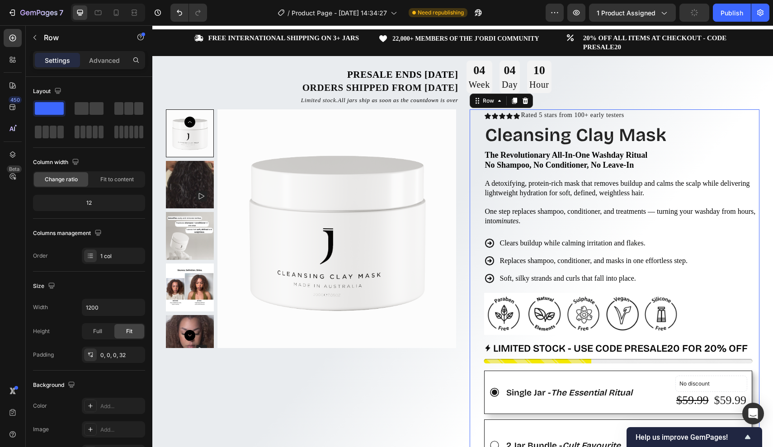
click at [470, 113] on div "Icon Icon Icon Icon Icon Icon List Rated 5 stars from 100+ early testers Text B…" at bounding box center [614, 452] width 290 height 686
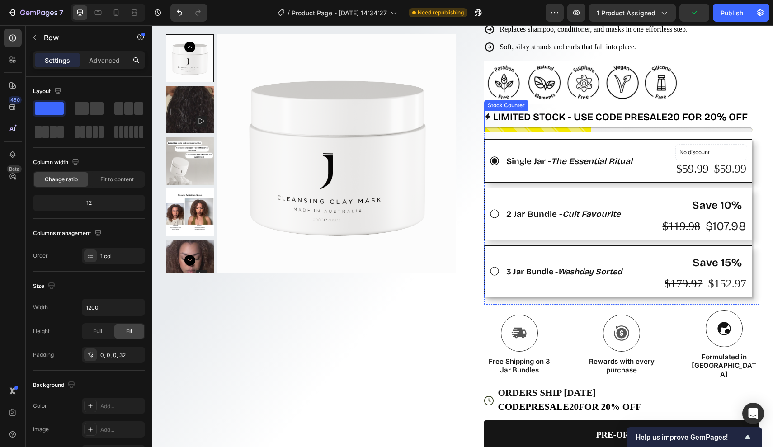
scroll to position [247, 0]
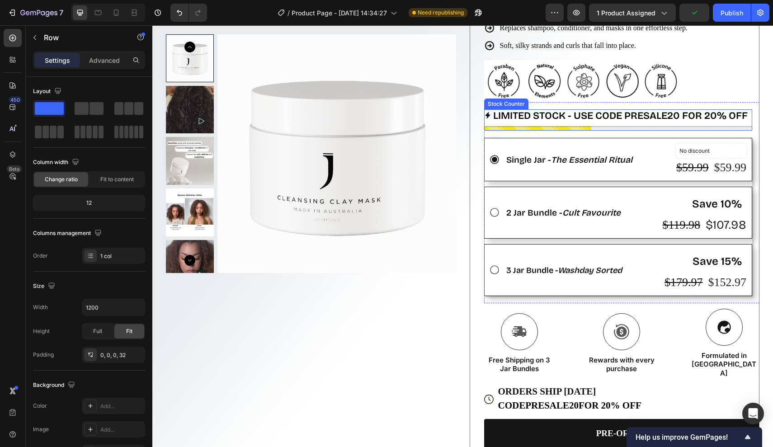
click at [536, 114] on p "LIMITED STOCK - USE CODE PRESALE20 FOR 20% OFF" at bounding box center [620, 115] width 254 height 13
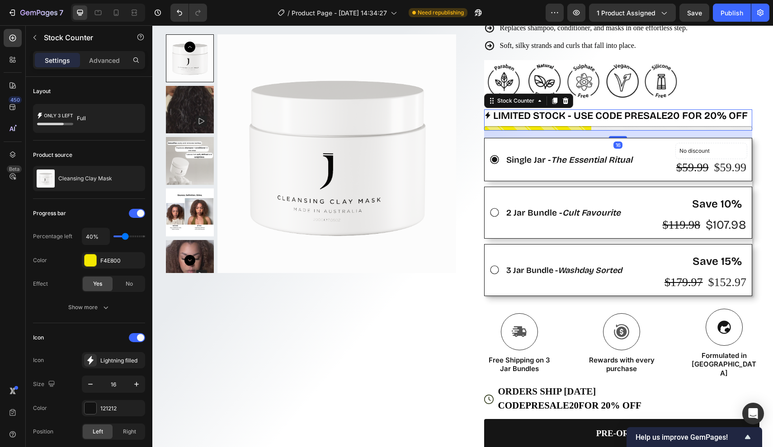
click at [614, 113] on p "LIMITED STOCK - USE CODE PRESALE20 FOR 20% OFF" at bounding box center [620, 115] width 254 height 13
click at [636, 113] on p "LIMITED STOCK - USE CODE PRESALE20 FOR 20% OFF" at bounding box center [620, 115] width 254 height 13
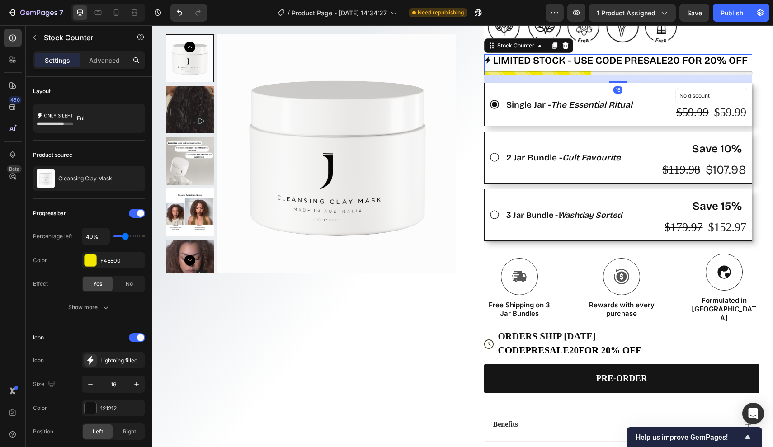
scroll to position [381, 0]
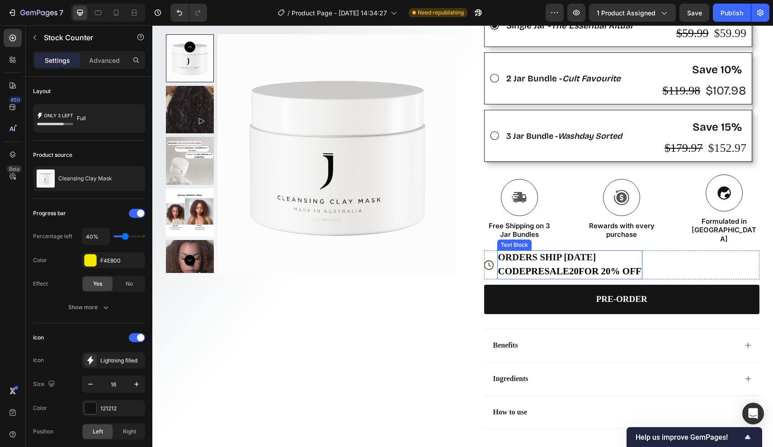
click at [567, 252] on strong "ORDERS SHIP [DATE]" at bounding box center [547, 257] width 98 height 11
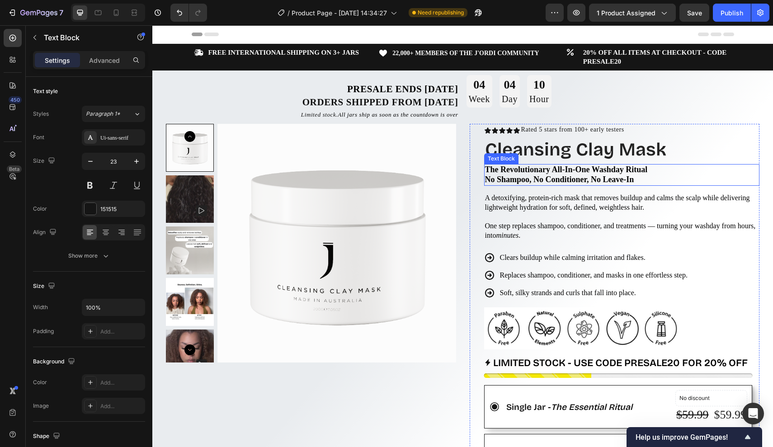
scroll to position [0, 0]
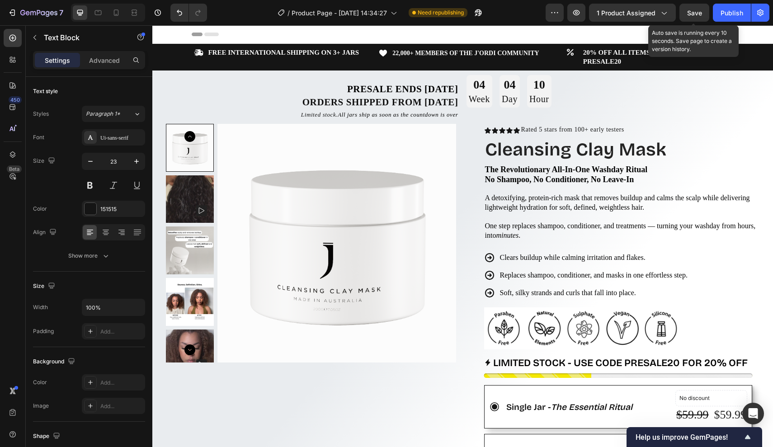
click at [695, 10] on span "Save" at bounding box center [694, 13] width 15 height 8
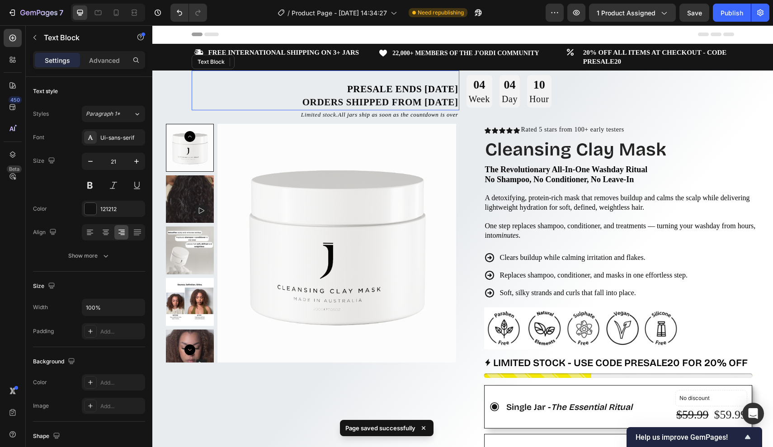
click at [440, 87] on strong "Presale ends [DATE]" at bounding box center [402, 89] width 111 height 11
click at [114, 61] on p "Advanced" at bounding box center [104, 60] width 31 height 9
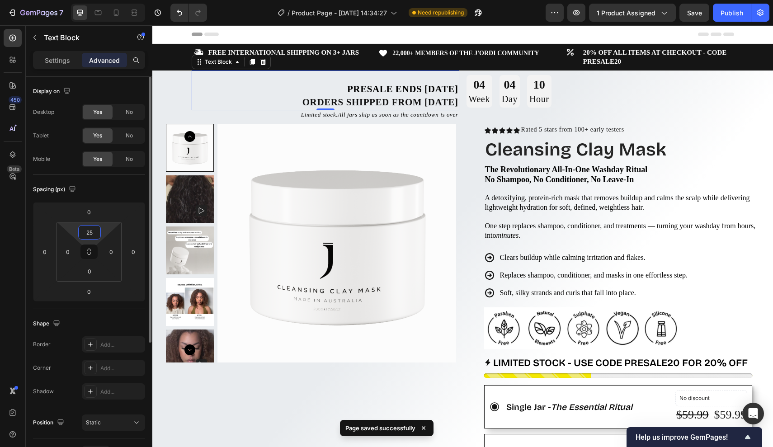
click at [96, 237] on input "25" at bounding box center [89, 232] width 18 height 14
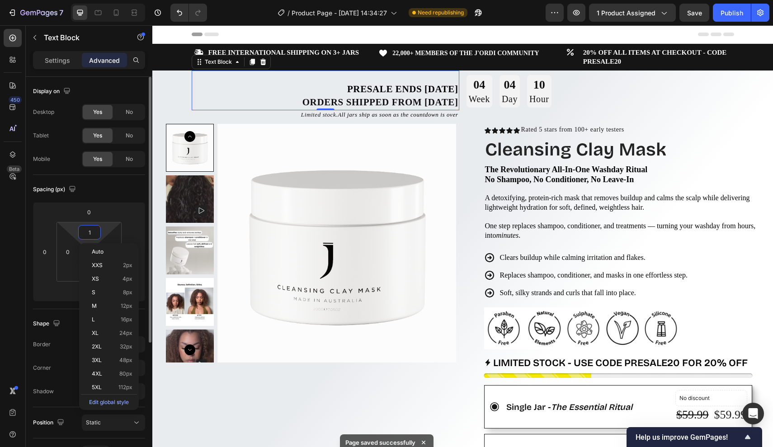
type input "10"
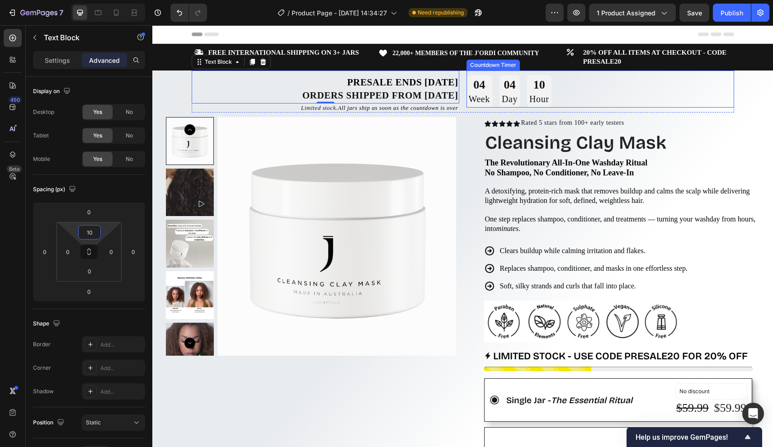
click at [576, 90] on div "04 Week 04 Day 10 Hour" at bounding box center [600, 91] width 268 height 33
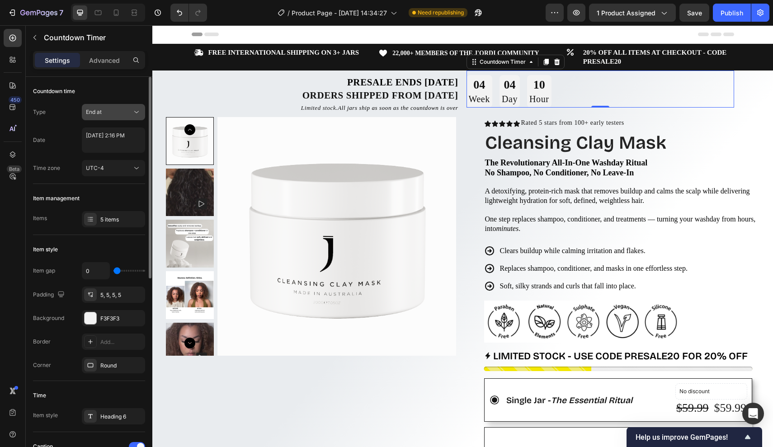
click at [118, 115] on div "End at" at bounding box center [109, 112] width 46 height 8
click at [71, 113] on div "Type End at" at bounding box center [89, 112] width 112 height 16
click at [108, 138] on textarea "[DATE] 2:16 PM" at bounding box center [113, 139] width 63 height 25
select select "14"
select select "16"
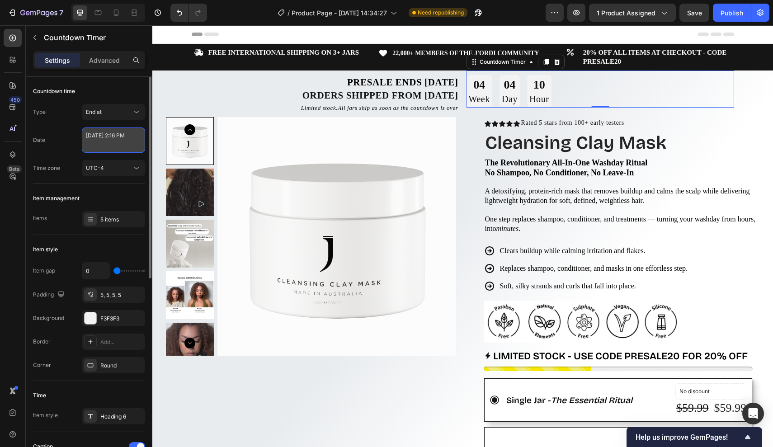
select select "false"
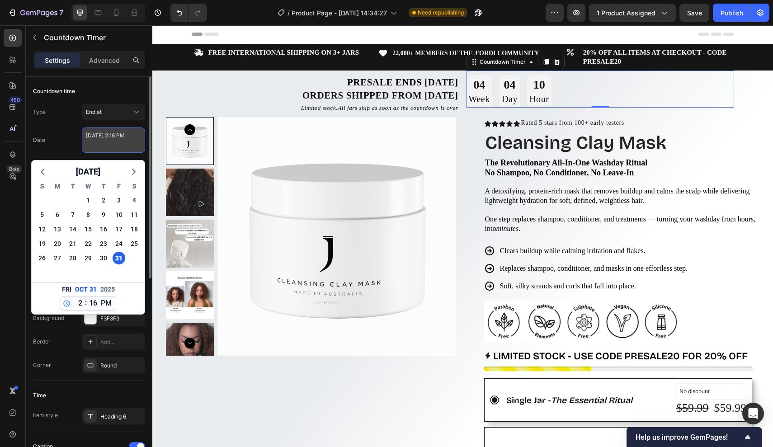
click at [86, 138] on textarea "[DATE] 2:16 PM" at bounding box center [113, 139] width 63 height 25
click at [80, 141] on div "Date [DATE] 2:16 PM [DATE] S M T W T F S 28 29 30 1 2 3 4 5 6 7 8 9 10 11 12 13…" at bounding box center [89, 139] width 112 height 25
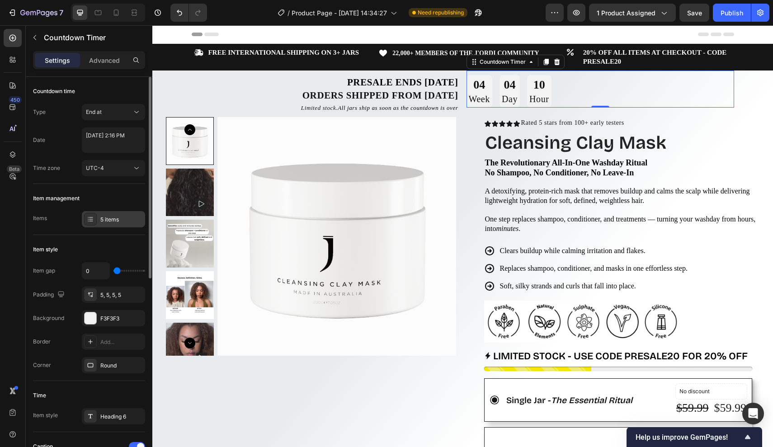
click at [118, 221] on div "5 items" at bounding box center [121, 220] width 42 height 8
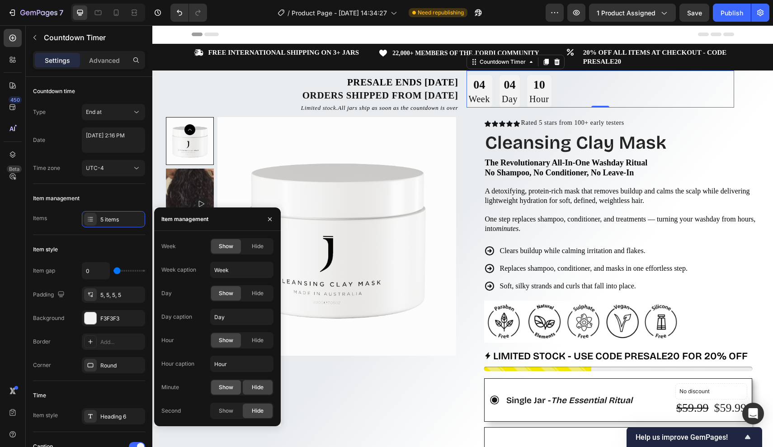
click at [230, 385] on span "Show" at bounding box center [226, 387] width 14 height 8
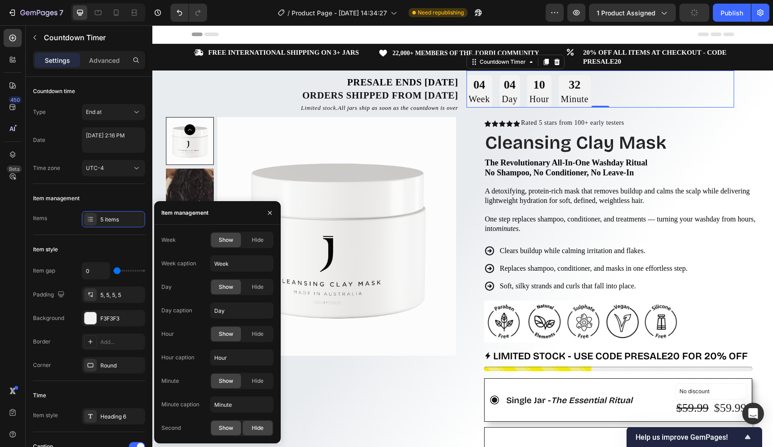
click at [228, 428] on span "Show" at bounding box center [226, 428] width 14 height 8
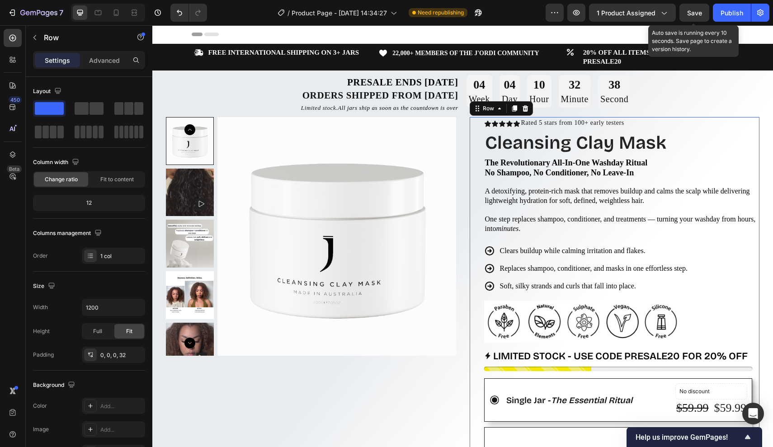
click at [700, 11] on span "Save" at bounding box center [694, 13] width 15 height 8
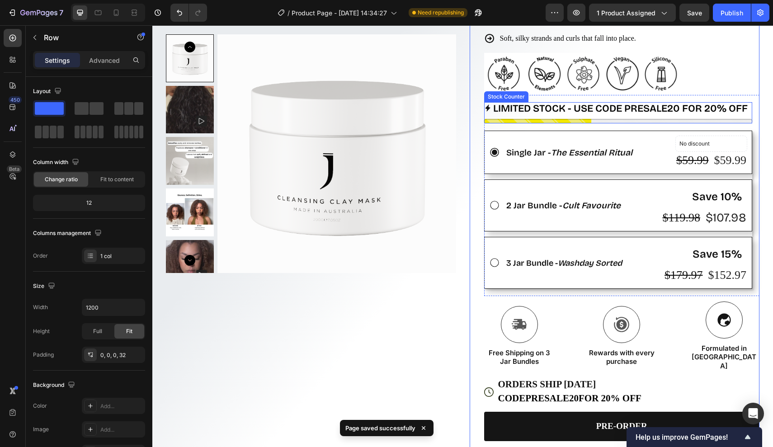
scroll to position [326, 0]
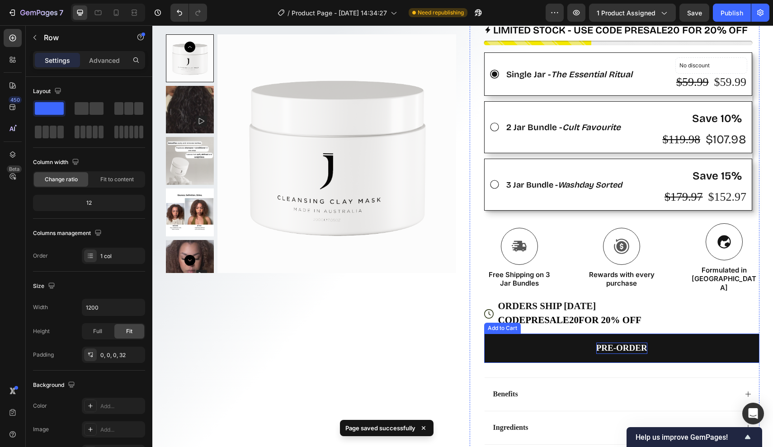
click at [634, 343] on p "PRE-ORDER" at bounding box center [621, 348] width 51 height 11
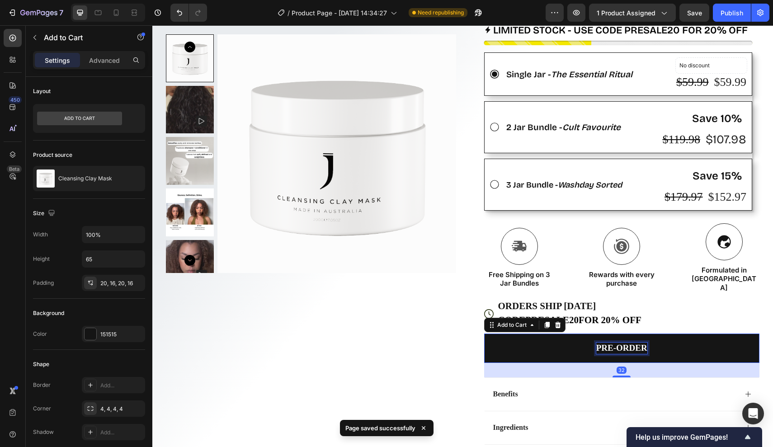
click at [643, 343] on p "PRE-ORDER" at bounding box center [621, 348] width 51 height 11
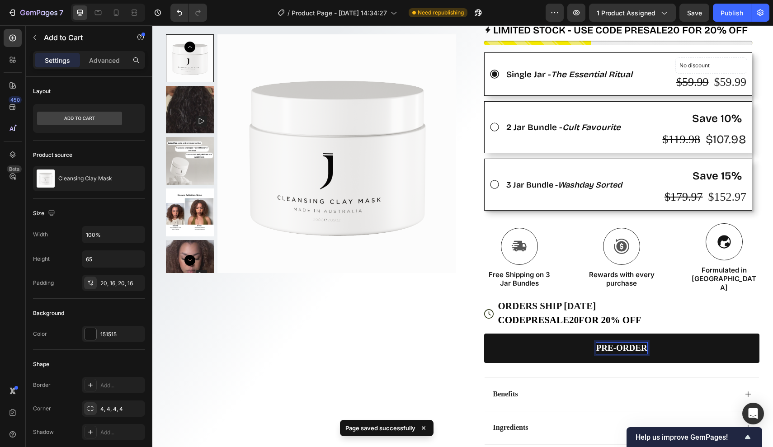
click at [621, 333] on button "PRE-ORDER" at bounding box center [622, 347] width 276 height 29
click at [621, 333] on button "PRE-ORDER - SHI" at bounding box center [622, 347] width 276 height 29
click at [621, 333] on button "PRE-ORDER - SHIPS NOVEM" at bounding box center [622, 347] width 276 height 29
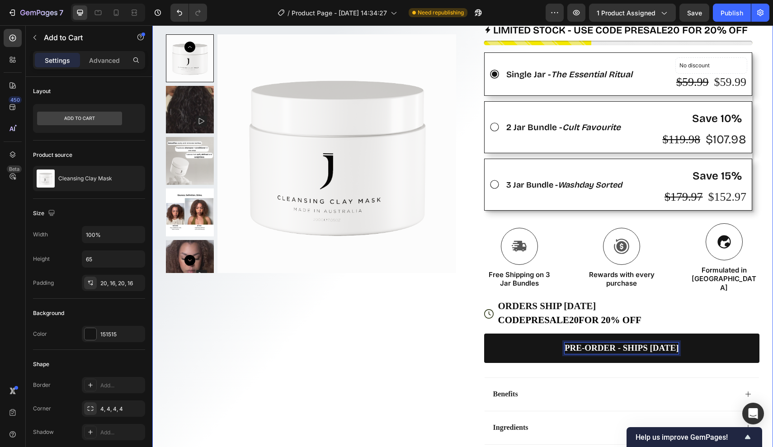
click at [451, 318] on div "Product Images Row" at bounding box center [311, 134] width 290 height 686
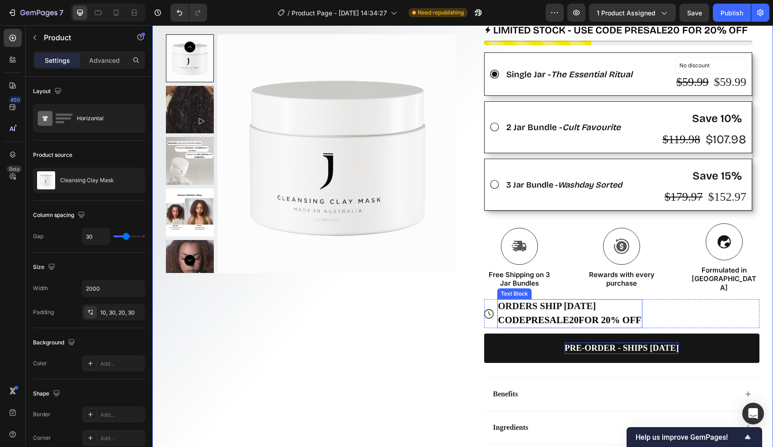
click at [559, 300] on strong "ORDERS SHIP [DATE]" at bounding box center [547, 305] width 98 height 11
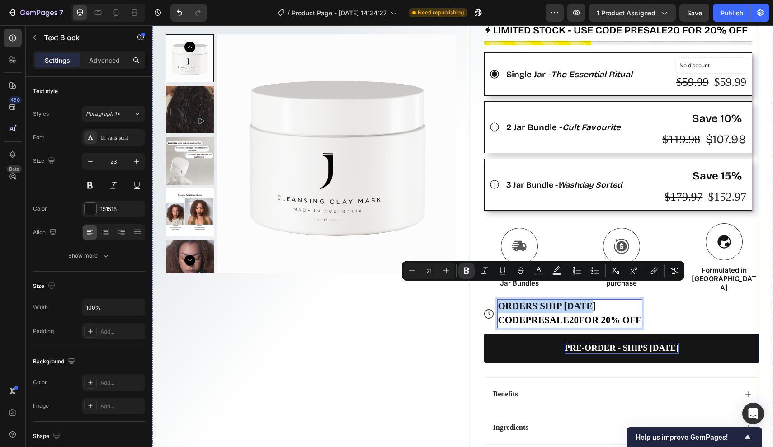
drag, startPoint x: 598, startPoint y: 289, endPoint x: 480, endPoint y: 285, distance: 118.0
click at [480, 285] on div "Icon Icon Icon Icon Icon Icon List Rated 5 stars from 100+ early testers Text B…" at bounding box center [614, 134] width 290 height 686
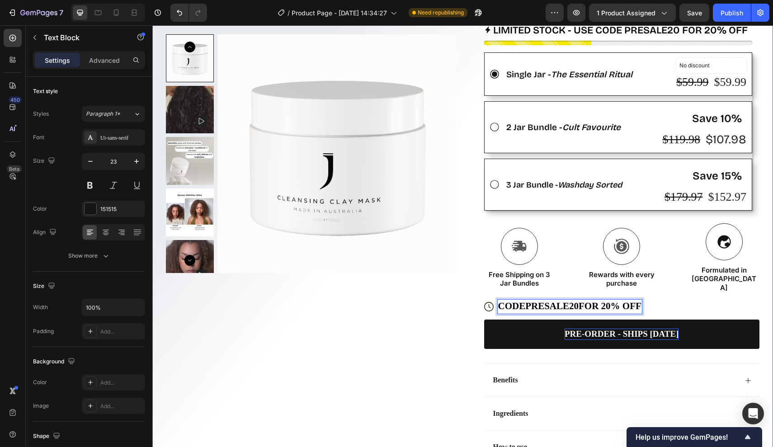
drag, startPoint x: 424, startPoint y: 320, endPoint x: 435, endPoint y: 313, distance: 13.4
click at [424, 321] on div "Product Images Row" at bounding box center [311, 127] width 290 height 672
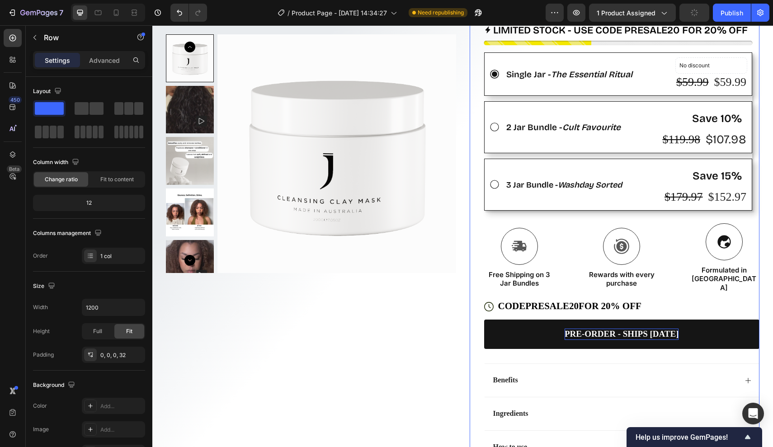
click at [479, 287] on div "Icon Icon Icon Icon Icon Icon List Rated 5 stars from 100+ early testers Text B…" at bounding box center [614, 127] width 290 height 672
click at [484, 302] on div at bounding box center [488, 306] width 9 height 9
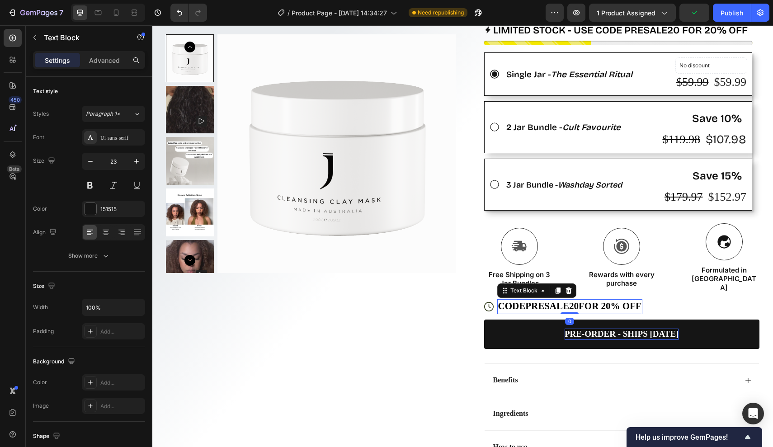
click at [502, 300] on span "CODE PRESALE20 FOR 20% OFF" at bounding box center [569, 305] width 143 height 11
click at [497, 299] on div "CODE PRESALE20 FOR 20% OFF" at bounding box center [569, 306] width 145 height 15
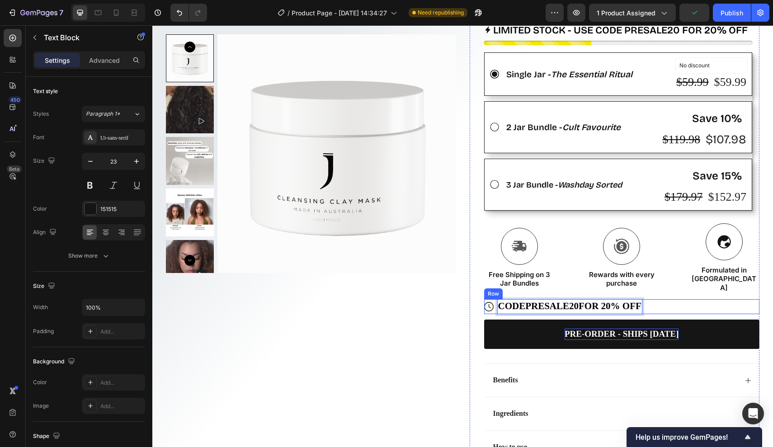
click at [494, 299] on div "Icon CODE PRESALE20 FOR 20% OFF Text Block 0 Row" at bounding box center [622, 306] width 276 height 15
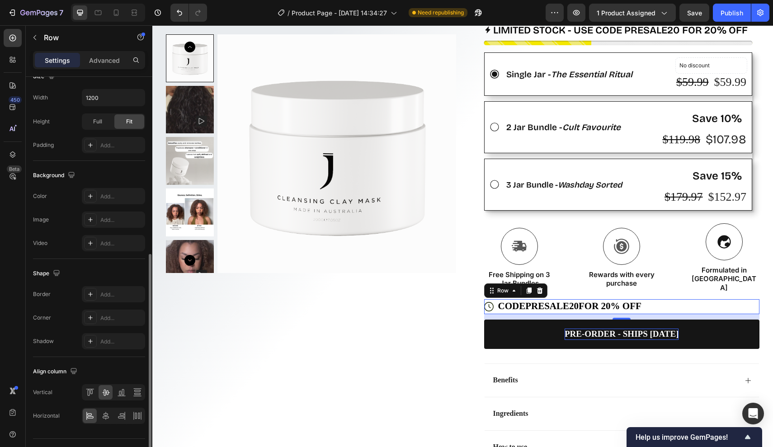
scroll to position [258, 0]
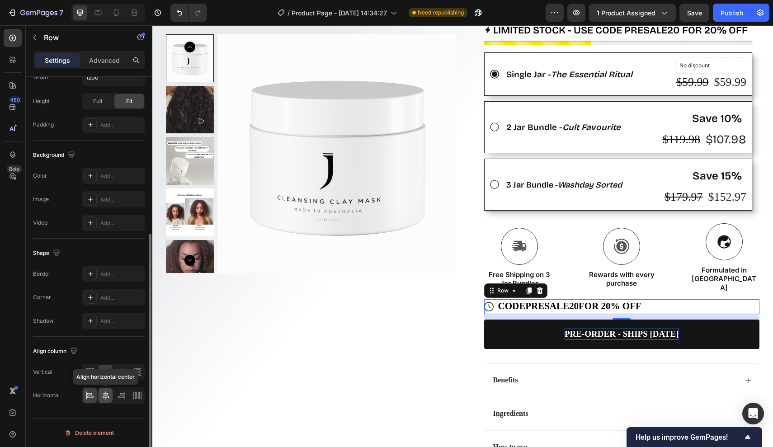
click at [102, 398] on icon at bounding box center [105, 395] width 9 height 9
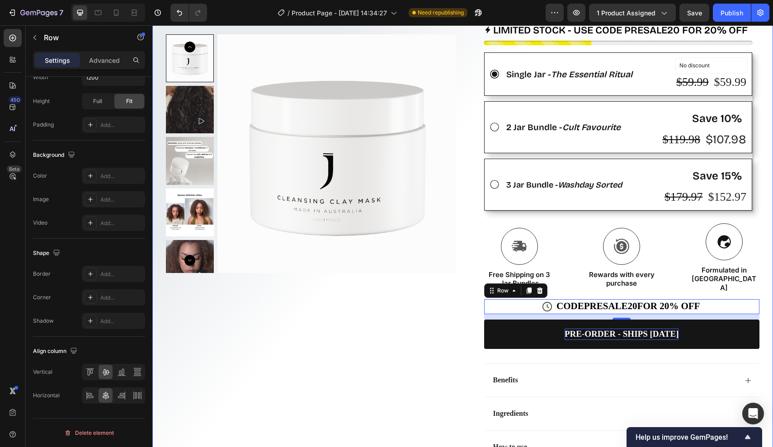
click at [322, 315] on div "Product Images Row" at bounding box center [311, 127] width 290 height 672
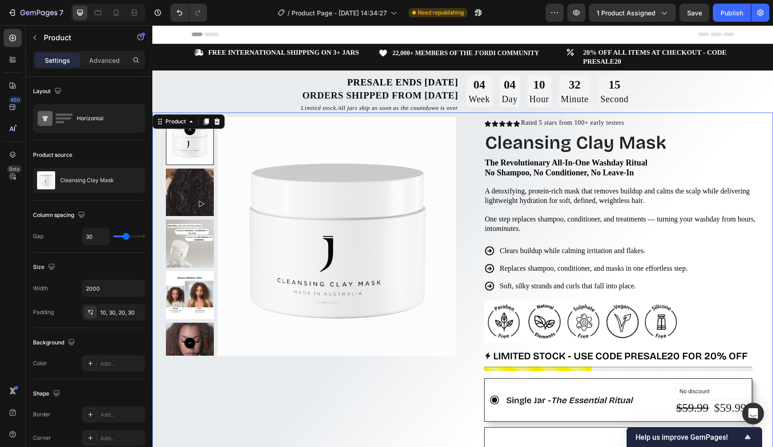
scroll to position [0, 0]
click at [695, 9] on span "Save" at bounding box center [694, 13] width 15 height 8
click at [426, 94] on strong "orders shipped from [DATE]" at bounding box center [380, 95] width 156 height 11
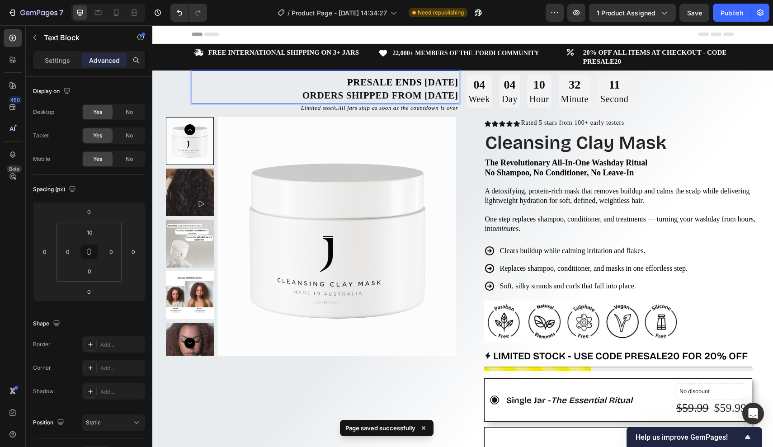
click at [419, 84] on strong "Presale ends [DATE]" at bounding box center [402, 82] width 111 height 11
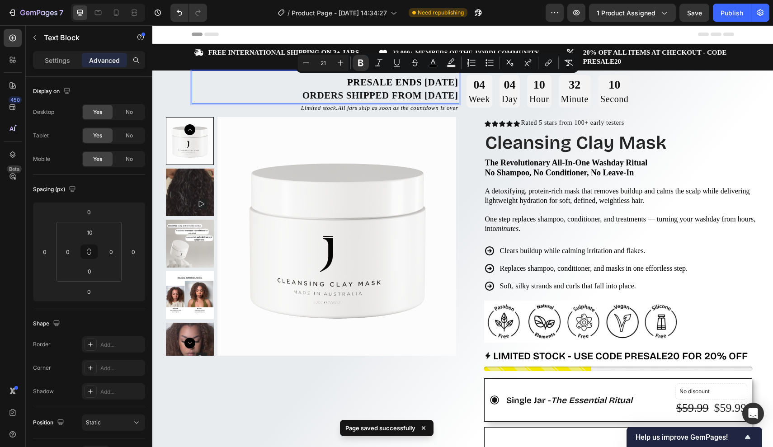
drag, startPoint x: 419, startPoint y: 84, endPoint x: 452, endPoint y: 83, distance: 33.0
click at [452, 83] on strong "Presale ends [DATE]" at bounding box center [402, 82] width 111 height 11
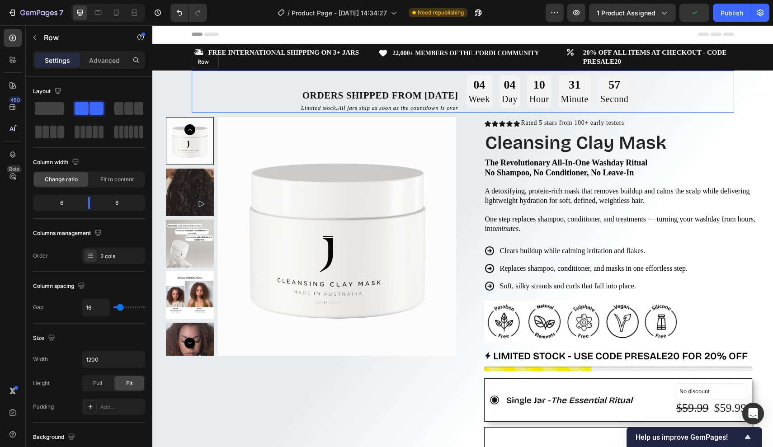
click at [464, 84] on div "orders shipped from [DATE] Text Block 0 Limited stock. All jars ship as soon as…" at bounding box center [463, 91] width 542 height 42
click at [448, 83] on p "Rich Text Editor. Editing area: main" at bounding box center [325, 82] width 266 height 13
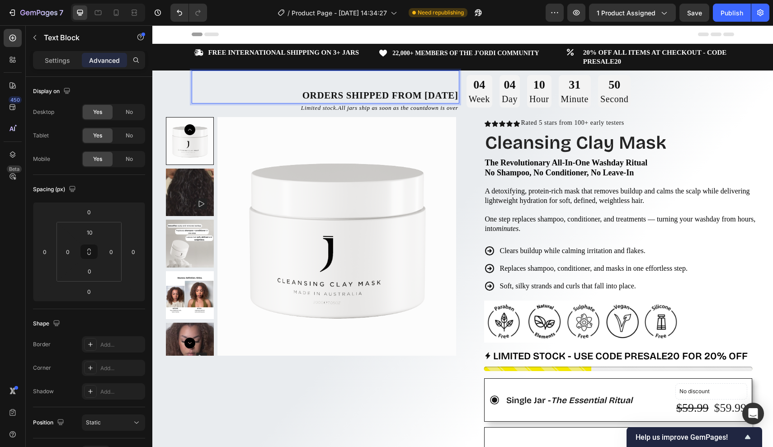
click at [280, 80] on p "Rich Text Editor. Editing area: main" at bounding box center [325, 82] width 266 height 13
drag, startPoint x: 286, startPoint y: 81, endPoint x: 459, endPoint y: 85, distance: 173.1
click at [302, 91] on strong "orders shipped from [DATE]" at bounding box center [380, 95] width 156 height 11
click at [266, 92] on p "orders shipped from [DATE]" at bounding box center [325, 95] width 266 height 13
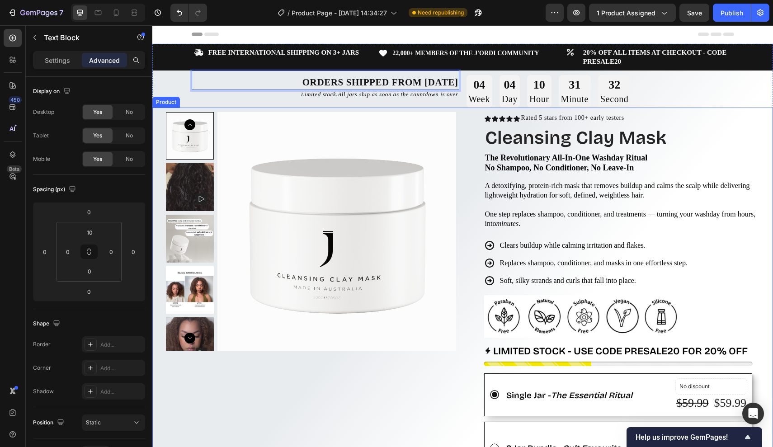
click at [376, 108] on div "Product Images Row Icon Icon Icon Icon Icon Icon List Rated 5 stars from 100+ e…" at bounding box center [462, 451] width 620 height 686
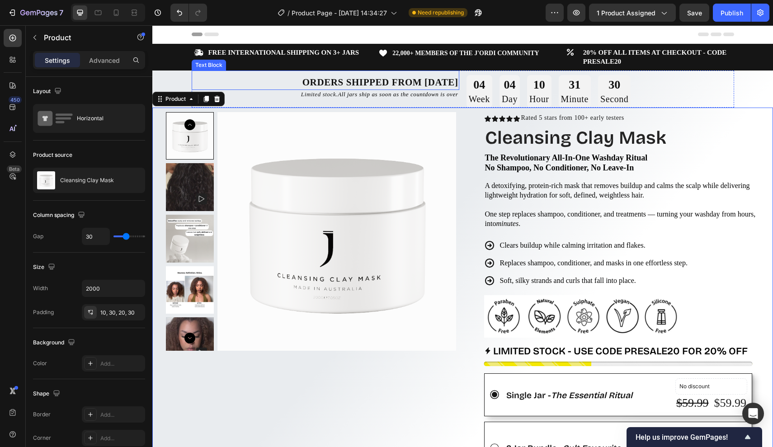
click at [258, 80] on p "orders shipped from [DATE]" at bounding box center [325, 82] width 266 height 13
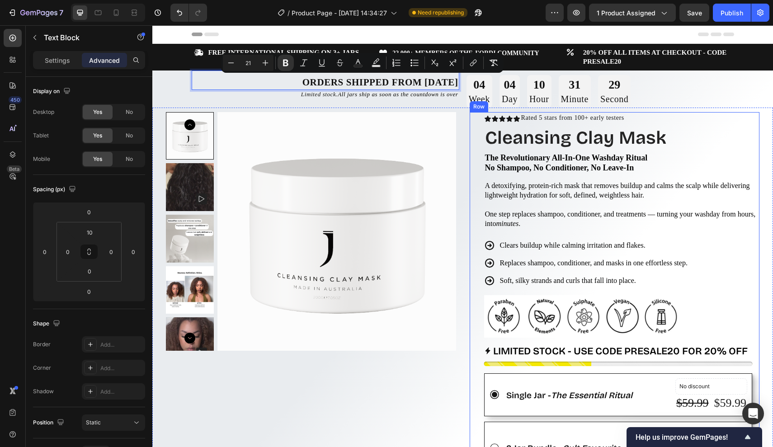
drag, startPoint x: 258, startPoint y: 80, endPoint x: 463, endPoint y: 112, distance: 207.6
drag, startPoint x: 269, startPoint y: 100, endPoint x: 254, endPoint y: 102, distance: 15.5
click at [254, 102] on div "orders shipped from [DATE] Text Block 0 Limited stock. All jars ship as soon as…" at bounding box center [326, 88] width 268 height 37
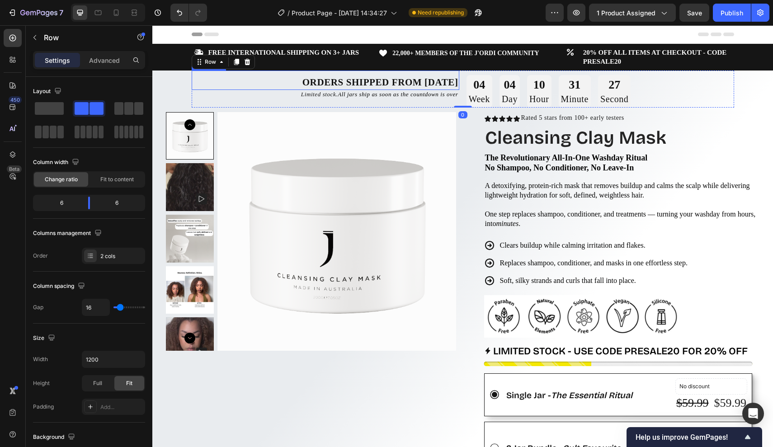
click at [253, 74] on div "orders shipped from [DATE] Text Block" at bounding box center [326, 79] width 268 height 19
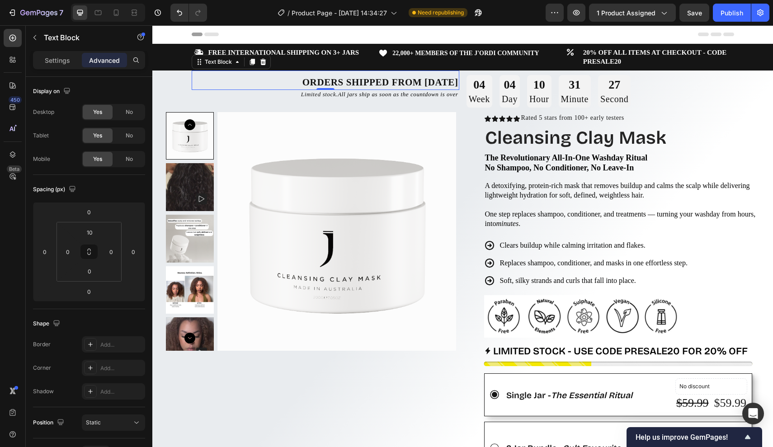
click at [233, 103] on div "orders shipped from [DATE] Text Block 0 Limited stock. All jars ship as soon as…" at bounding box center [326, 88] width 268 height 37
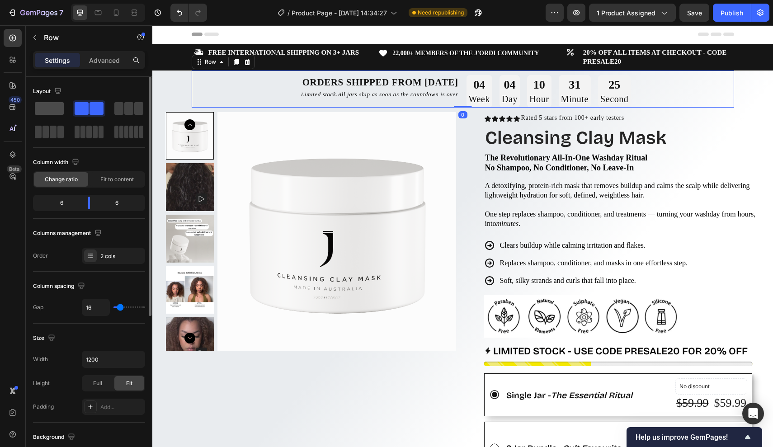
click at [40, 104] on span at bounding box center [49, 108] width 29 height 13
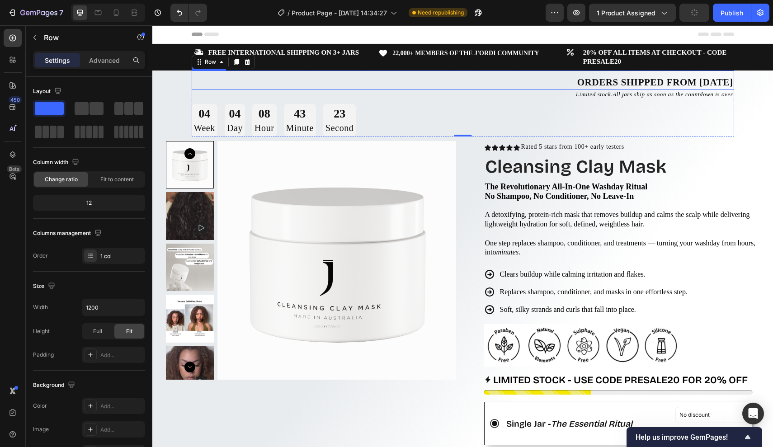
click at [519, 83] on p "orders shipped from [DATE]" at bounding box center [462, 82] width 540 height 13
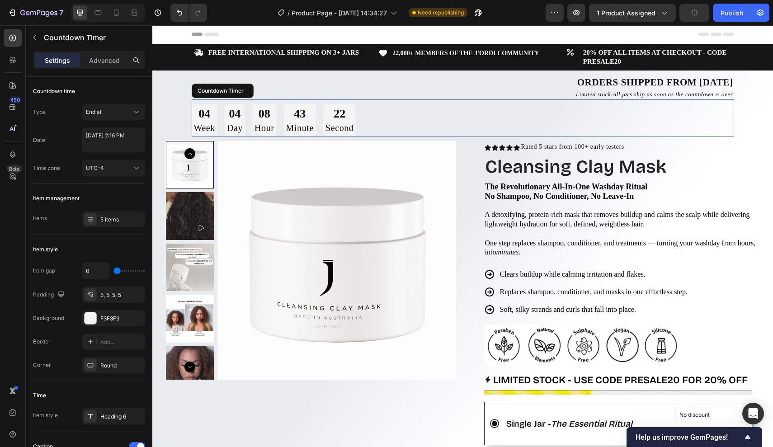
click at [414, 119] on div "04 Week 04 Day 08 Hour 43 Minute 22 Second" at bounding box center [463, 120] width 542 height 33
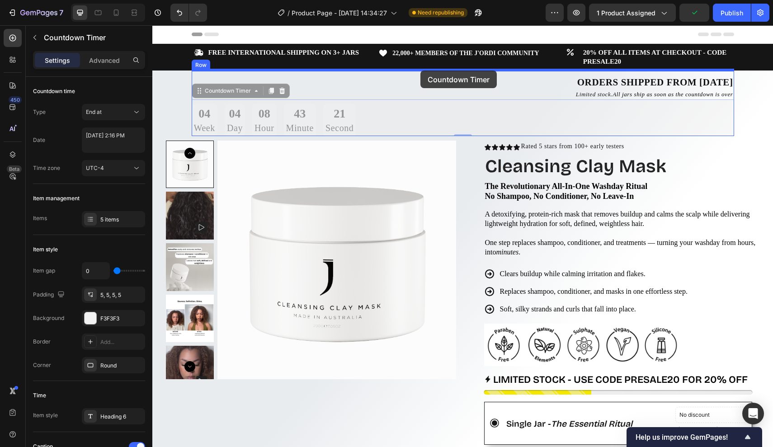
drag, startPoint x: 405, startPoint y: 119, endPoint x: 420, endPoint y: 70, distance: 50.6
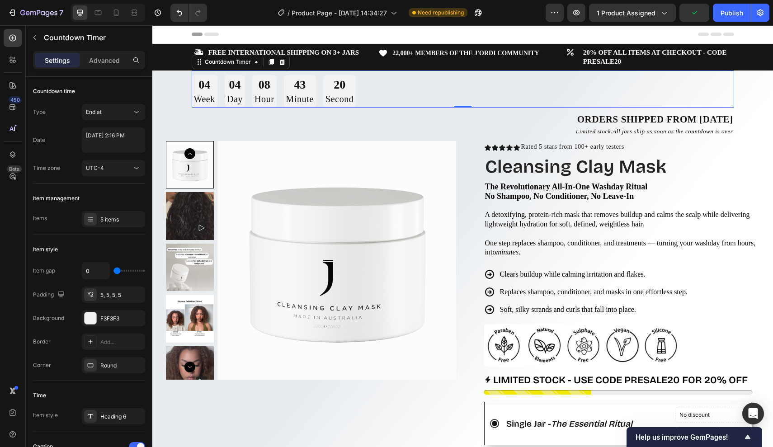
click at [435, 84] on div "04 Week 04 Day 08 Hour 43 Minute 20 Second" at bounding box center [463, 91] width 542 height 33
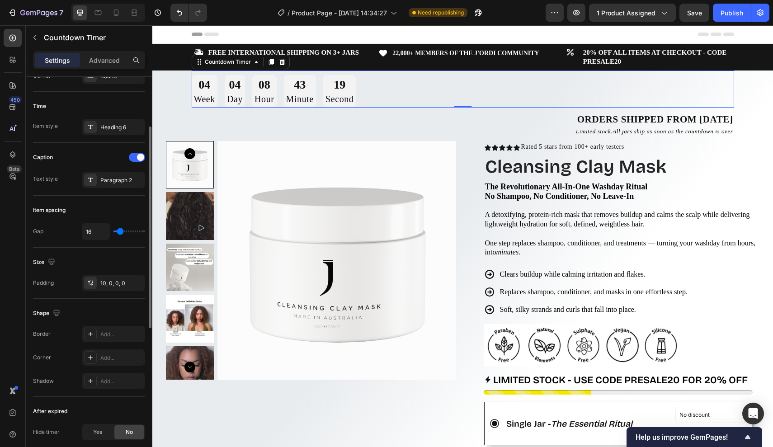
scroll to position [380, 0]
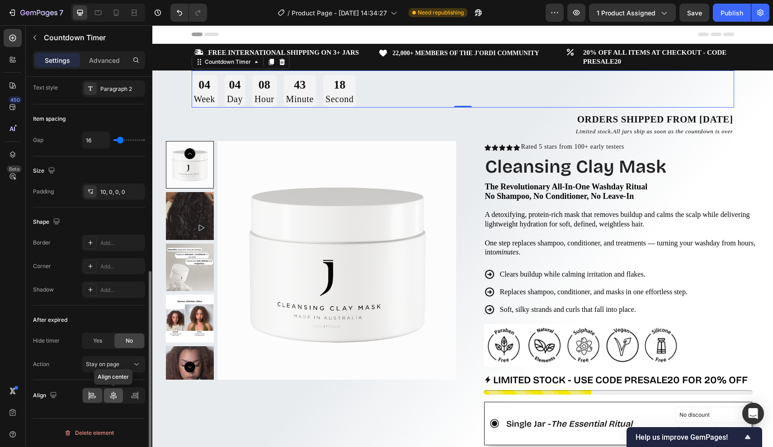
click at [110, 392] on icon at bounding box center [113, 395] width 9 height 9
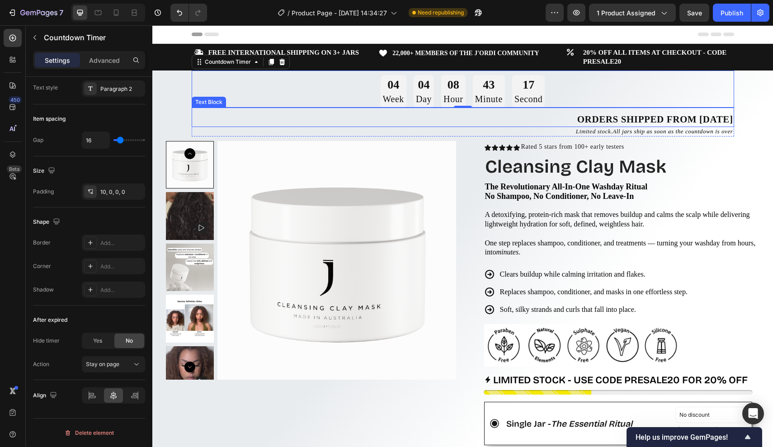
click at [537, 124] on p "orders shipped from [DATE]" at bounding box center [462, 119] width 540 height 13
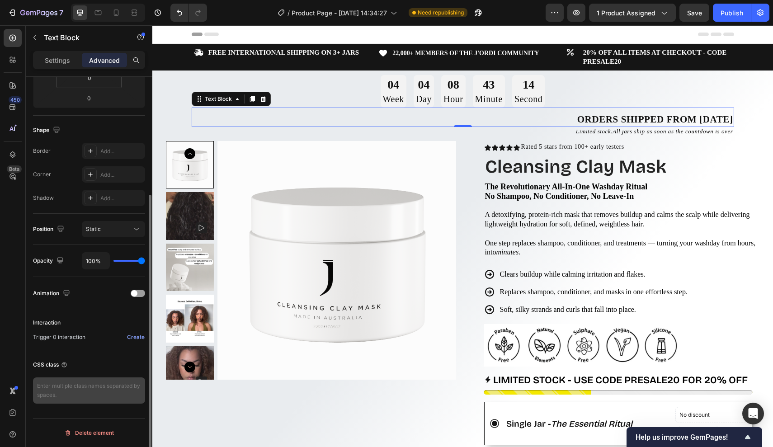
scroll to position [121, 0]
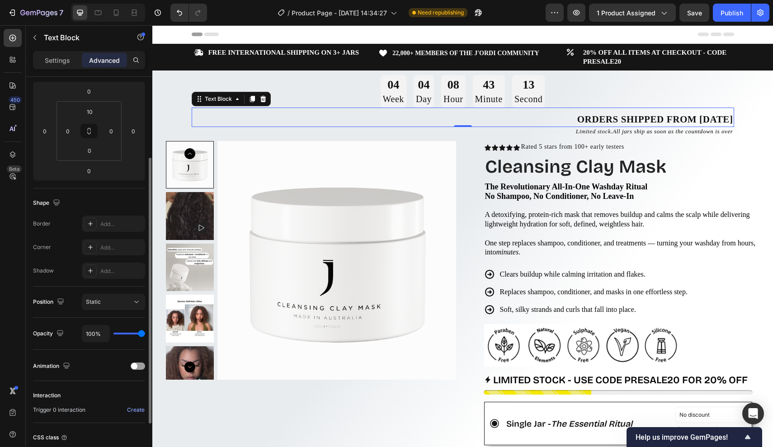
click at [67, 69] on div "Settings Advanced" at bounding box center [89, 60] width 112 height 18
click at [67, 62] on p "Settings" at bounding box center [57, 60] width 25 height 9
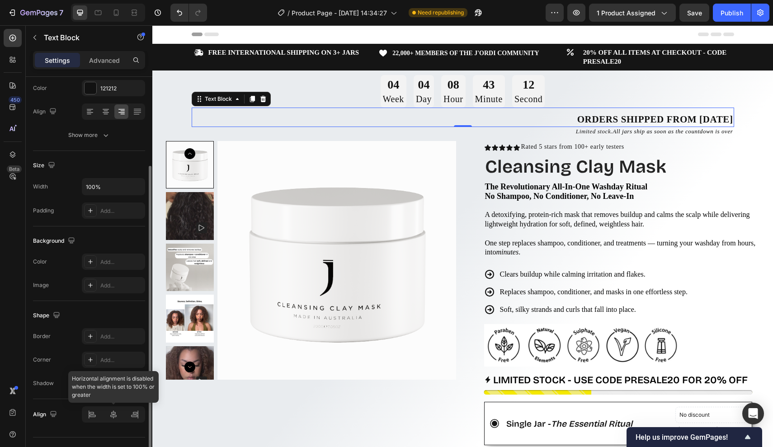
click at [108, 414] on div at bounding box center [113, 414] width 63 height 16
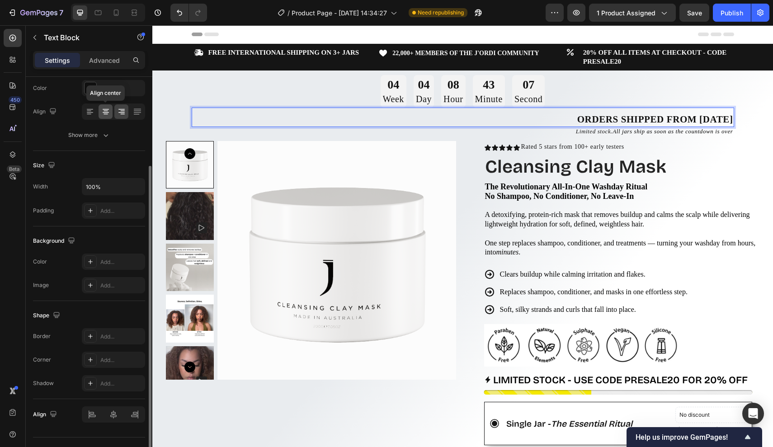
click at [103, 110] on icon at bounding box center [105, 111] width 9 height 9
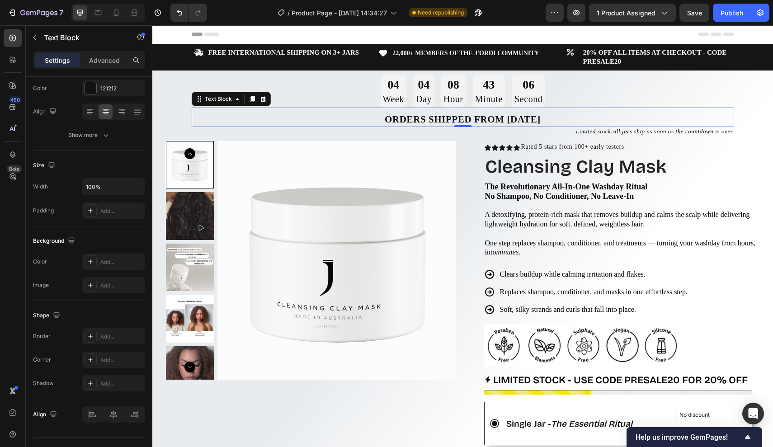
click at [576, 129] on span "Limited stock." at bounding box center [594, 131] width 37 height 7
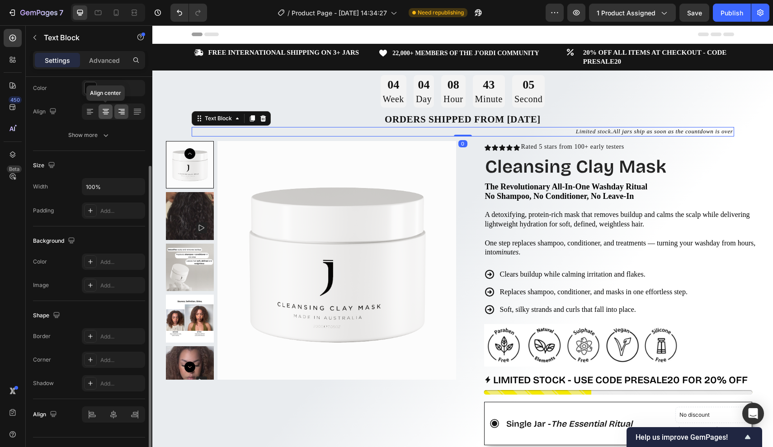
click at [106, 114] on icon at bounding box center [105, 114] width 5 height 1
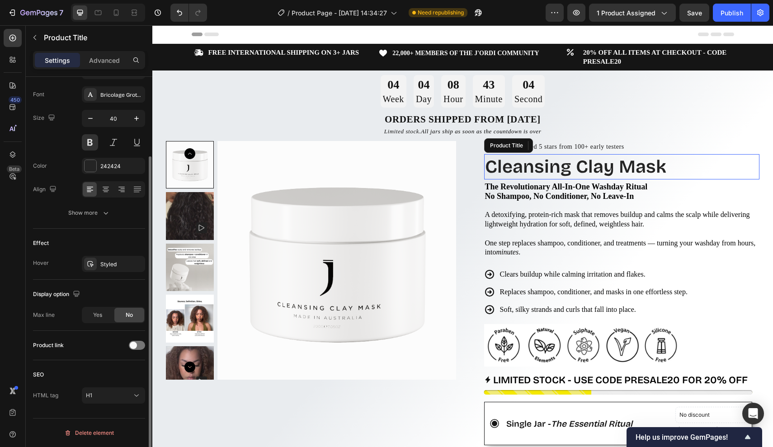
click at [558, 161] on h1 "Cleansing Clay Mask" at bounding box center [622, 166] width 276 height 25
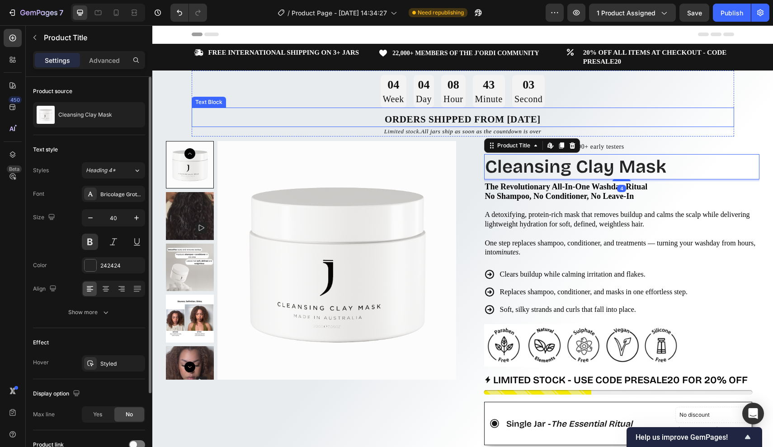
click at [567, 116] on p "orders shipped from [DATE]" at bounding box center [462, 119] width 540 height 13
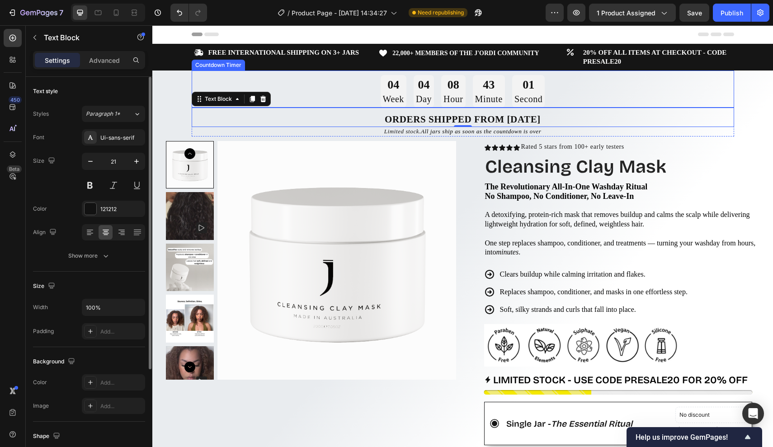
click at [360, 92] on div "04 Week 04 Day 08 Hour 43 Minute 01 Second" at bounding box center [463, 91] width 542 height 33
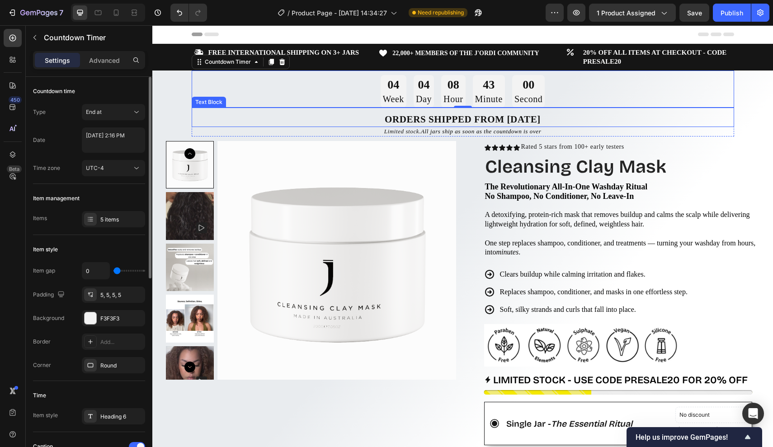
click at [385, 117] on strong "orders shipped from [DATE]" at bounding box center [463, 119] width 156 height 11
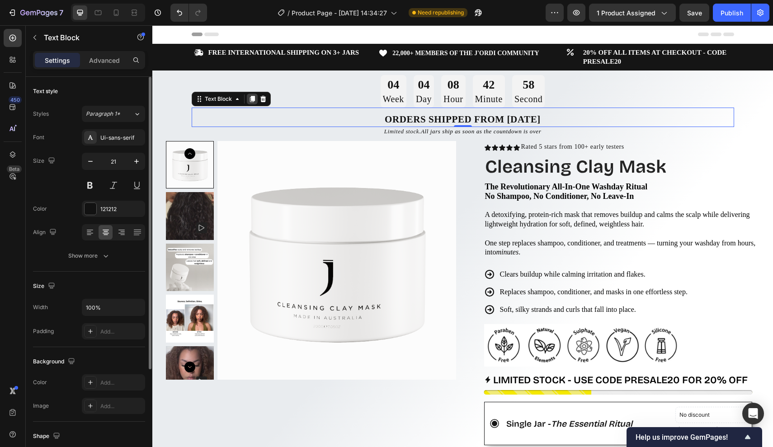
click at [252, 99] on icon at bounding box center [251, 99] width 5 height 6
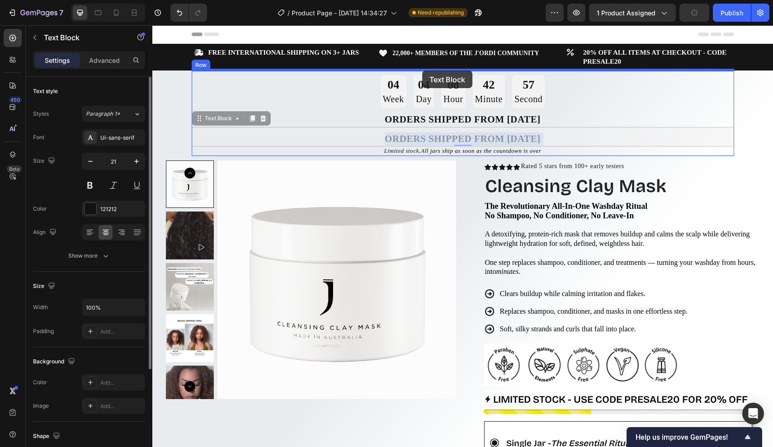
drag, startPoint x: 421, startPoint y: 137, endPoint x: 422, endPoint y: 70, distance: 66.9
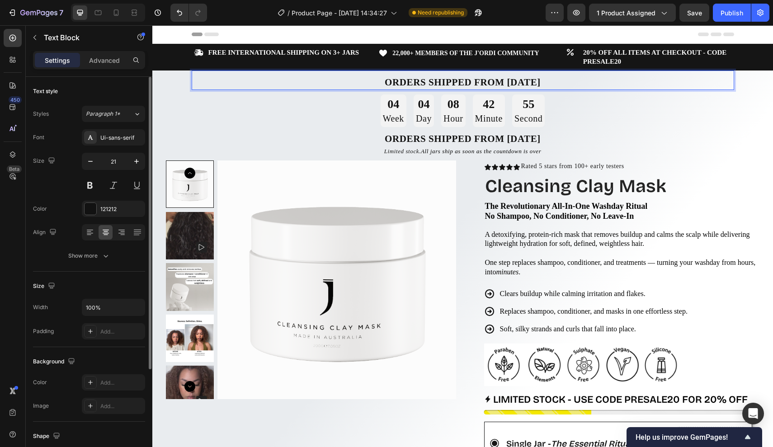
click at [540, 82] on strong "orders shipped from [DATE]" at bounding box center [463, 82] width 156 height 11
drag, startPoint x: 568, startPoint y: 82, endPoint x: 320, endPoint y: 82, distance: 247.2
click at [320, 82] on p "orders shipped from [DATE]" at bounding box center [462, 82] width 540 height 13
click at [591, 122] on div "04 Week 04 Day 08 Hour 42 Minute 50 Second" at bounding box center [463, 110] width 542 height 33
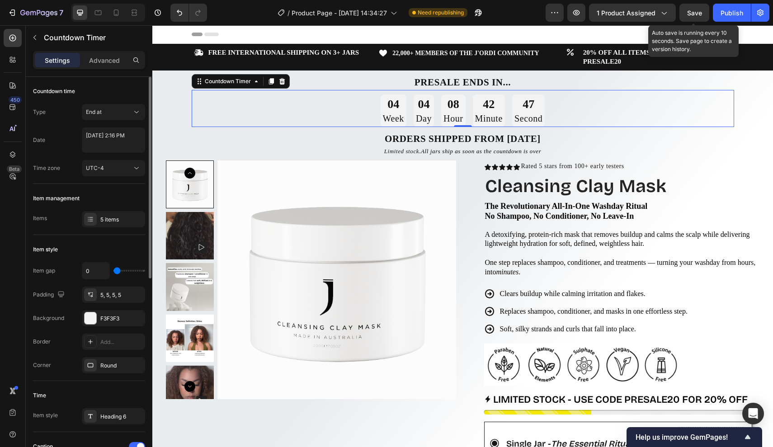
click at [700, 12] on span "Save" at bounding box center [694, 13] width 15 height 8
click at [120, 13] on icon at bounding box center [116, 12] width 9 height 9
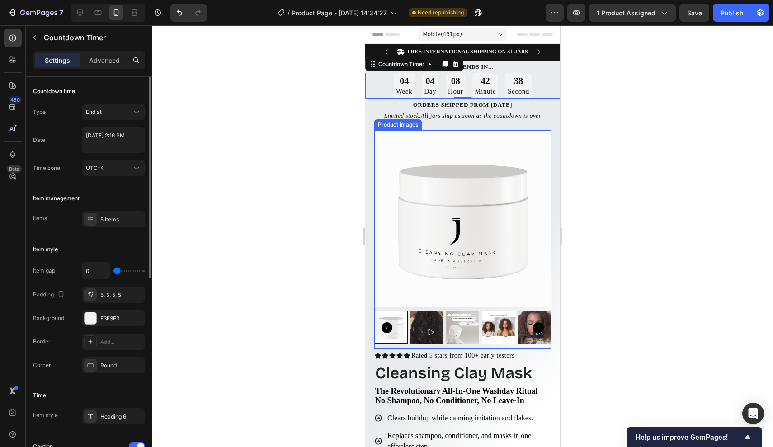
scroll to position [15, 0]
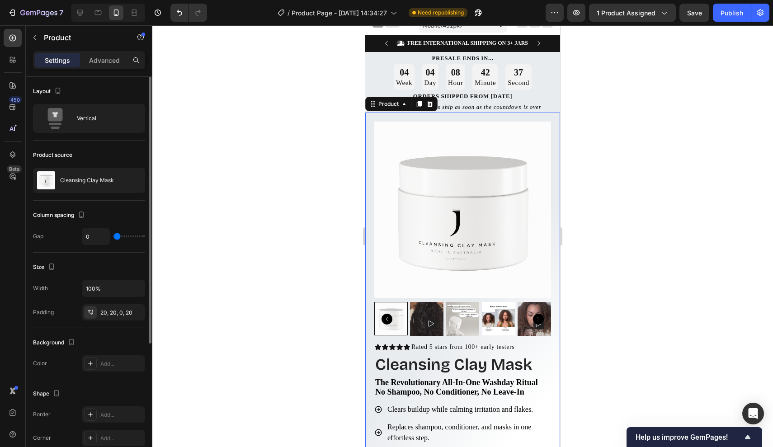
scroll to position [8, 0]
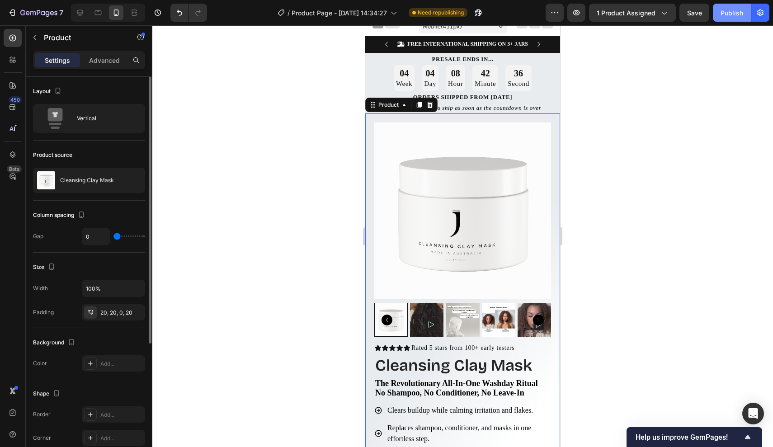
click at [726, 15] on div "Publish" at bounding box center [731, 12] width 23 height 9
click at [720, 12] on button "Publish" at bounding box center [732, 13] width 38 height 18
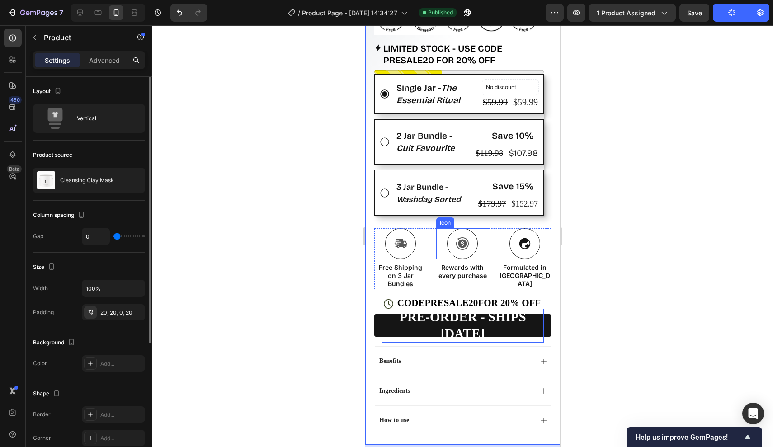
scroll to position [477, 0]
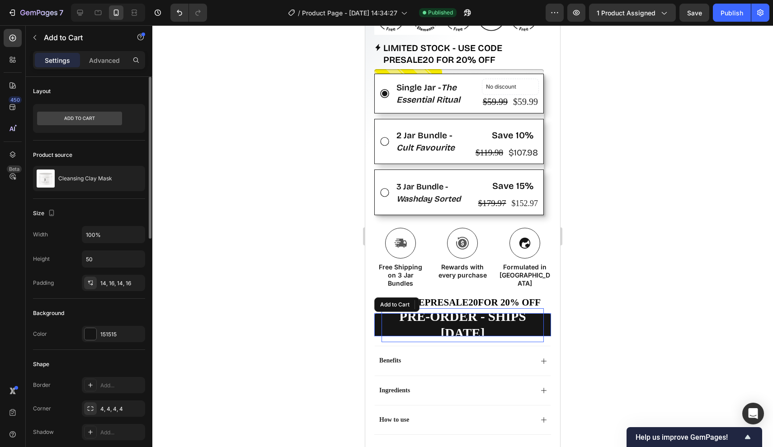
click at [423, 310] on p "PRE-ORDER - SHIPS [DATE]" at bounding box center [462, 325] width 162 height 34
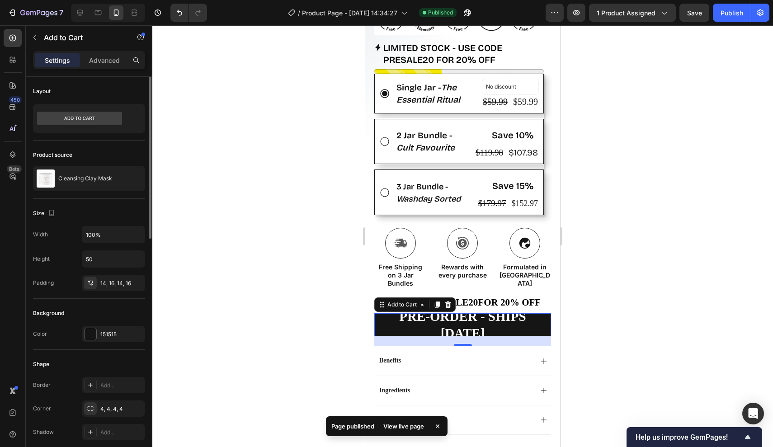
drag, startPoint x: 8, startPoint y: 291, endPoint x: 337, endPoint y: 324, distance: 330.6
click at [337, 324] on div at bounding box center [462, 236] width 620 height 422
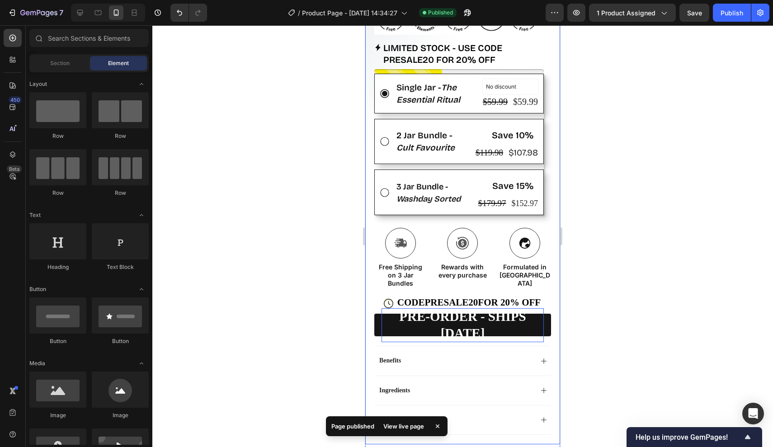
click at [415, 328] on p "PRE-ORDER - SHIPS [DATE]" at bounding box center [462, 325] width 162 height 34
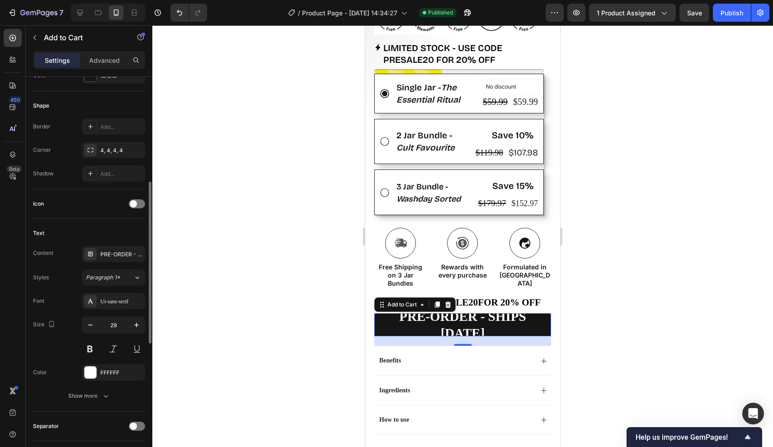
scroll to position [259, 0]
click at [92, 324] on icon "button" at bounding box center [90, 324] width 5 height 1
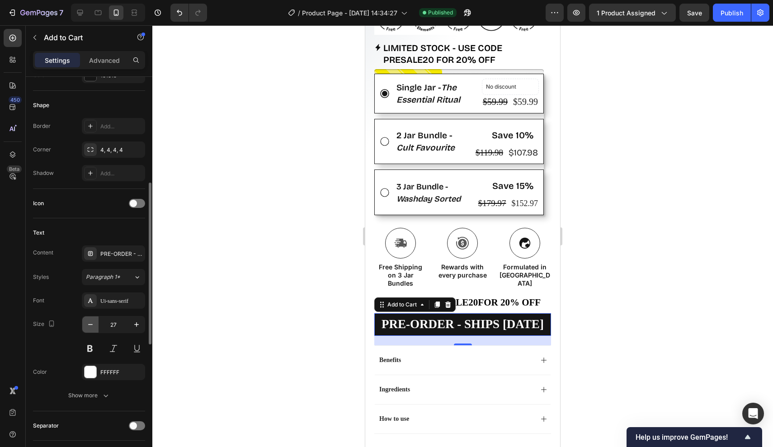
click at [92, 324] on icon "button" at bounding box center [90, 324] width 5 height 1
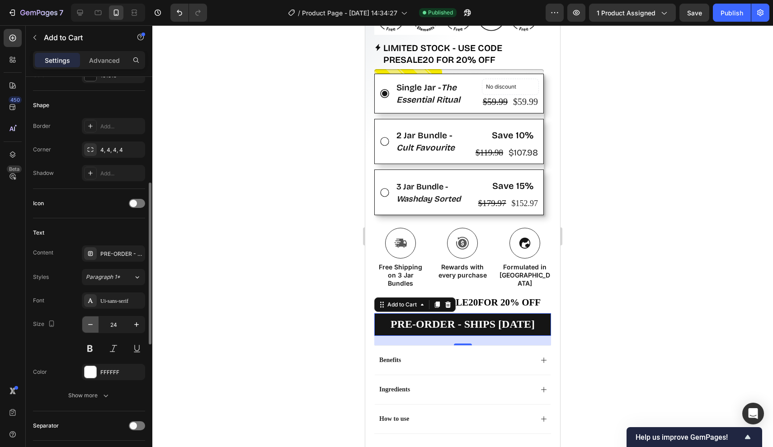
click at [92, 324] on icon "button" at bounding box center [90, 324] width 5 height 1
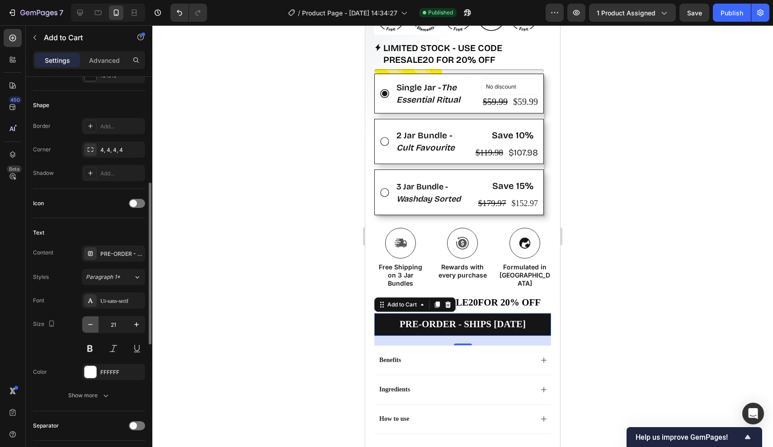
click at [92, 324] on icon "button" at bounding box center [90, 324] width 5 height 1
click at [134, 326] on icon "button" at bounding box center [136, 324] width 9 height 9
click at [90, 325] on icon "button" at bounding box center [90, 324] width 9 height 9
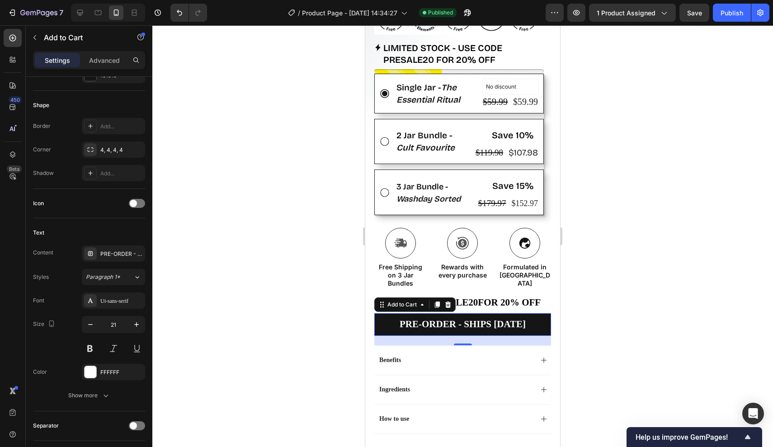
type input "20"
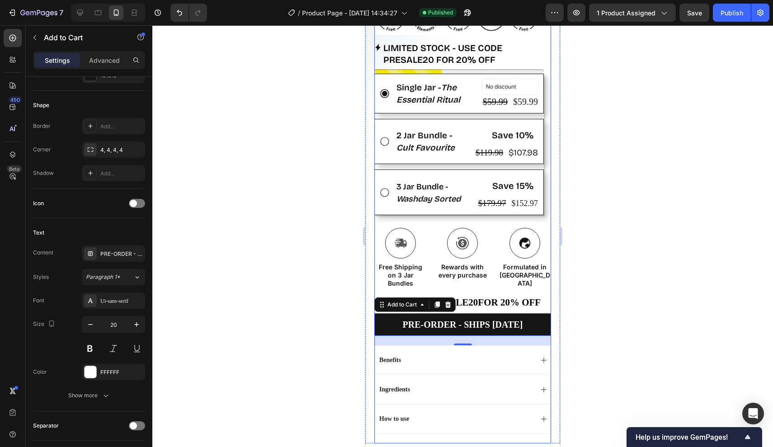
click at [542, 287] on div "Icon Icon Icon Icon Icon Icon List Rated 5 stars from 100+ early testers Text B…" at bounding box center [462, 158] width 177 height 572
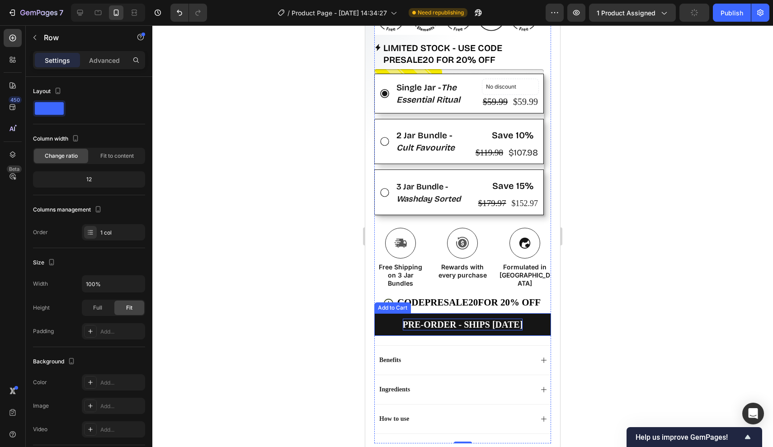
click at [446, 319] on p "PRE-ORDER - SHIPS [DATE]" at bounding box center [463, 325] width 120 height 12
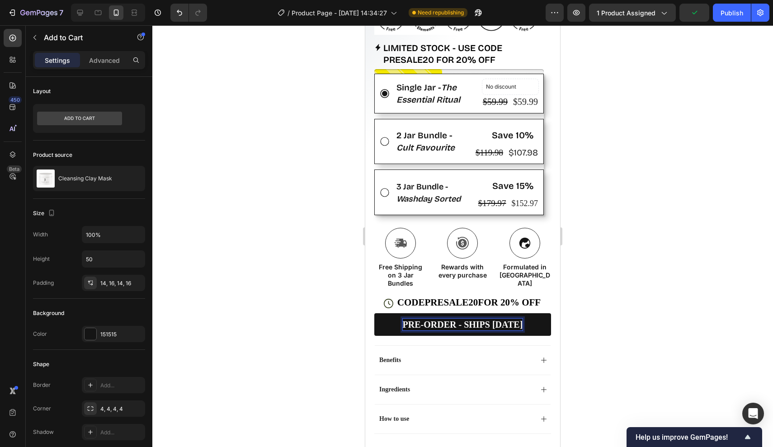
drag, startPoint x: 440, startPoint y: 320, endPoint x: 525, endPoint y: 320, distance: 85.0
click at [523, 320] on p "PRE-ORDER - SHIPS [DATE]" at bounding box center [463, 325] width 120 height 12
drag, startPoint x: 498, startPoint y: 321, endPoint x: 479, endPoint y: 321, distance: 19.0
click at [479, 321] on p "PRE-ORDER -1ST" at bounding box center [462, 325] width 75 height 12
click at [516, 350] on div "Benefits" at bounding box center [463, 359] width 176 height 29
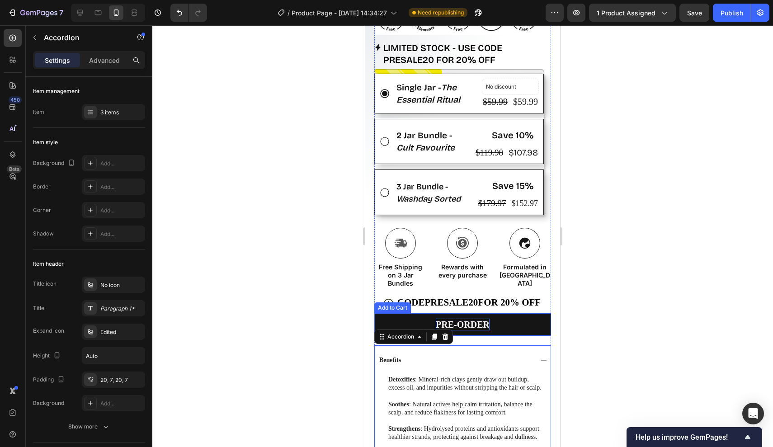
click at [469, 325] on p "PRE-ORDER" at bounding box center [463, 325] width 54 height 12
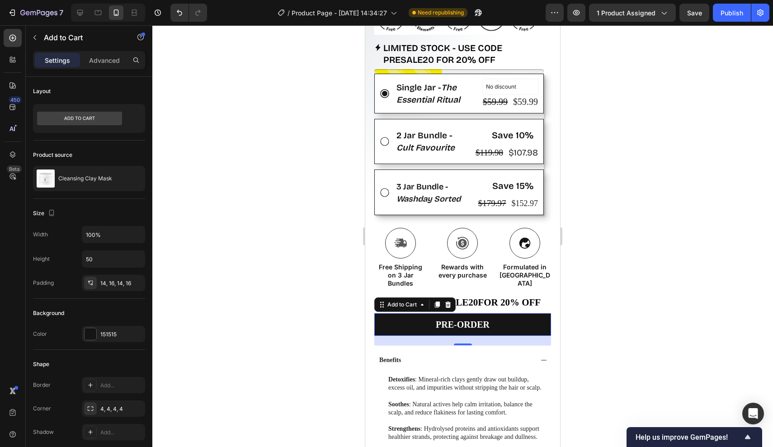
click at [297, 330] on div at bounding box center [462, 236] width 620 height 422
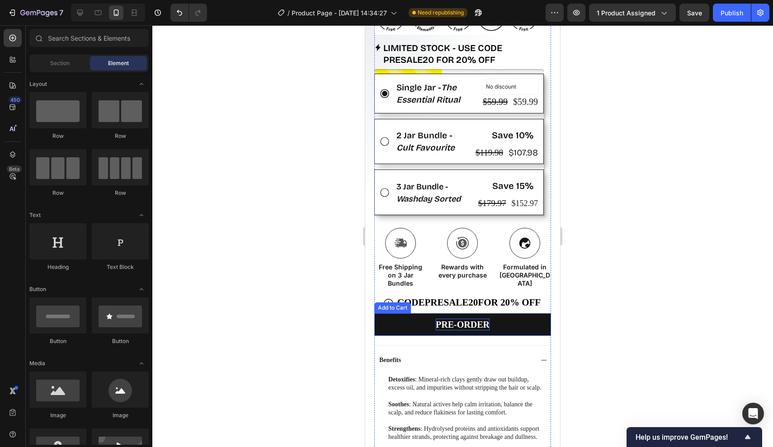
click at [449, 319] on p "PRE-ORDER" at bounding box center [463, 325] width 54 height 12
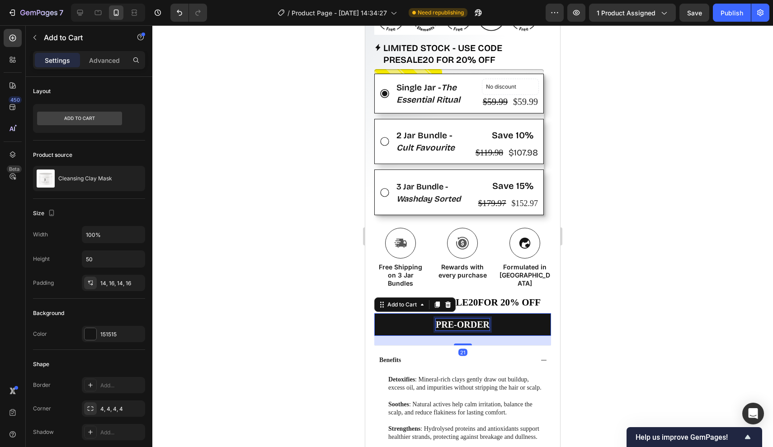
click at [444, 320] on p "PRE-ORDER" at bounding box center [463, 325] width 54 height 12
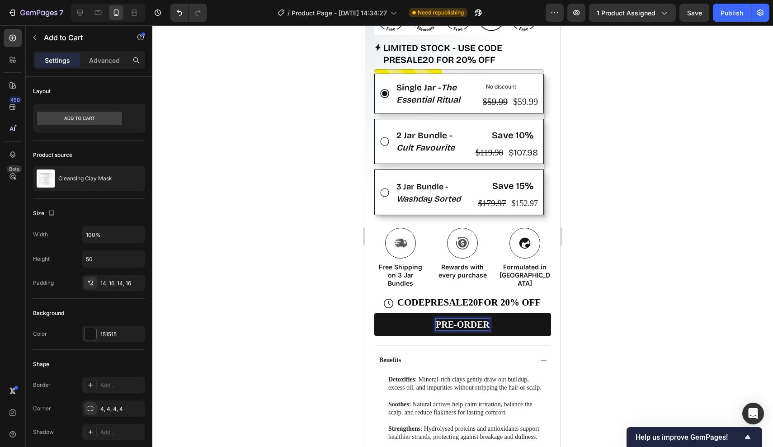
click at [316, 338] on div at bounding box center [462, 236] width 620 height 422
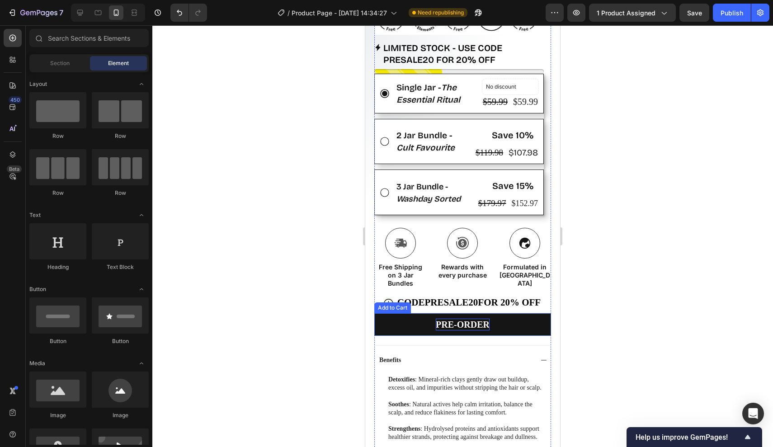
click at [455, 319] on p "PRE-ORDER" at bounding box center [463, 325] width 54 height 12
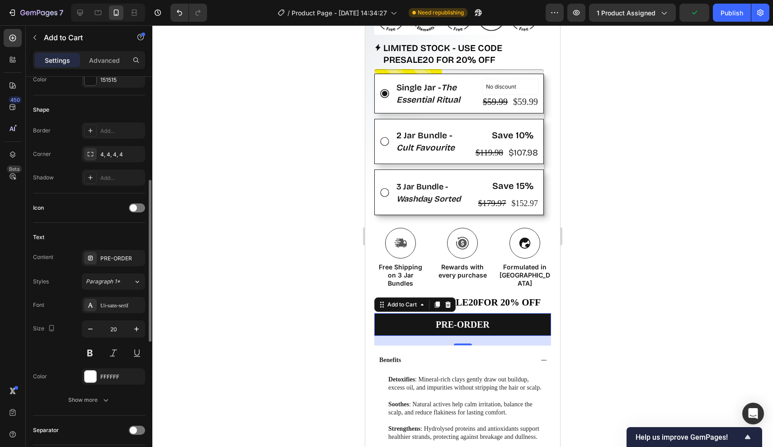
scroll to position [271, 0]
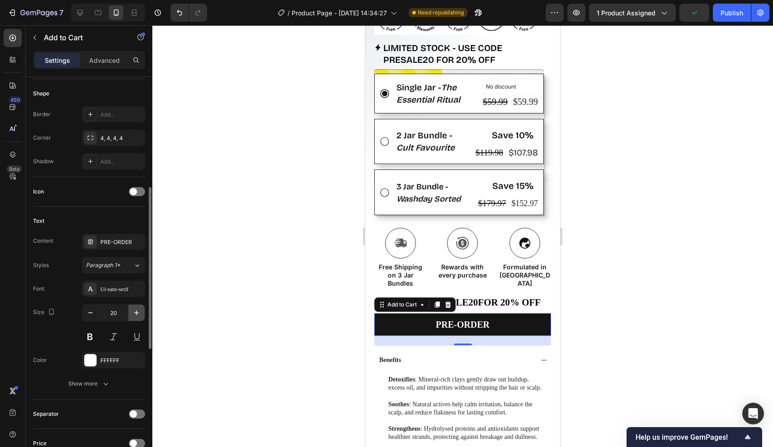
click at [141, 310] on button "button" at bounding box center [136, 313] width 16 height 16
click at [139, 310] on icon "button" at bounding box center [136, 312] width 9 height 9
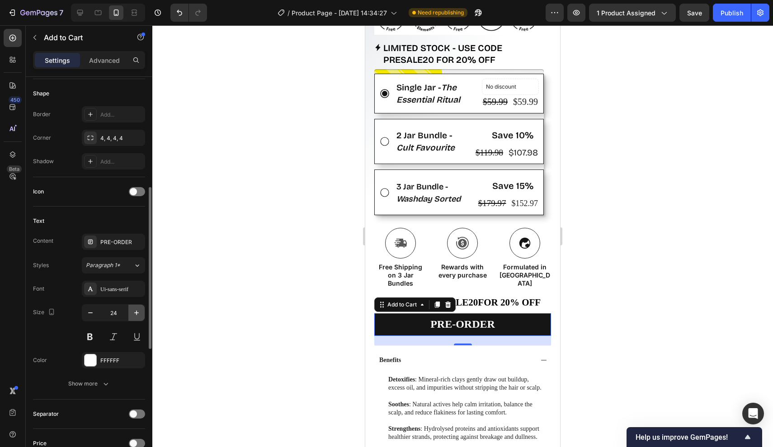
click at [139, 310] on icon "button" at bounding box center [136, 312] width 9 height 9
type input "26"
click at [252, 309] on div at bounding box center [462, 236] width 620 height 422
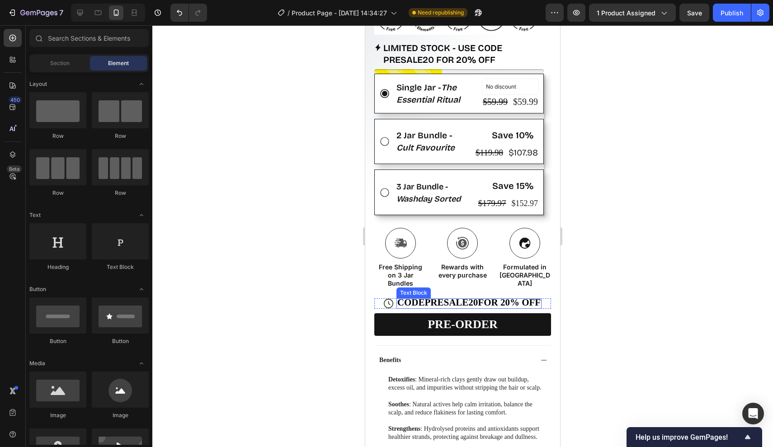
click at [441, 306] on div "CODE PRESALE20 FOR 20% OFF" at bounding box center [468, 303] width 145 height 10
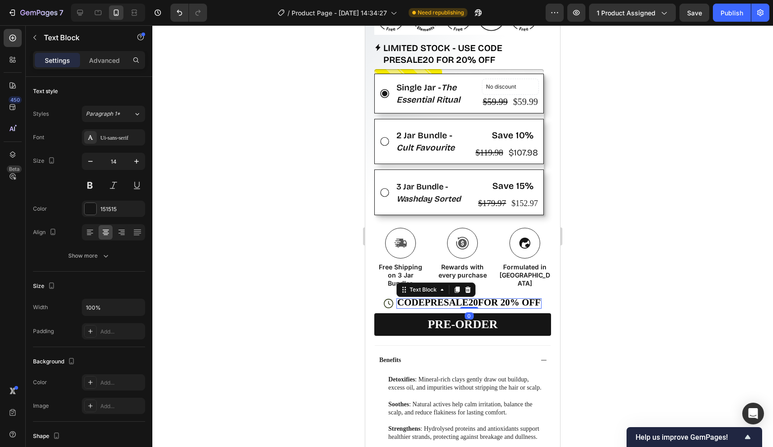
click at [512, 300] on span "CODE PRESALE20 FOR 20% OFF" at bounding box center [468, 302] width 143 height 11
click at [539, 300] on span "CODE PRESALE20 FOR 20% OFF" at bounding box center [468, 302] width 143 height 11
click at [582, 316] on div at bounding box center [462, 236] width 620 height 422
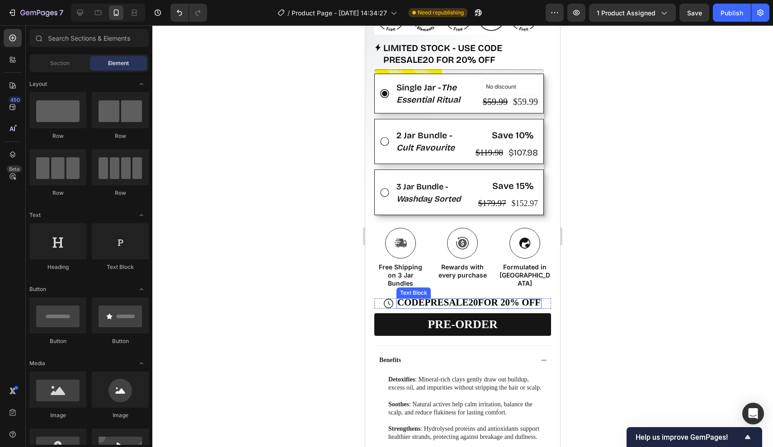
click at [494, 297] on span "CODE PRESALE20 FOR 20% OFF" at bounding box center [468, 302] width 143 height 11
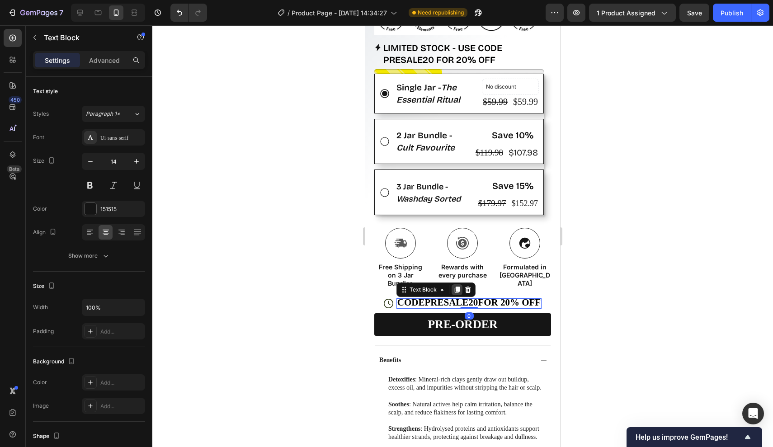
click at [455, 286] on icon at bounding box center [457, 289] width 5 height 6
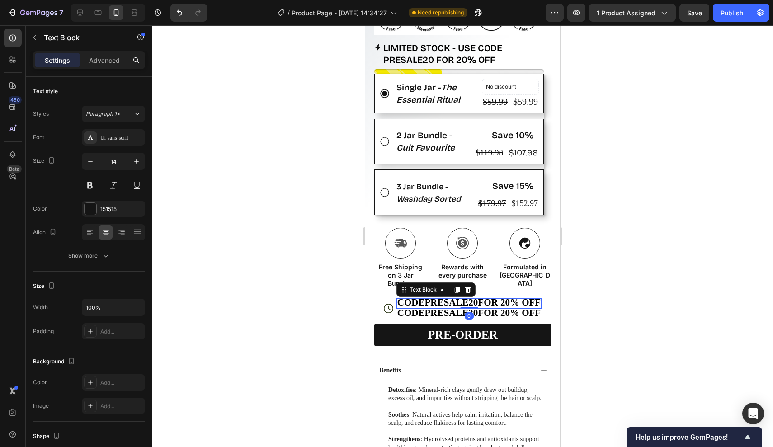
scroll to position [140, 0]
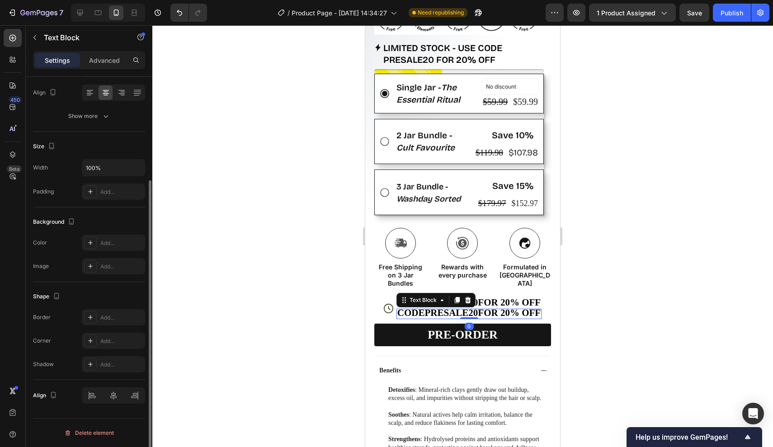
click at [473, 311] on strong "PRESALE20" at bounding box center [451, 312] width 53 height 11
click at [411, 311] on span "CODE PRESALE20 FOR 20% OFF" at bounding box center [468, 312] width 143 height 11
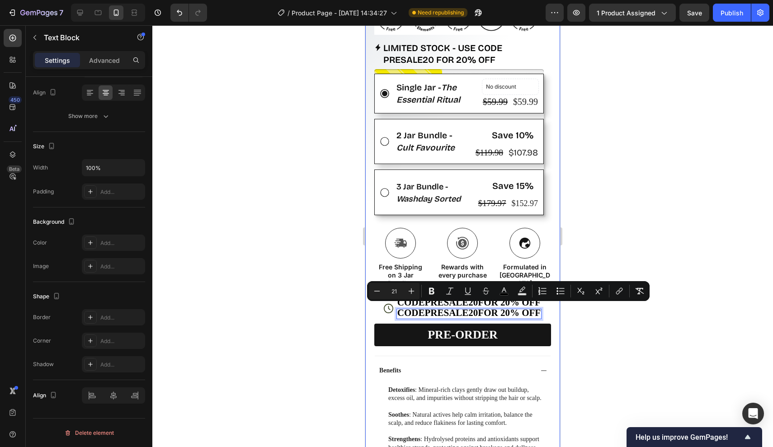
drag, startPoint x: 396, startPoint y: 311, endPoint x: 553, endPoint y: 312, distance: 156.8
click at [553, 312] on div "Product Images Row Icon Icon Icon Icon Icon Icon List Rated 5 stars from 100+ e…" at bounding box center [462, 103] width 195 height 919
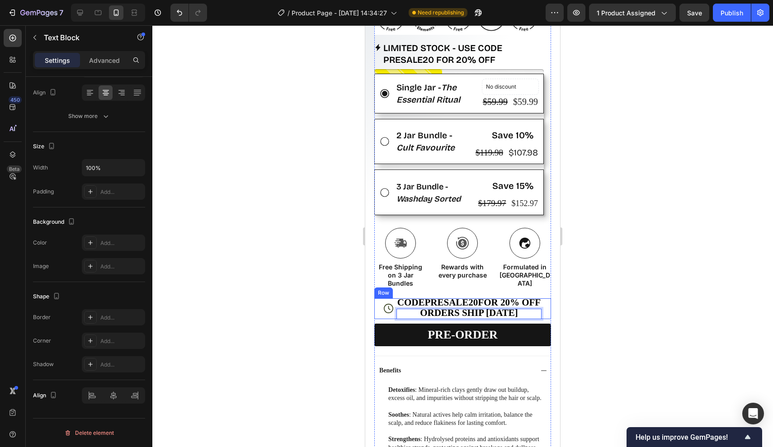
drag, startPoint x: 403, startPoint y: 309, endPoint x: 545, endPoint y: 309, distance: 142.8
click at [545, 309] on div "Icon CODE PRESALE20 FOR 20% OFF Text Block ORDERS SHIP [DATE] Text Block 0 Row" at bounding box center [462, 308] width 177 height 21
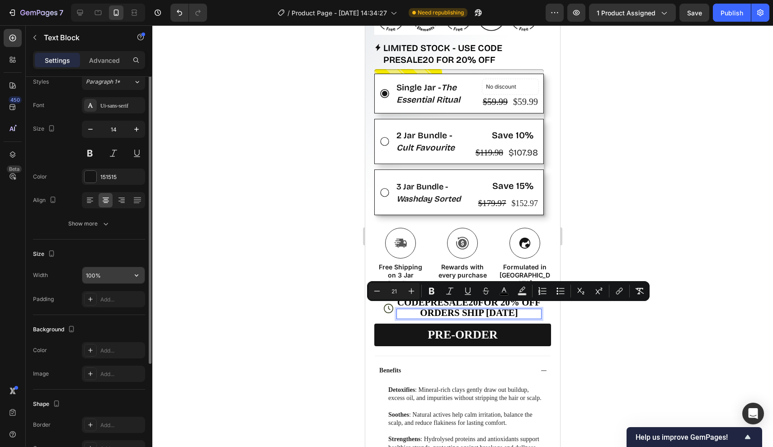
scroll to position [8, 0]
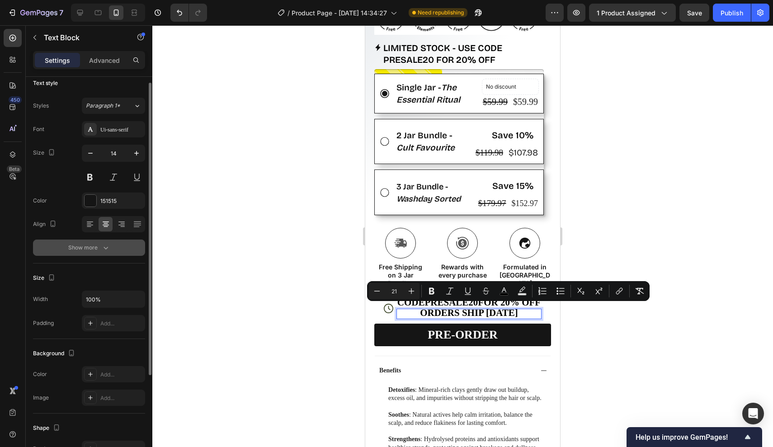
click at [96, 246] on div "Show more" at bounding box center [89, 247] width 42 height 9
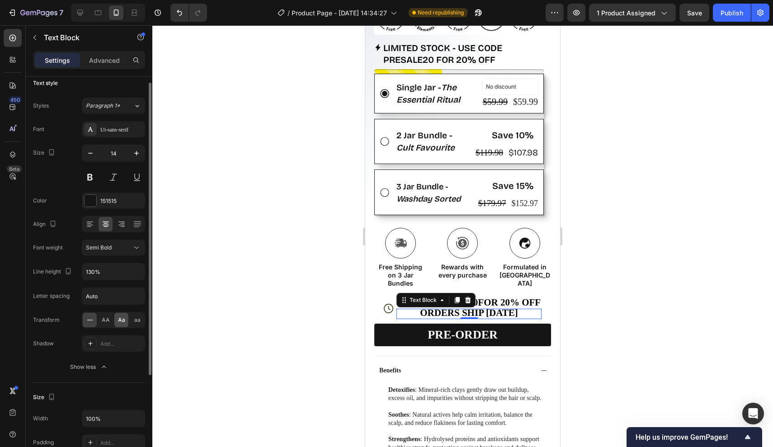
click at [121, 317] on span "Aa" at bounding box center [121, 320] width 7 height 8
click at [601, 312] on div at bounding box center [462, 236] width 620 height 422
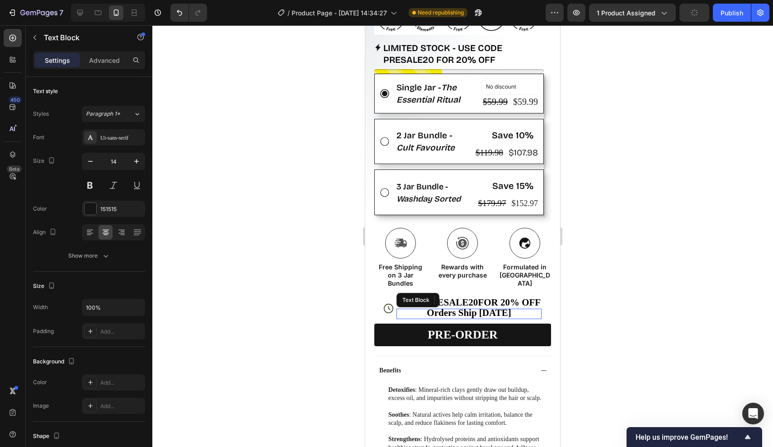
click at [496, 309] on span "orders ship [DATE]" at bounding box center [469, 312] width 84 height 11
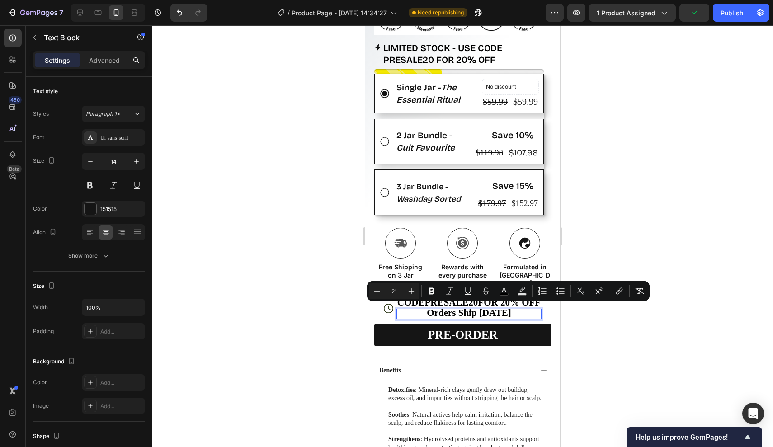
drag, startPoint x: 412, startPoint y: 310, endPoint x: 532, endPoint y: 309, distance: 120.7
click at [382, 291] on button "Minus" at bounding box center [377, 291] width 16 height 16
type input "18"
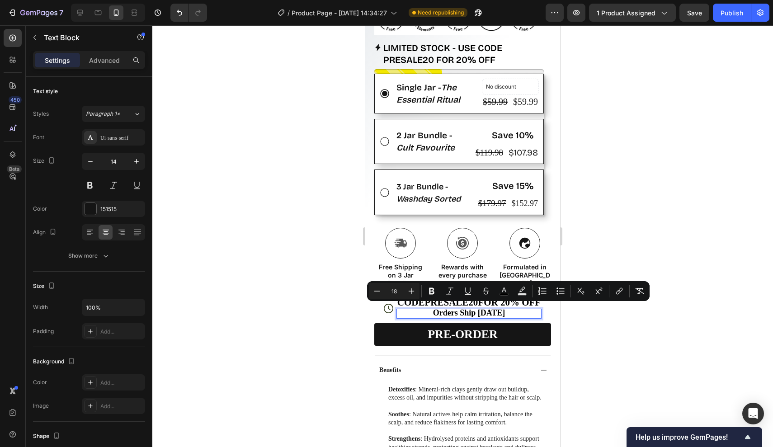
click at [617, 332] on div at bounding box center [462, 236] width 620 height 422
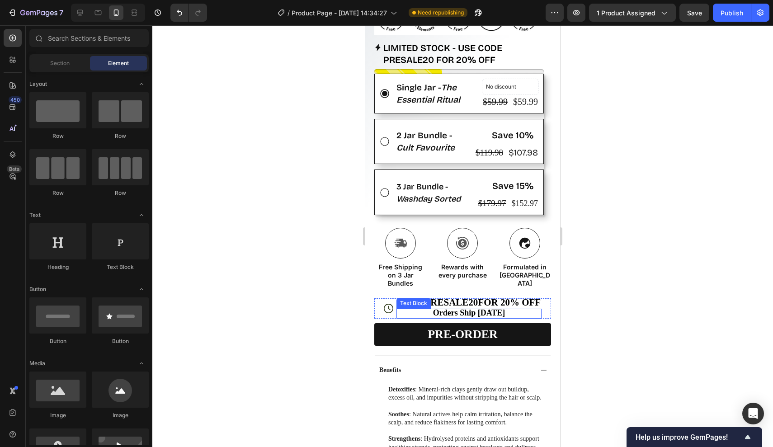
click at [462, 308] on span "orders ship [DATE]" at bounding box center [469, 312] width 72 height 9
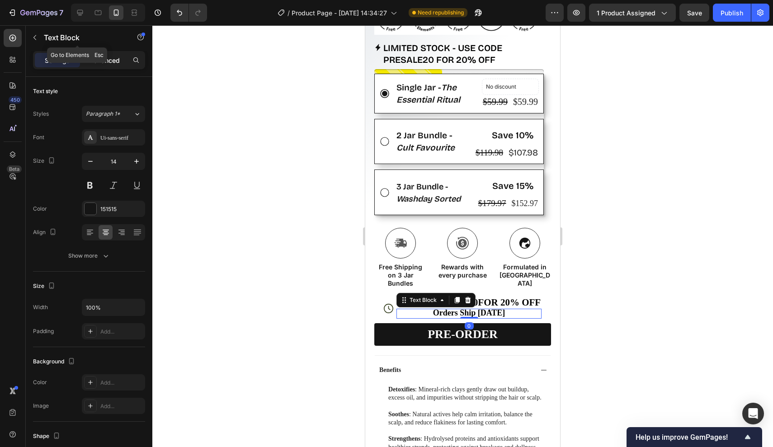
click at [106, 56] on p "Advanced" at bounding box center [104, 60] width 31 height 9
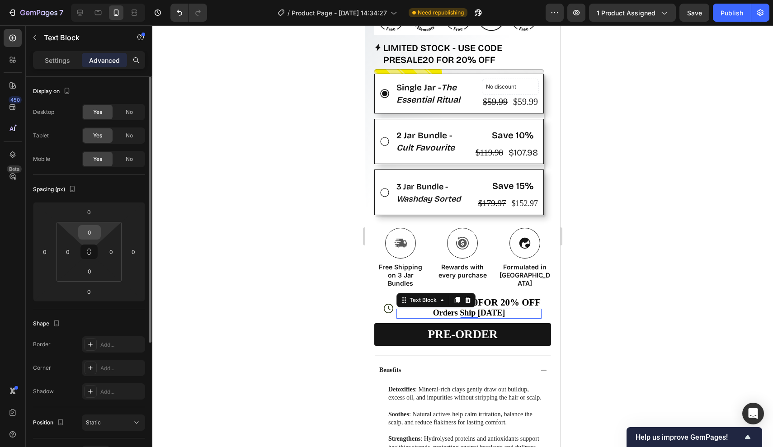
click at [100, 227] on div "0" at bounding box center [89, 232] width 23 height 14
click at [94, 230] on input "0" at bounding box center [89, 232] width 18 height 14
type input "5"
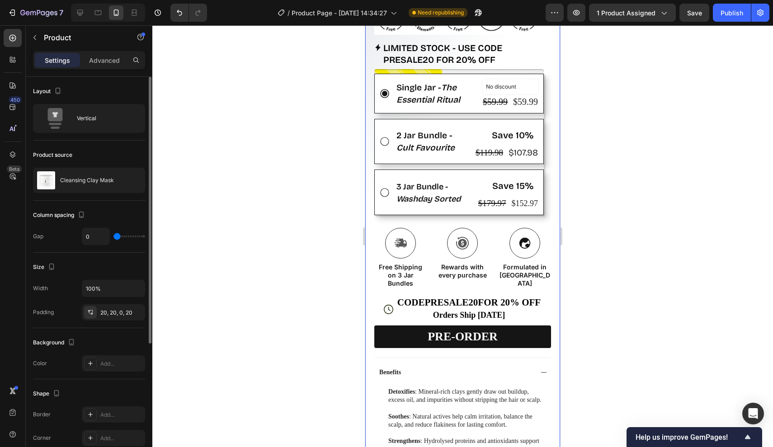
click at [555, 286] on div "Product Images Row Icon Icon Icon Icon Icon Icon List Rated 5 stars from 100+ e…" at bounding box center [462, 104] width 195 height 921
click at [700, 10] on span "Save" at bounding box center [694, 13] width 15 height 8
click at [724, 11] on div "Publish" at bounding box center [731, 12] width 23 height 9
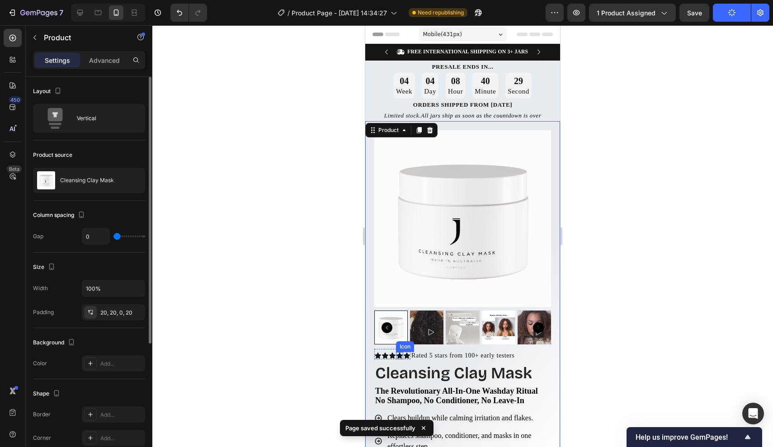
scroll to position [0, 0]
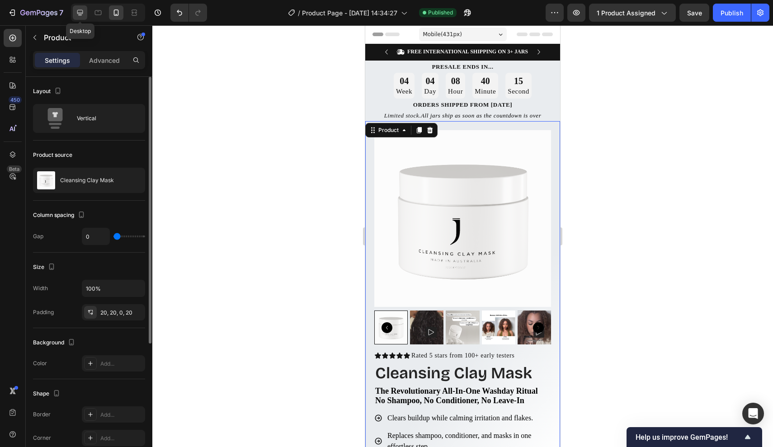
click at [81, 12] on icon at bounding box center [79, 12] width 9 height 9
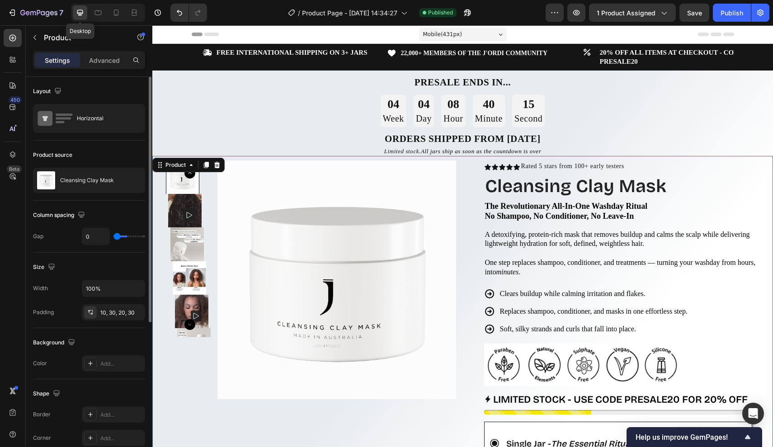
type input "30"
type input "2000"
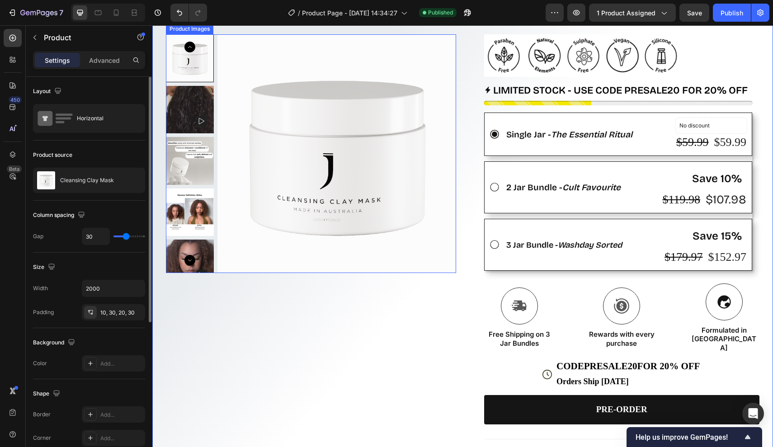
scroll to position [391, 0]
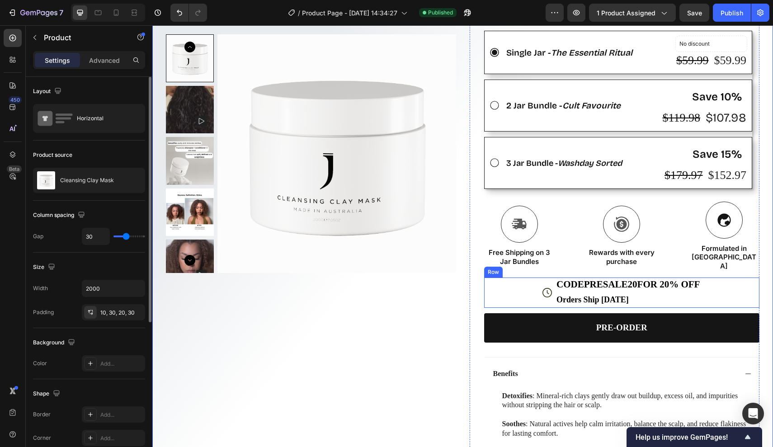
click at [542, 277] on div "Icon" at bounding box center [546, 292] width 9 height 30
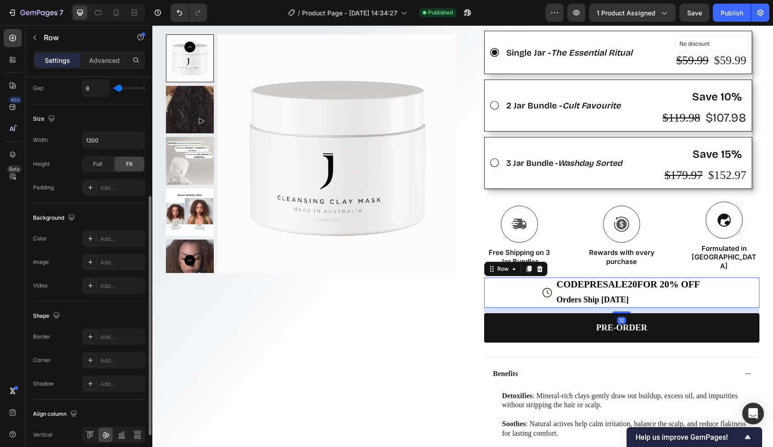
scroll to position [258, 0]
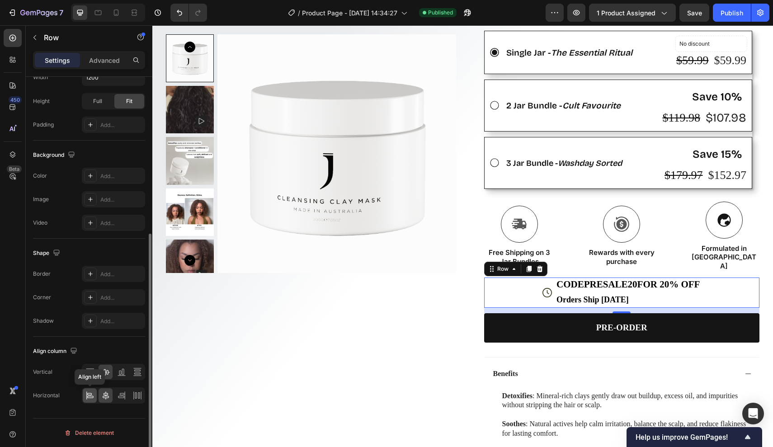
click at [87, 397] on icon at bounding box center [89, 395] width 9 height 9
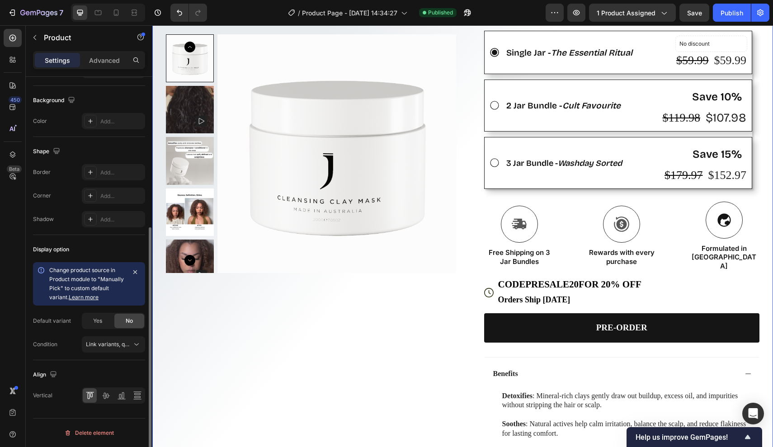
click at [343, 296] on div "Product Images Row" at bounding box center [311, 172] width 290 height 804
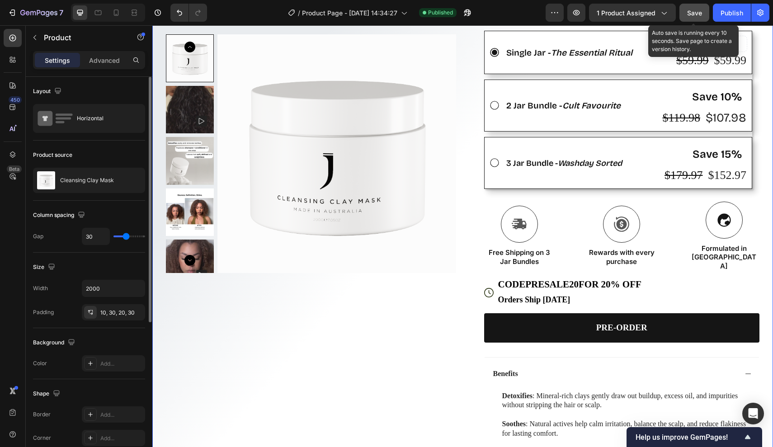
click at [694, 19] on button "Save" at bounding box center [694, 13] width 30 height 18
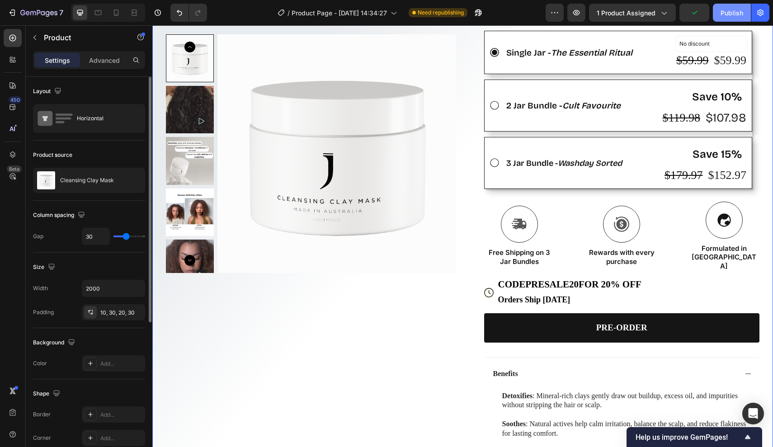
click at [727, 13] on div "Publish" at bounding box center [731, 12] width 23 height 9
click at [532, 13] on div "/ Product Page - [DATE] 14:34:27 Published" at bounding box center [379, 13] width 331 height 18
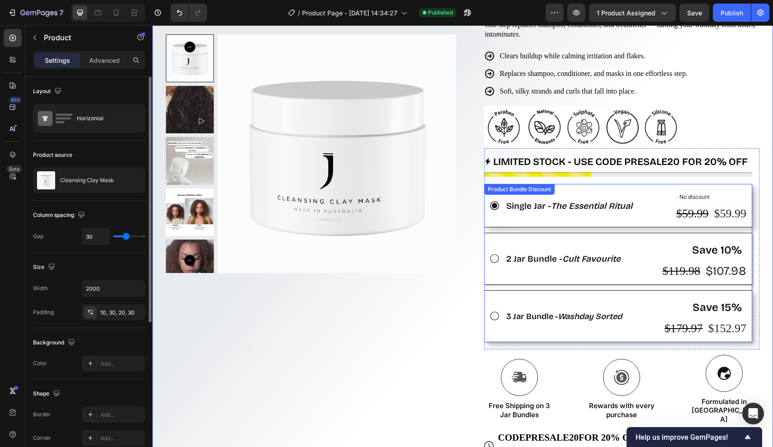
scroll to position [44, 0]
